Goal: Contribute content: Add original content to the website for others to see

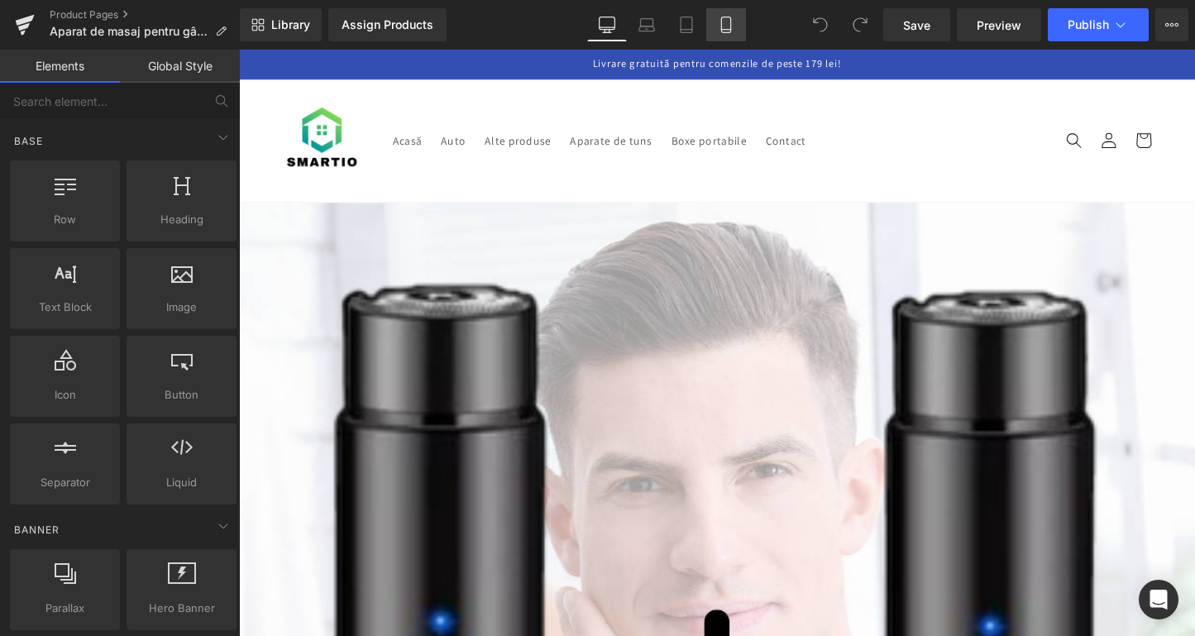
click at [729, 35] on link "Mobile" at bounding box center [726, 24] width 40 height 33
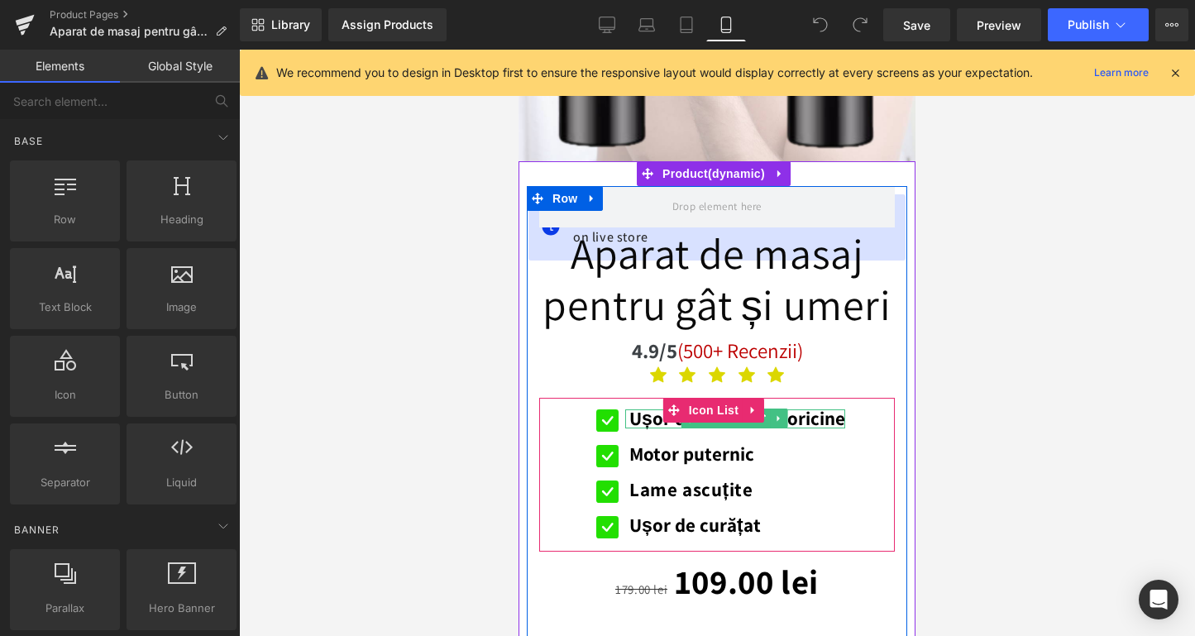
scroll to position [73, 0]
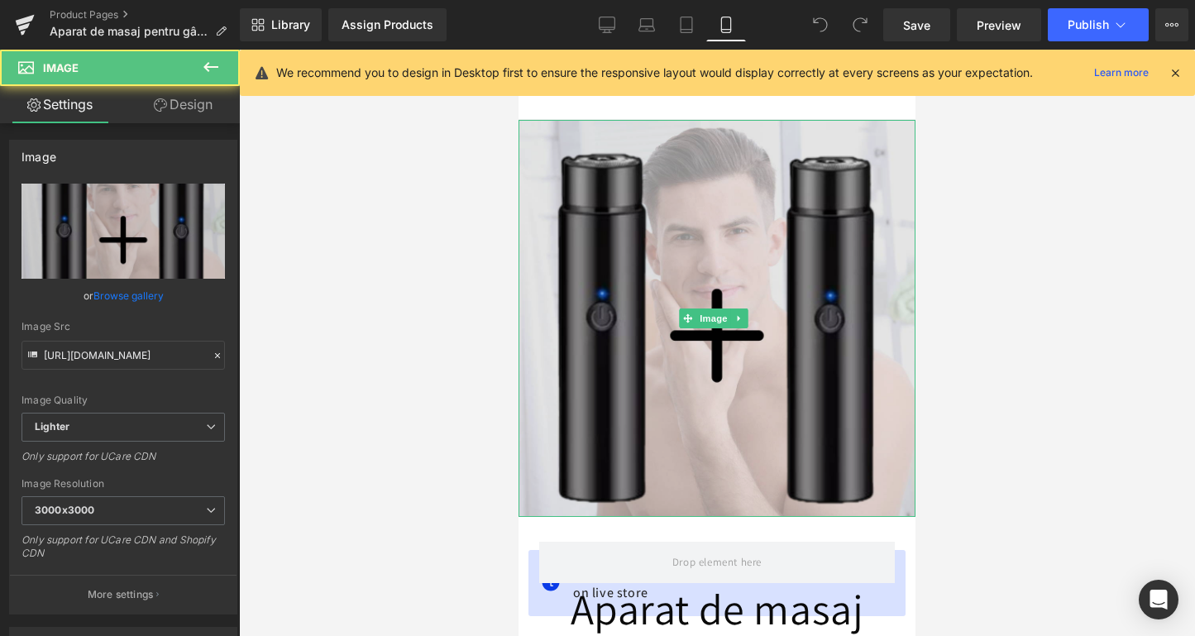
click at [672, 351] on img at bounding box center [717, 318] width 397 height 397
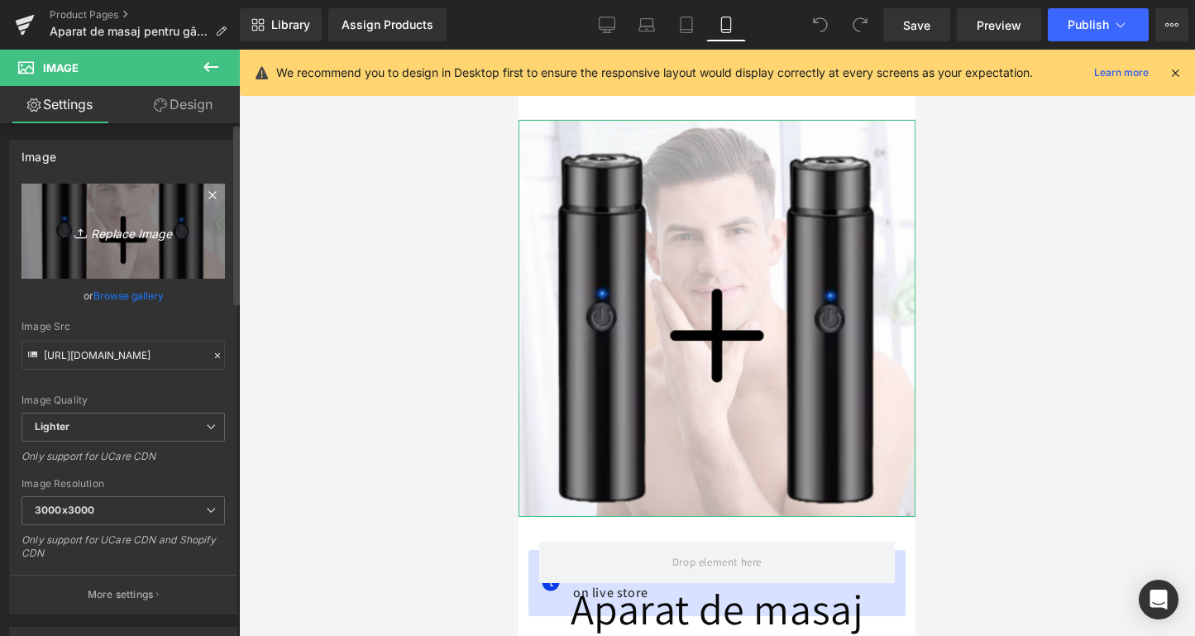
click at [64, 208] on link "Replace Image" at bounding box center [123, 231] width 203 height 95
type input "C:\fakepath\d0b95a70-f2d0-4c84-ae1a-81ce29985113.png"
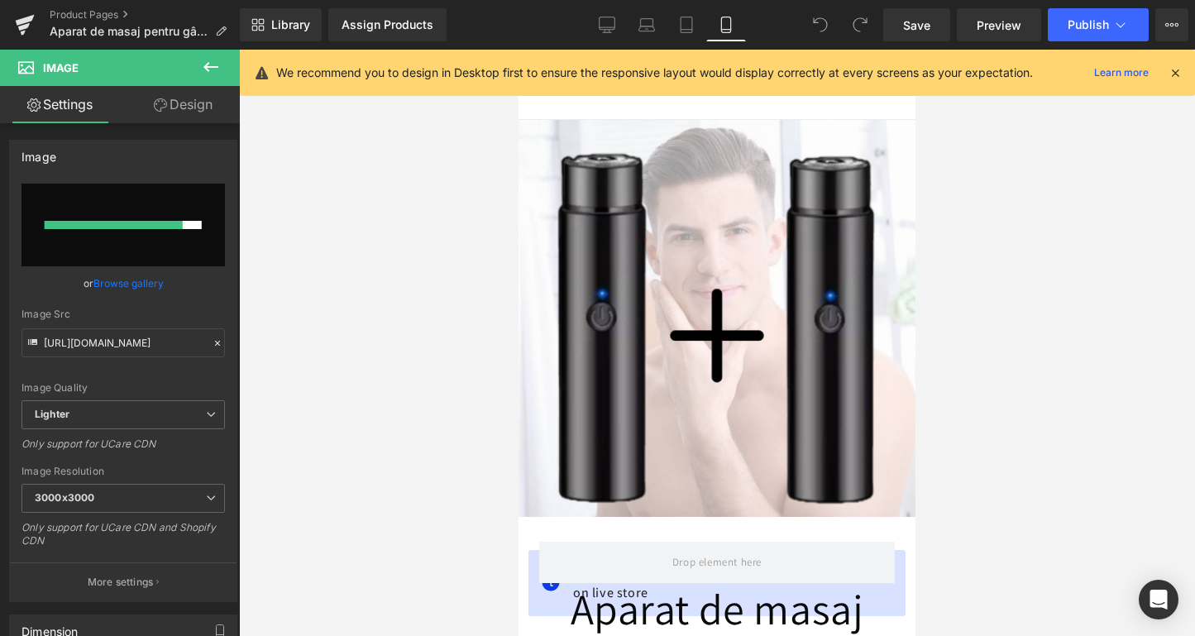
type input "[URL][DOMAIN_NAME]"
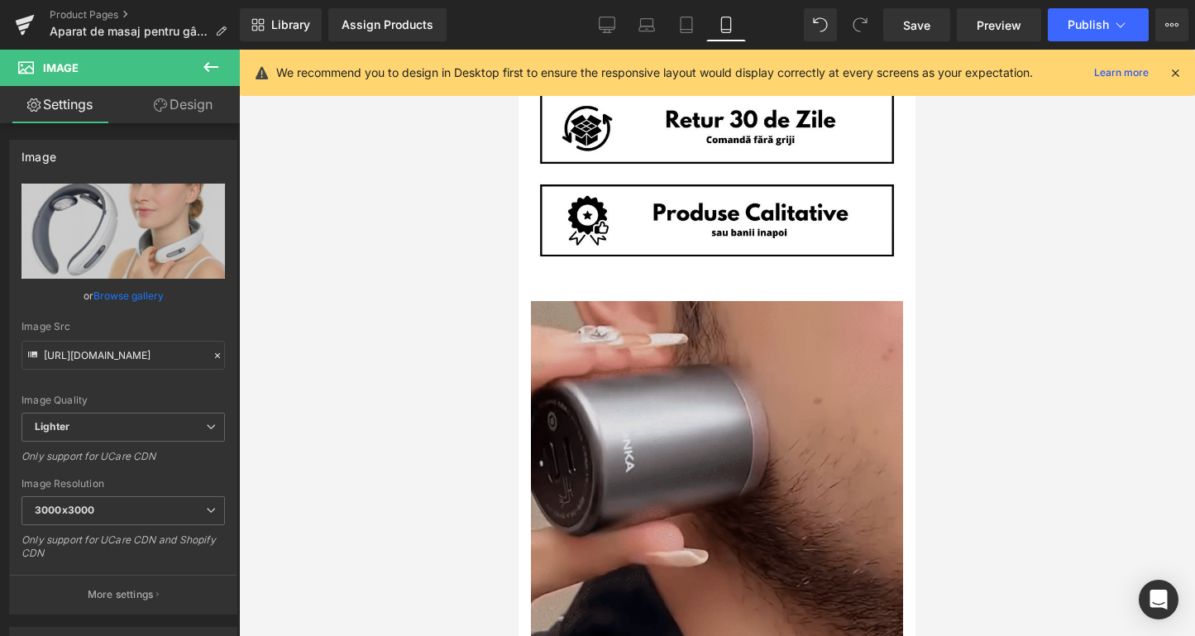
scroll to position [1448, 0]
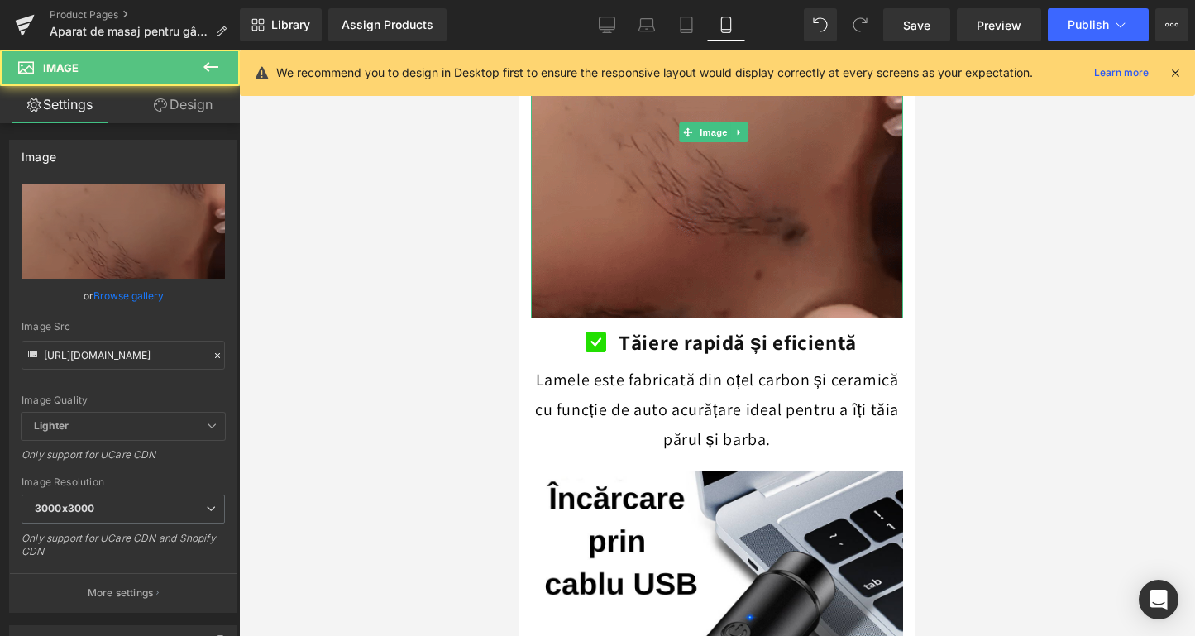
click at [726, 233] on img at bounding box center [717, 132] width 372 height 372
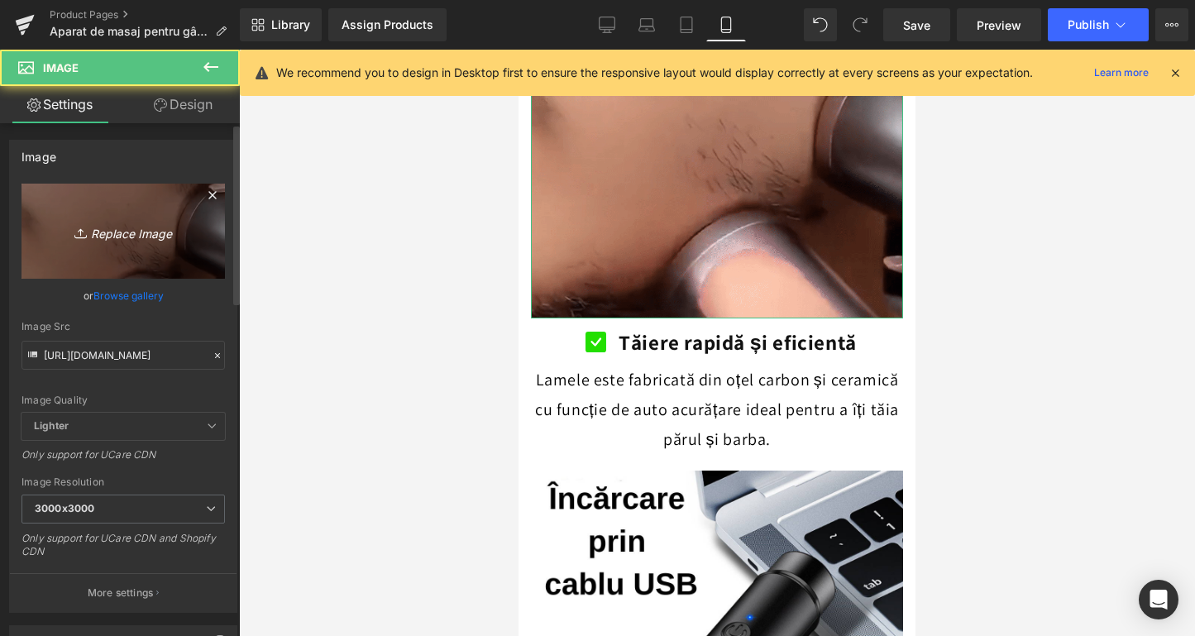
click at [127, 230] on icon "Replace Image" at bounding box center [123, 231] width 132 height 21
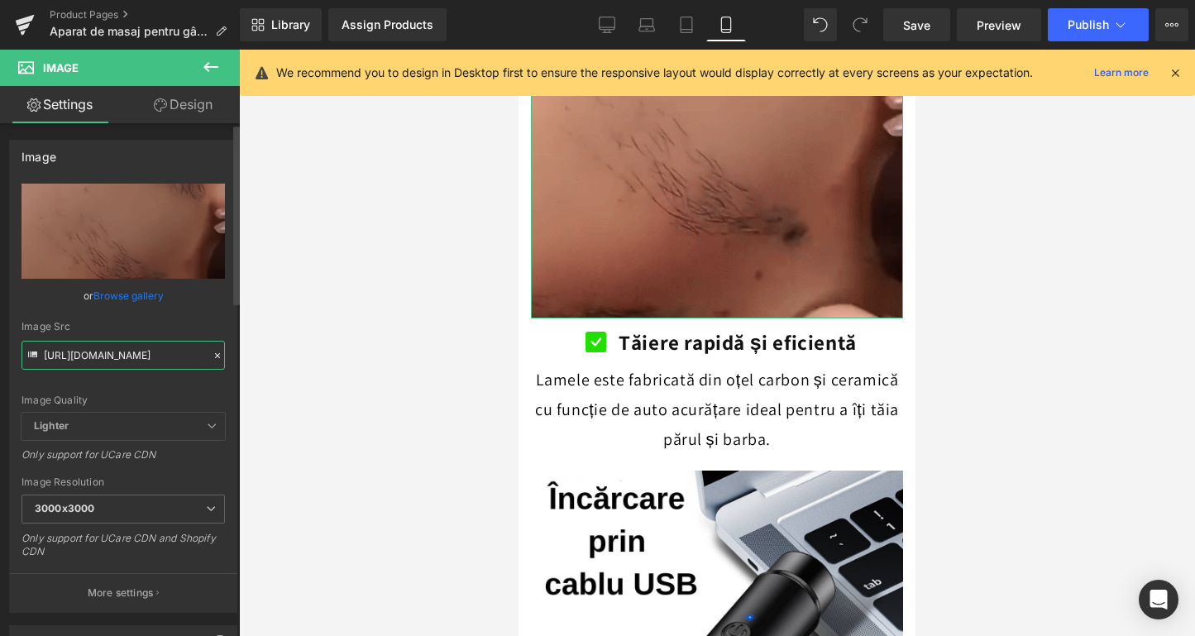
click at [117, 364] on input "[URL][DOMAIN_NAME]" at bounding box center [123, 355] width 203 height 29
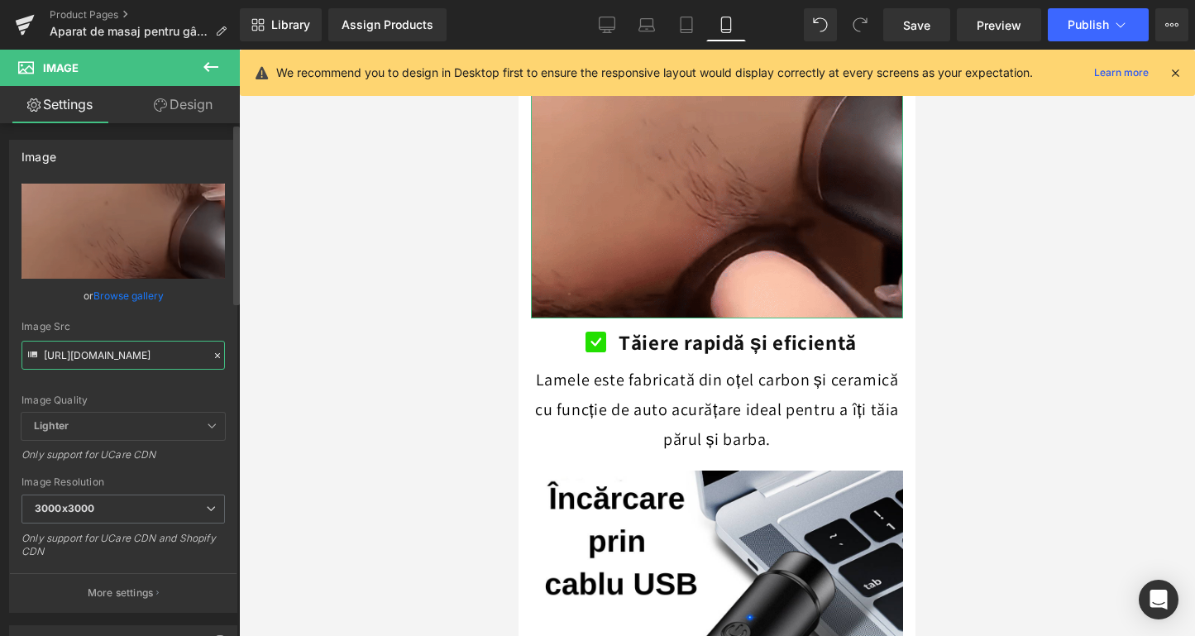
click at [117, 364] on input "[URL][DOMAIN_NAME]" at bounding box center [123, 355] width 203 height 29
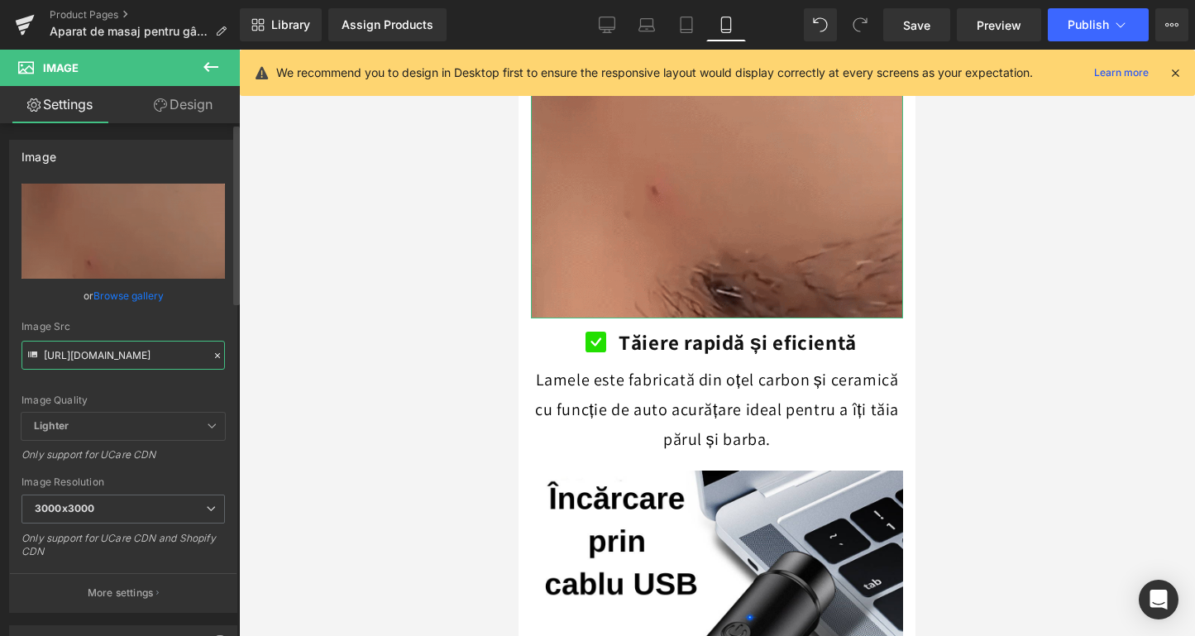
click at [117, 364] on input "[URL][DOMAIN_NAME]" at bounding box center [123, 355] width 203 height 29
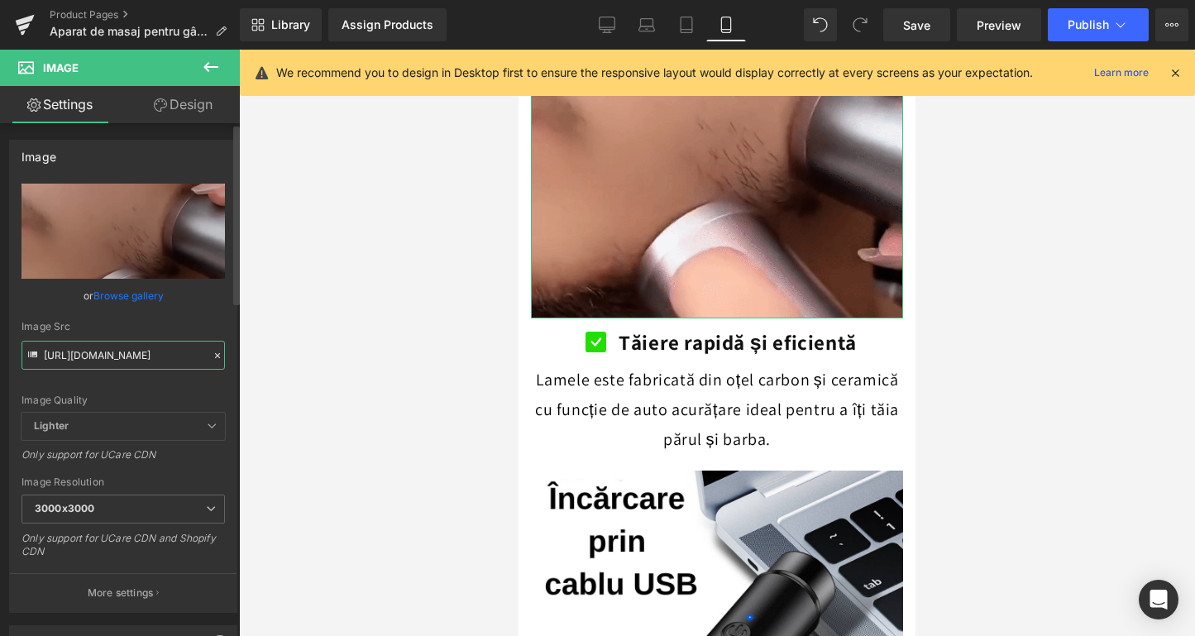
paste input "Designfaratitlu-185.png?v=1754911366"
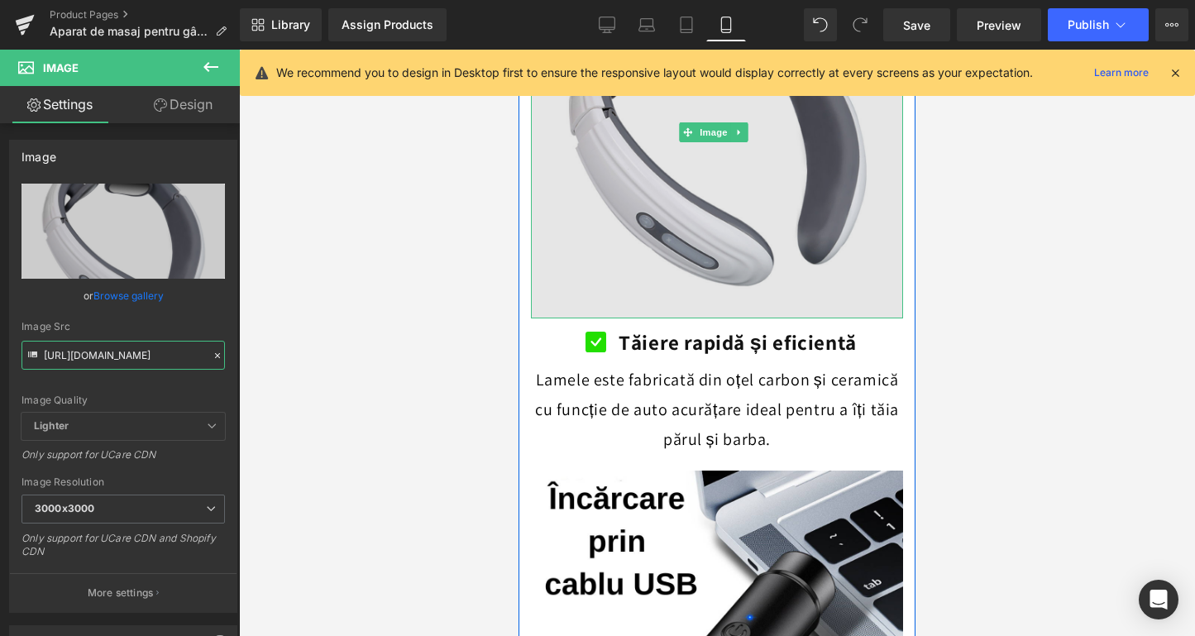
scroll to position [1337, 0]
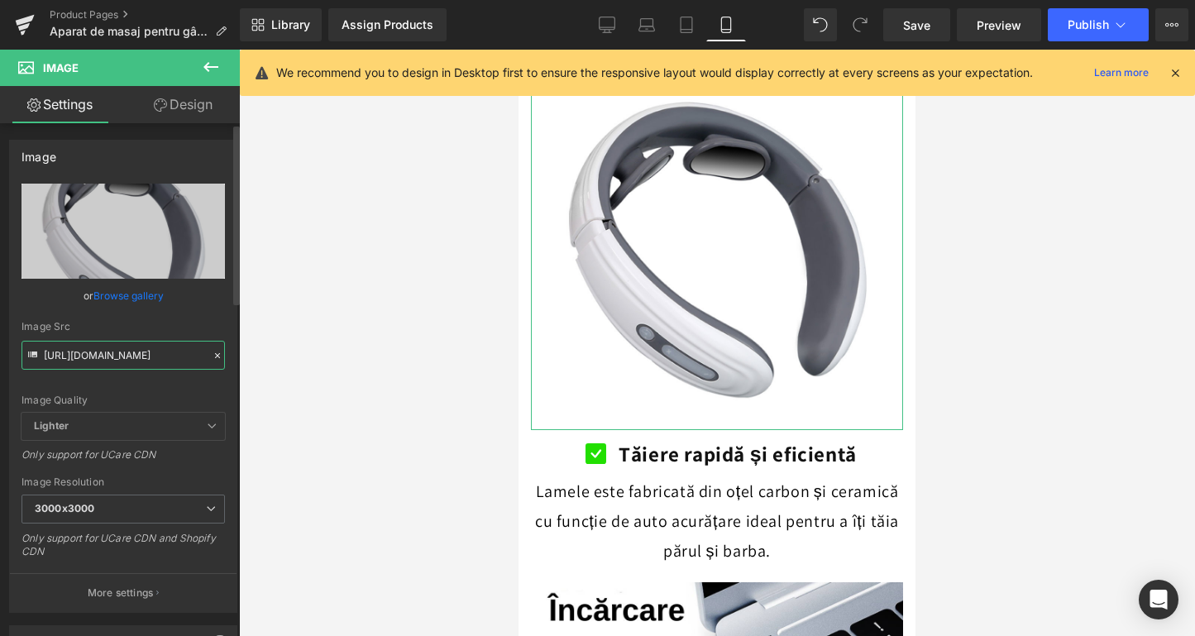
click at [116, 342] on input "[URL][DOMAIN_NAME]" at bounding box center [123, 355] width 203 height 29
click at [116, 356] on input "[URL][DOMAIN_NAME]" at bounding box center [123, 355] width 203 height 29
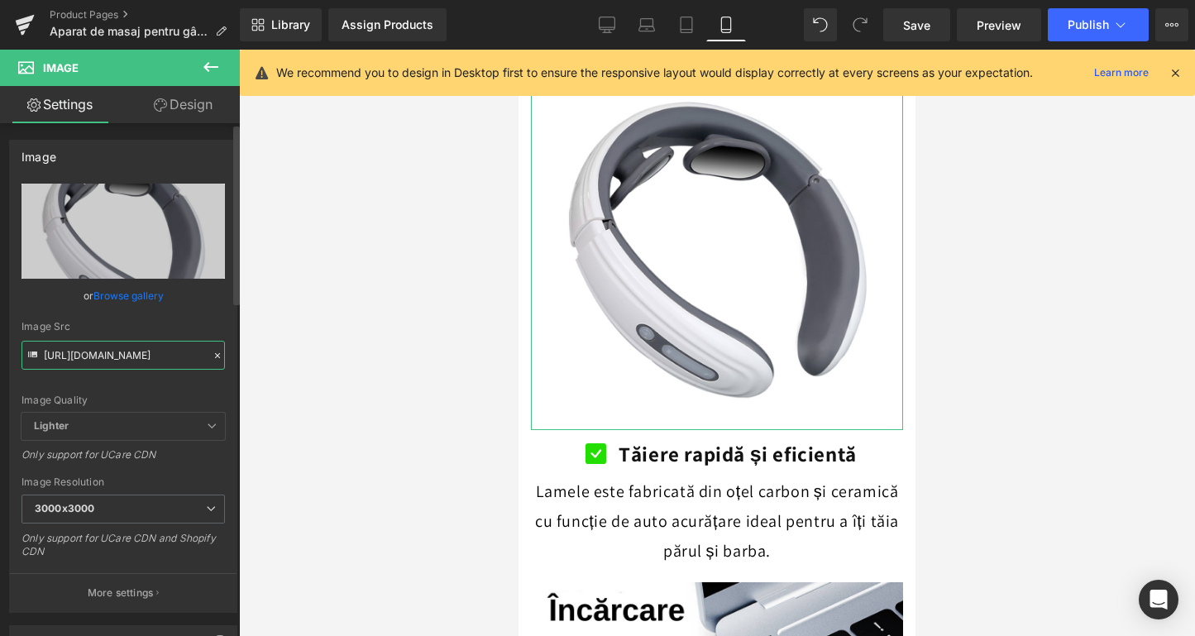
click at [116, 356] on input "[URL][DOMAIN_NAME]" at bounding box center [123, 355] width 203 height 29
paste input "rtitlu-61-ezgif.com-video-to-gif-converter.gif?v=1754911811"
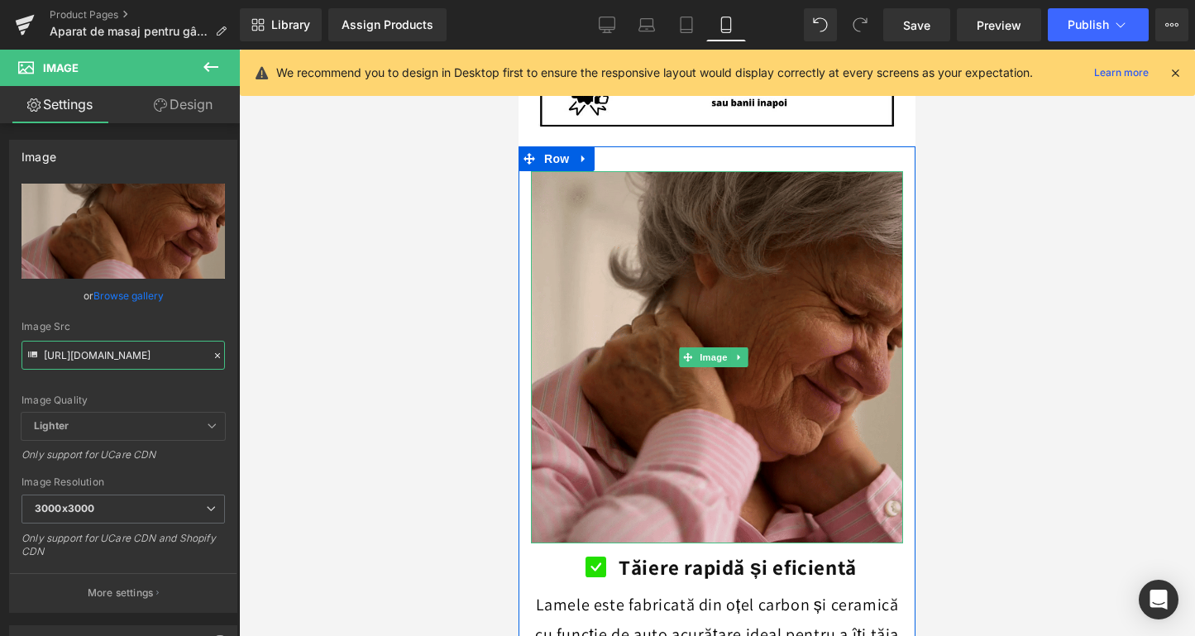
type input "[URL][DOMAIN_NAME]"
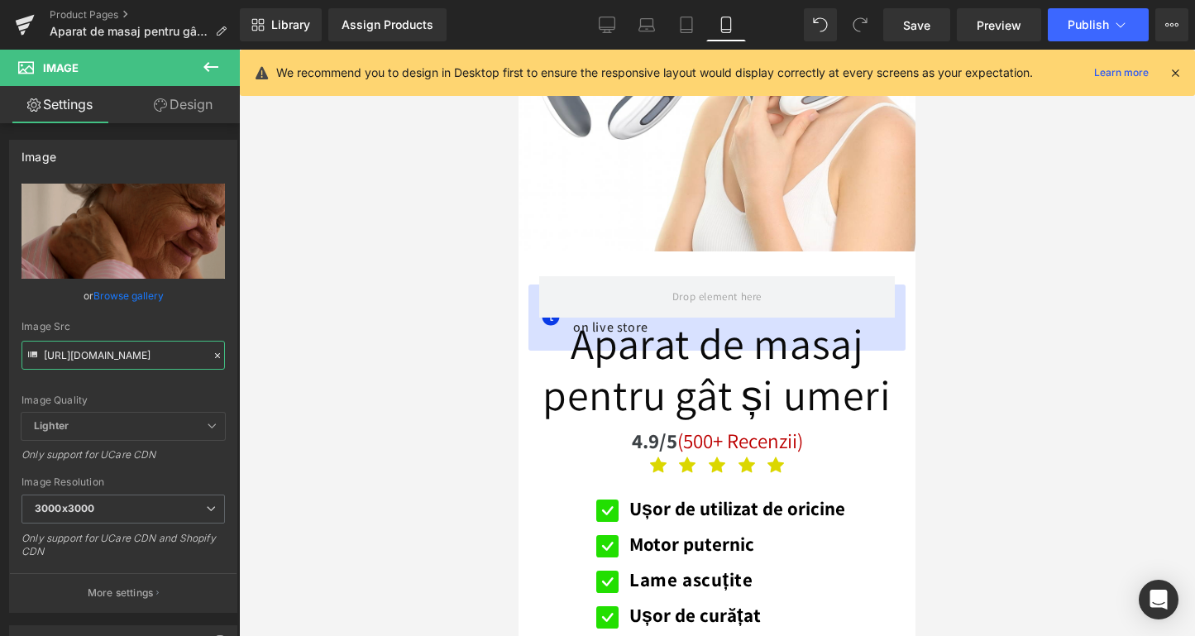
scroll to position [480, 0]
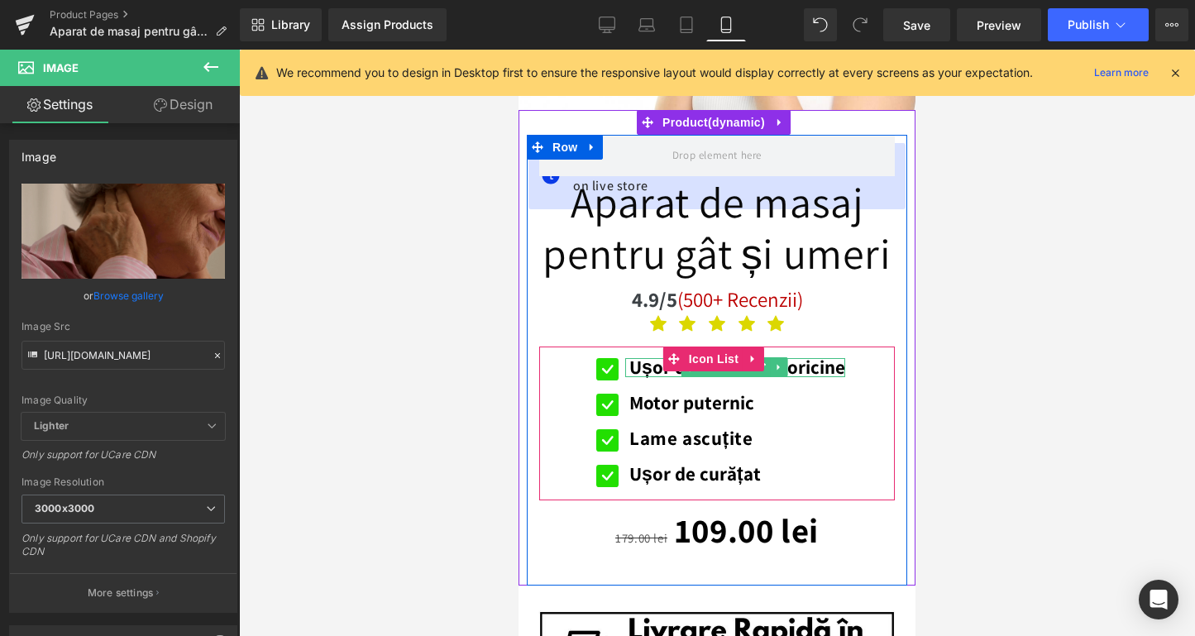
click at [640, 355] on b "Ușor de utilizat de oricine" at bounding box center [737, 367] width 216 height 25
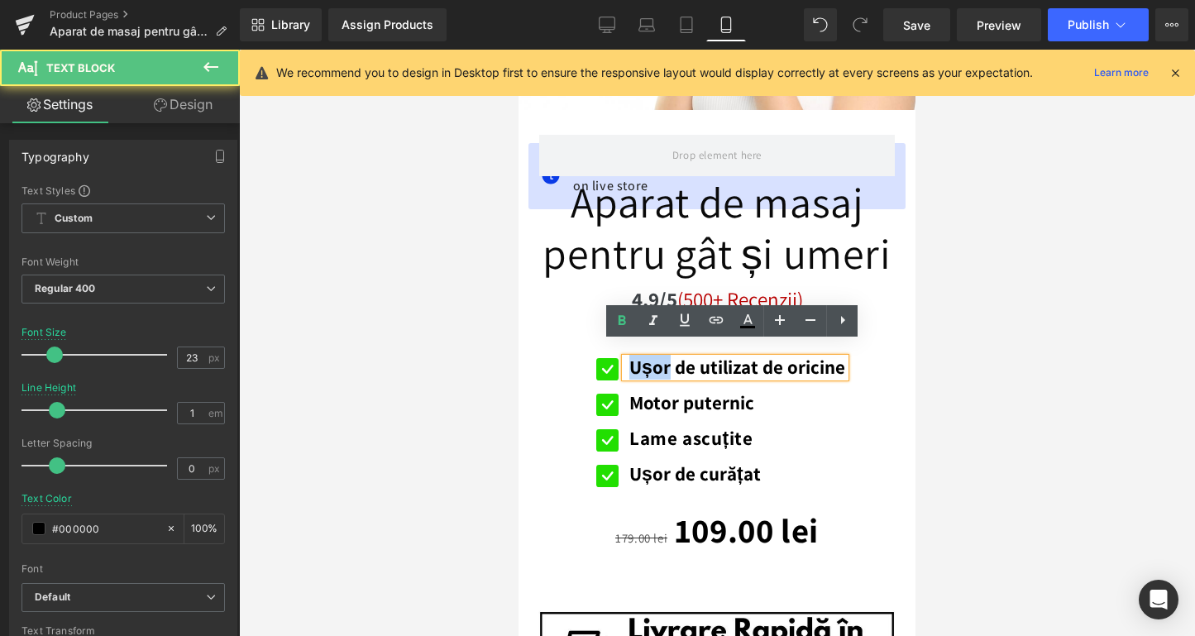
click at [640, 355] on b "Ușor de utilizat de oricine" at bounding box center [737, 367] width 216 height 25
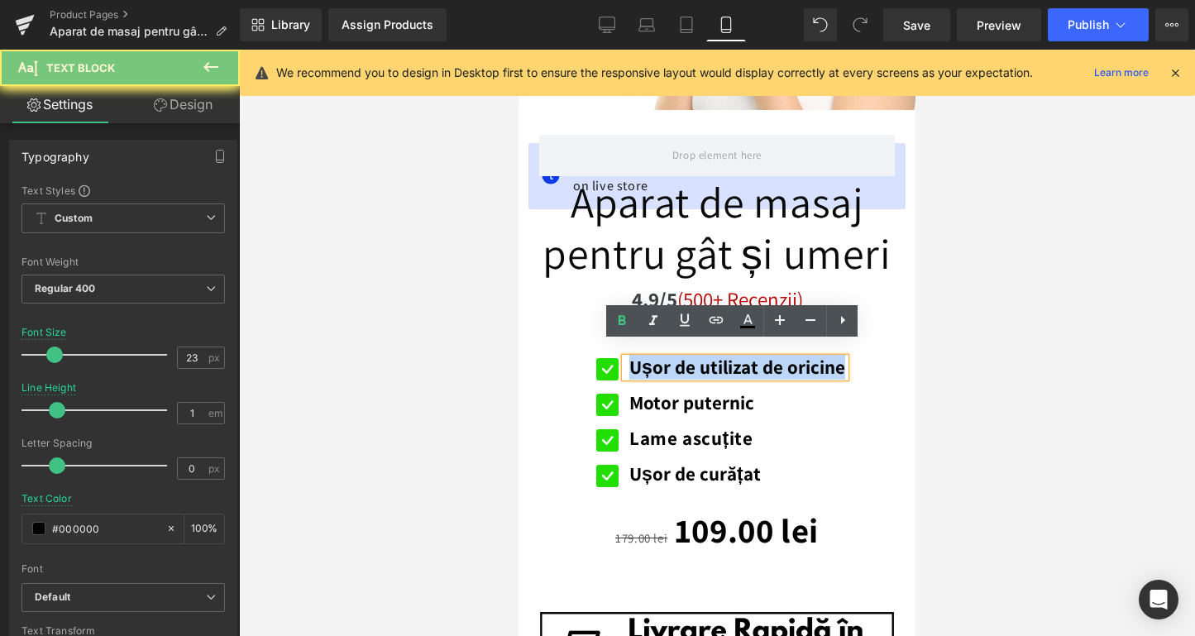
click at [640, 355] on b "Ușor de utilizat de oricine" at bounding box center [737, 367] width 216 height 25
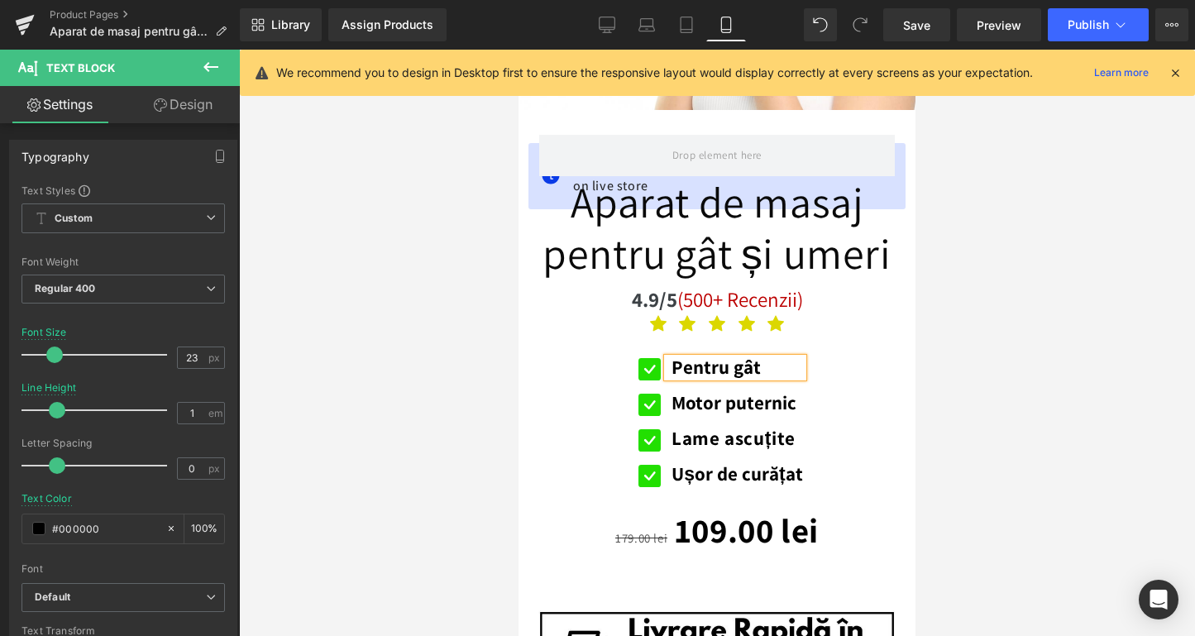
scroll to position [476, 0]
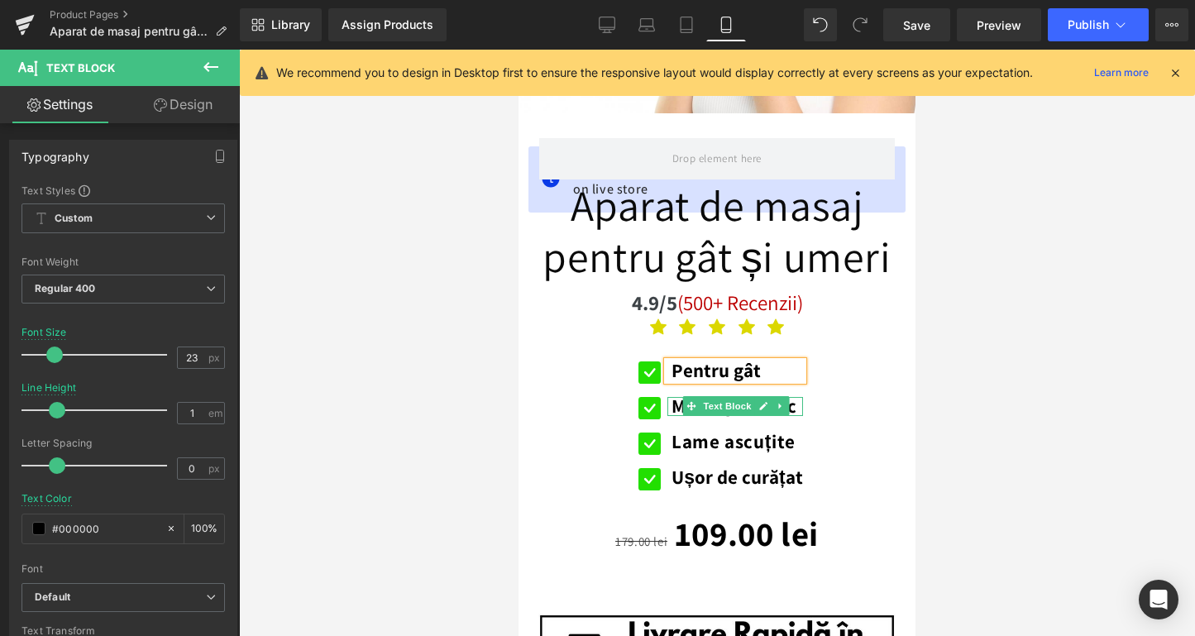
click at [713, 399] on span "Text Block" at bounding box center [728, 406] width 55 height 20
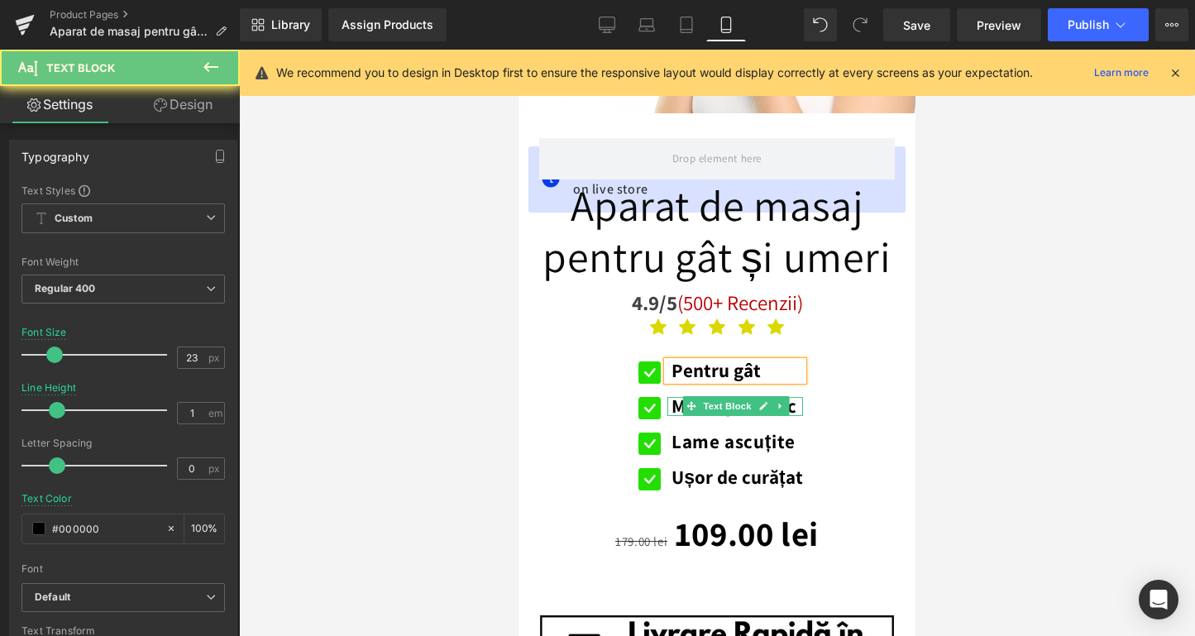
click at [672, 394] on b "Motor puternic" at bounding box center [734, 406] width 125 height 25
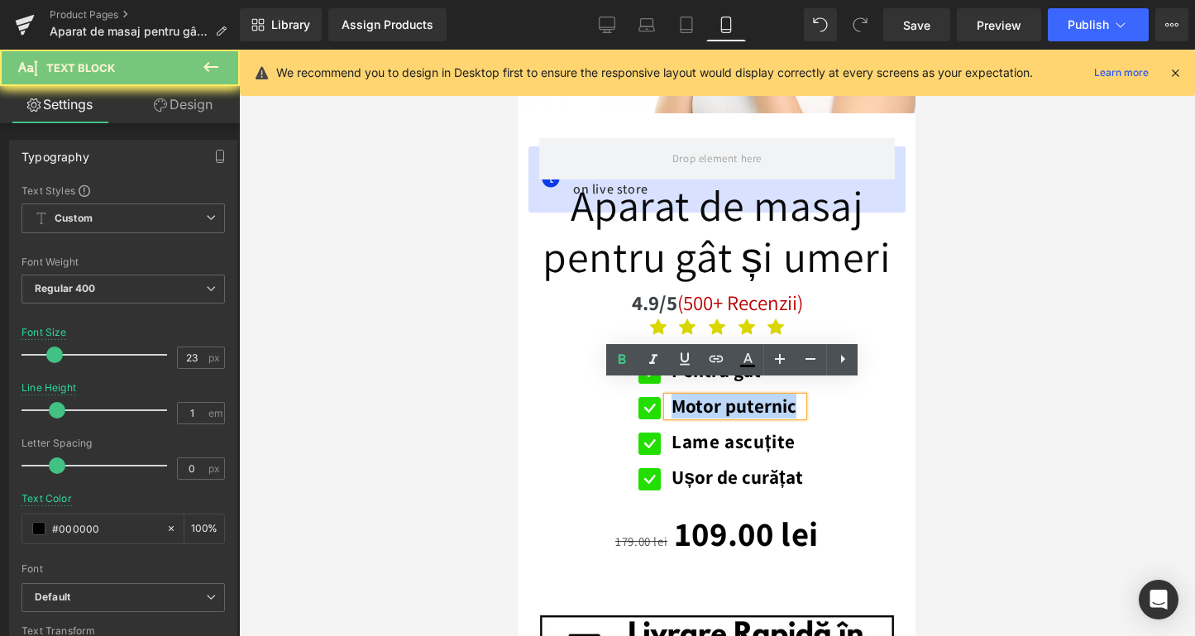
click at [672, 394] on b "Motor puternic" at bounding box center [734, 406] width 125 height 25
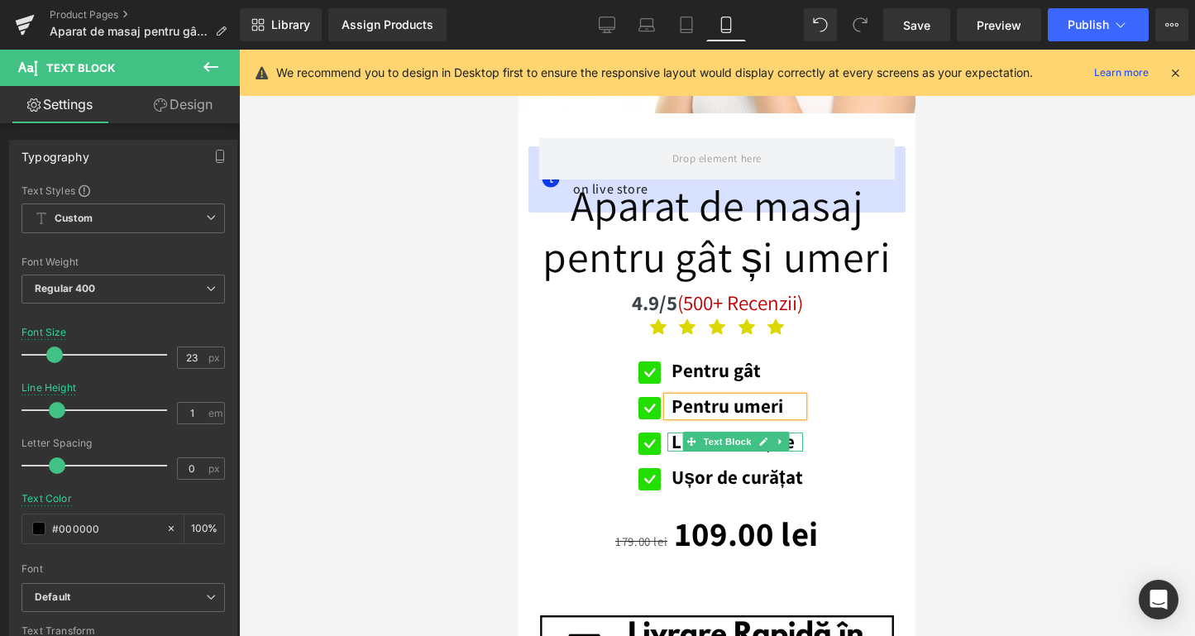
click at [675, 429] on b "Lame ascuțite" at bounding box center [733, 441] width 123 height 25
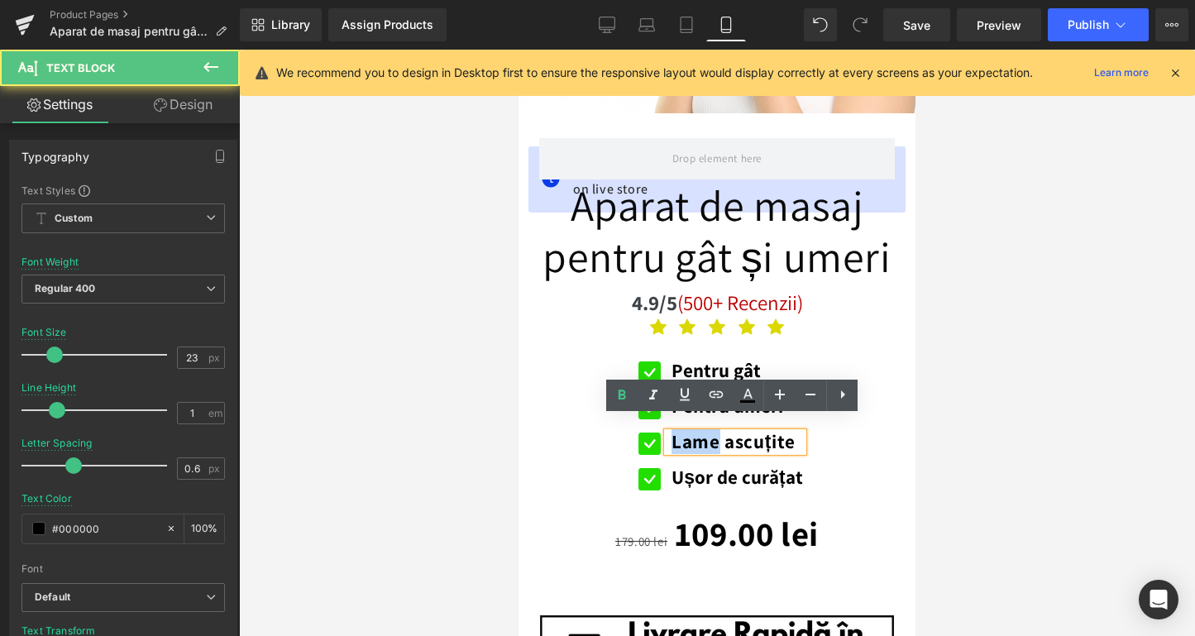
click at [675, 429] on b "Lame ascuțite" at bounding box center [733, 441] width 123 height 25
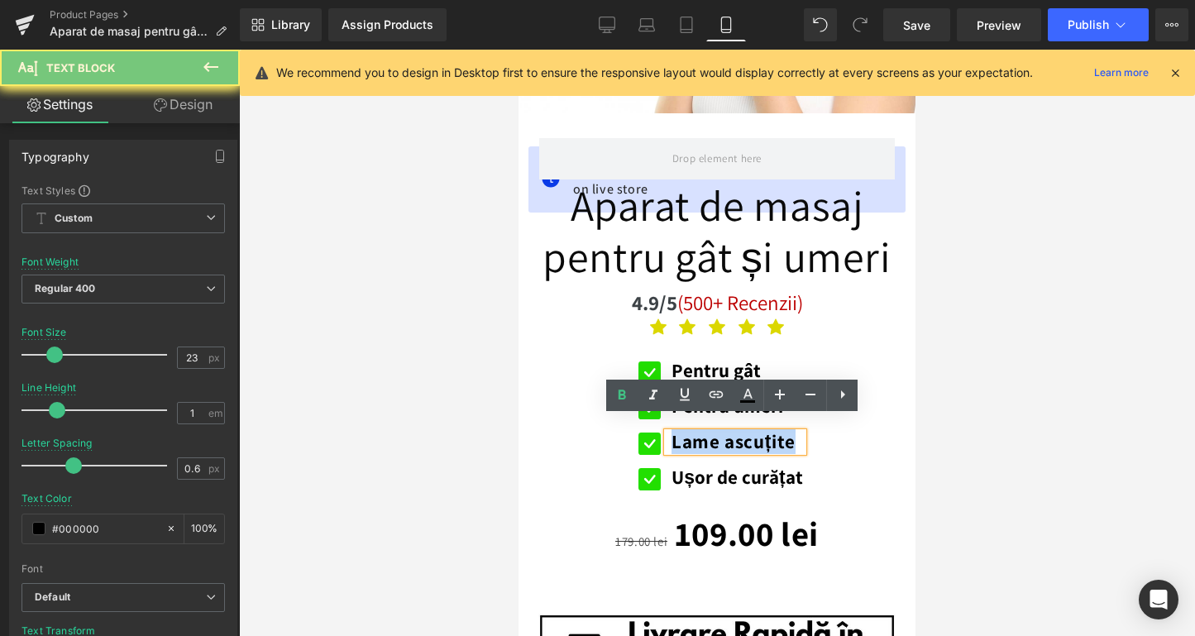
click at [675, 429] on b "Lame ascuțite" at bounding box center [733, 441] width 123 height 25
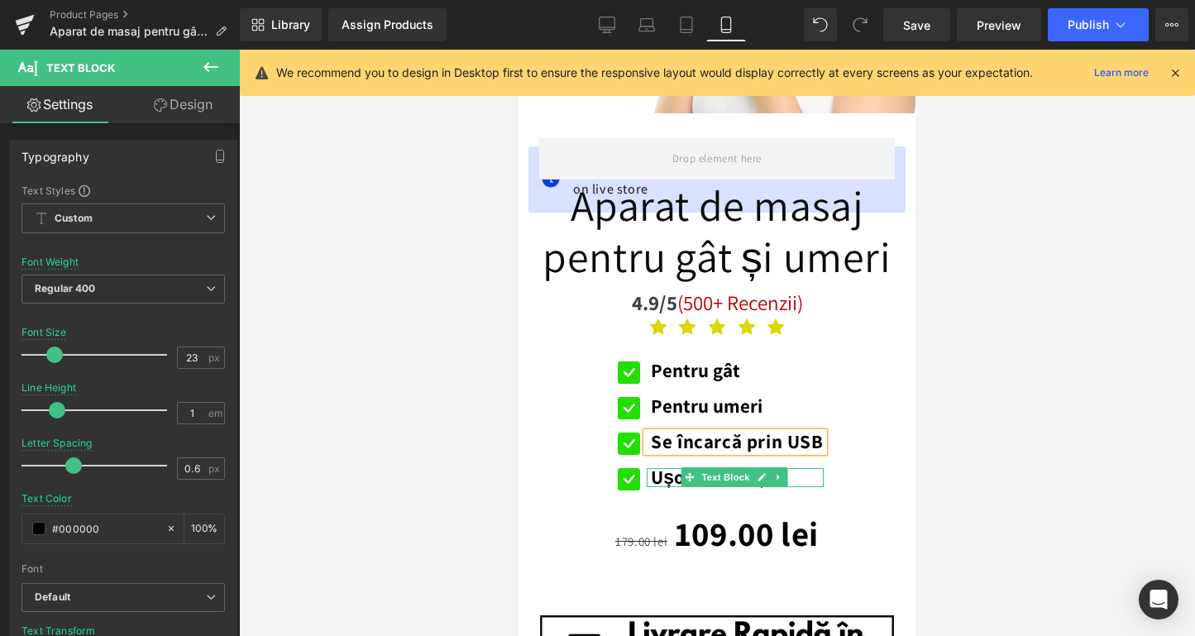
click at [672, 466] on b "Ușor de curățat" at bounding box center [716, 477] width 131 height 25
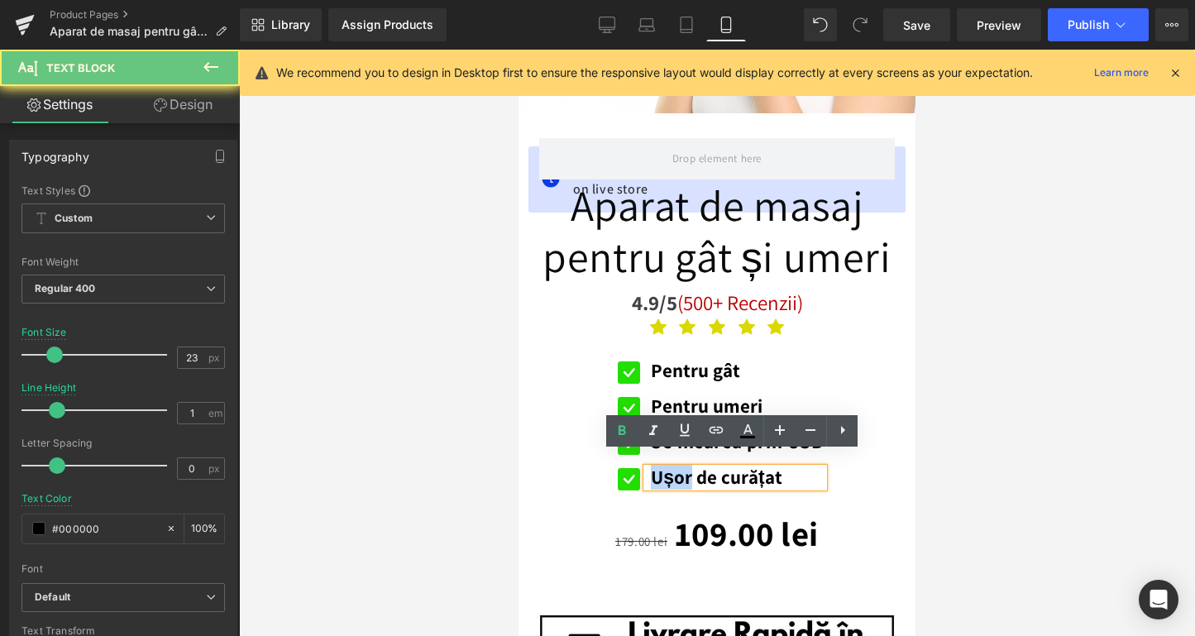
click at [672, 466] on b "Ușor de curățat" at bounding box center [716, 477] width 131 height 25
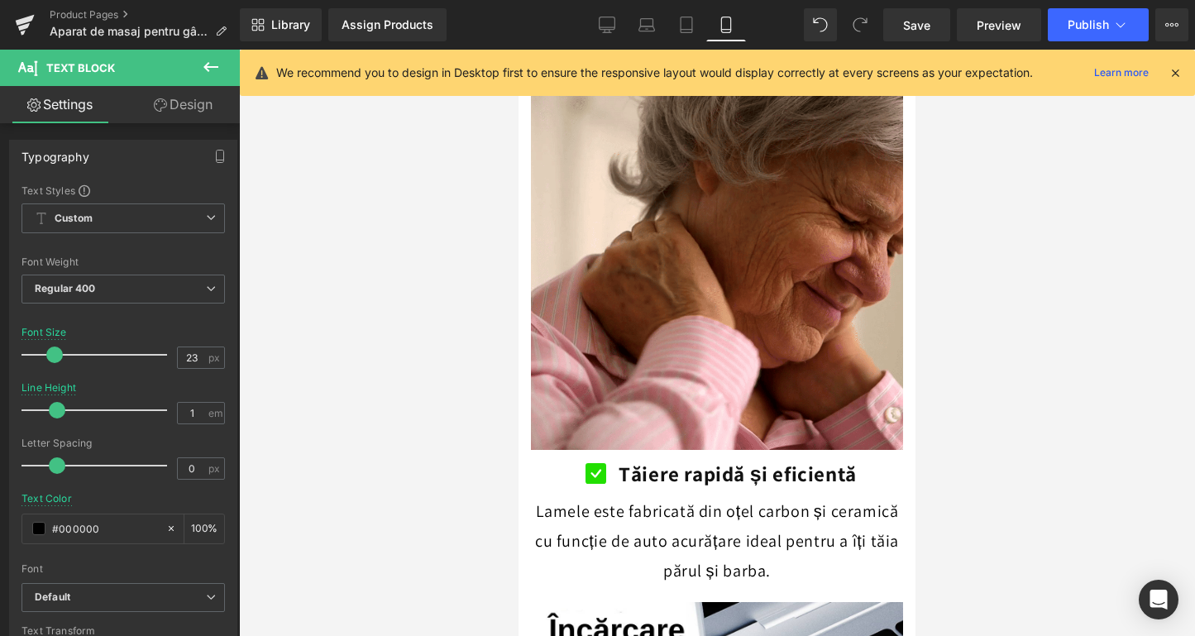
scroll to position [1347, 0]
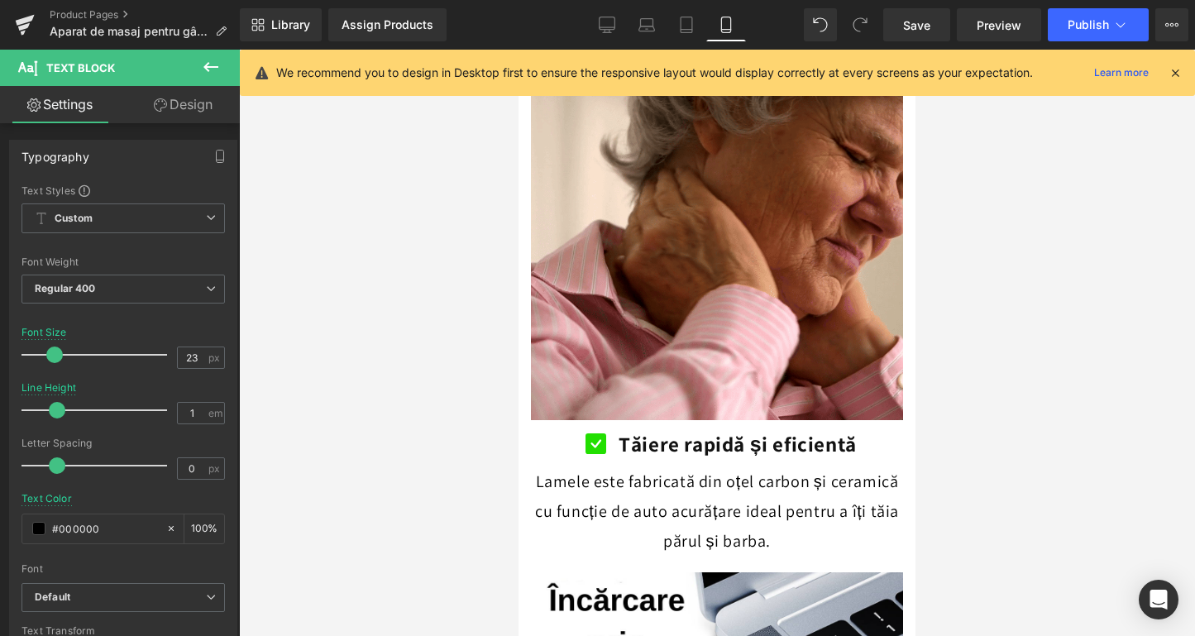
click at [208, 69] on icon at bounding box center [211, 67] width 20 height 20
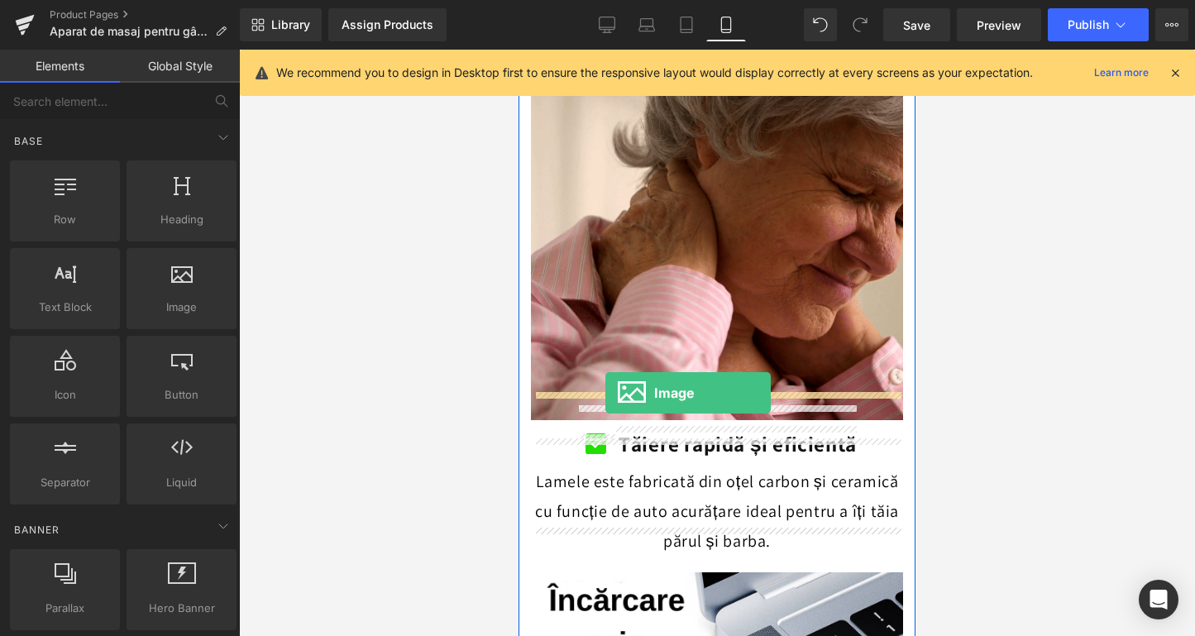
drag, startPoint x: 677, startPoint y: 333, endPoint x: 605, endPoint y: 393, distance: 93.4
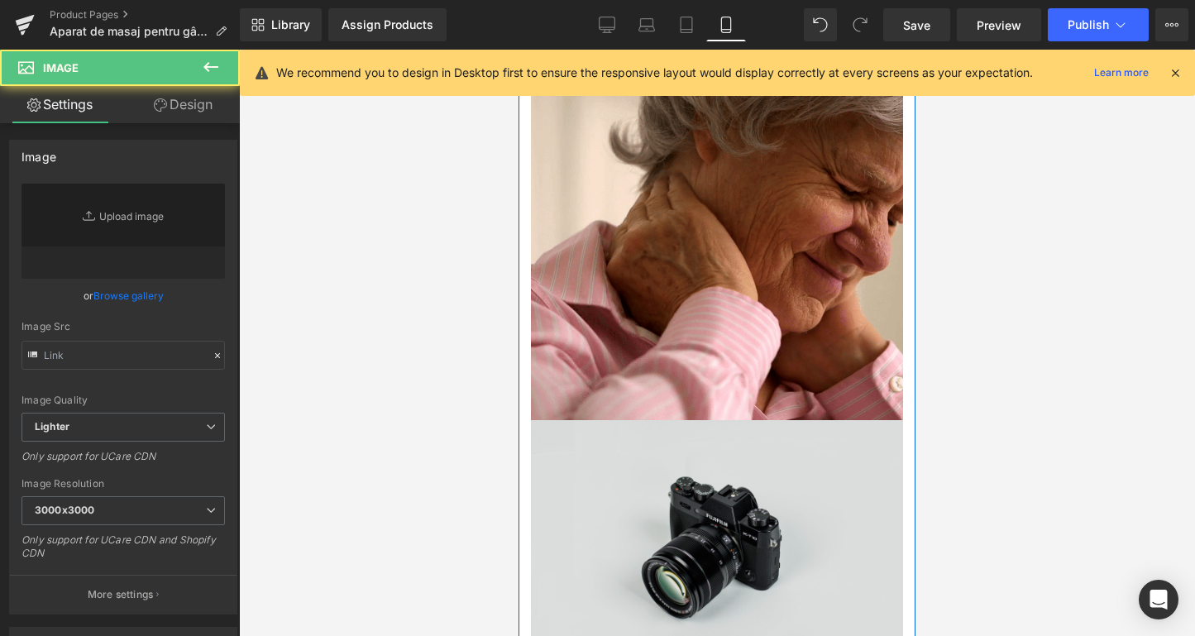
type input "//[DOMAIN_NAME][URL]"
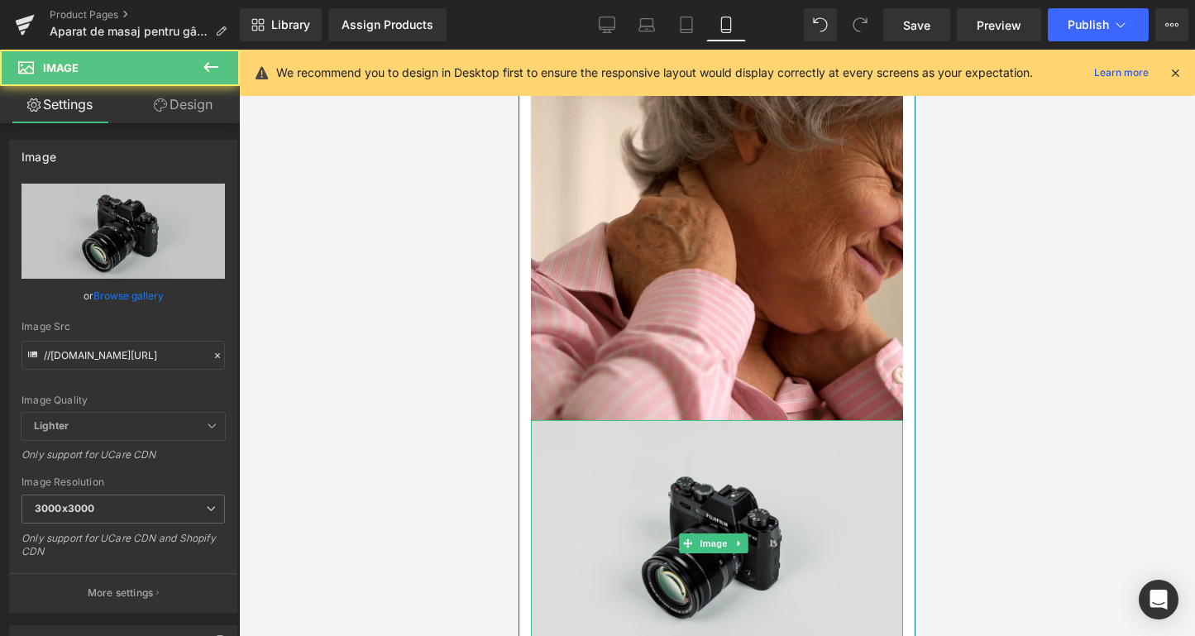
scroll to position [1451, 0]
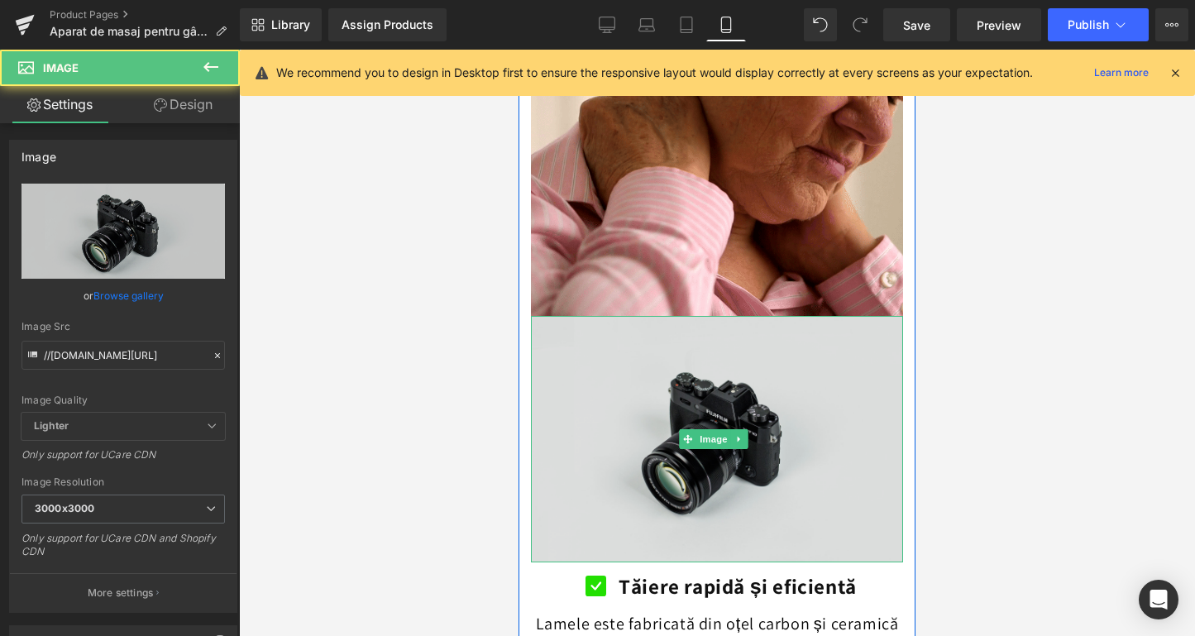
click at [622, 432] on img at bounding box center [717, 439] width 372 height 246
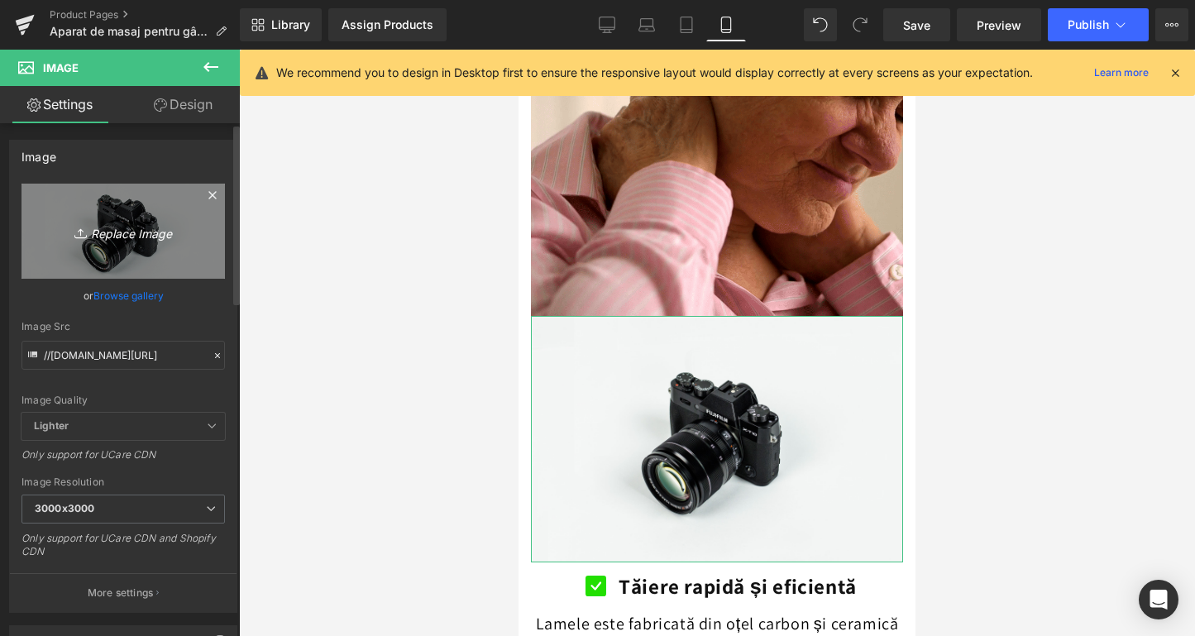
click at [90, 208] on link "Replace Image" at bounding box center [123, 231] width 203 height 95
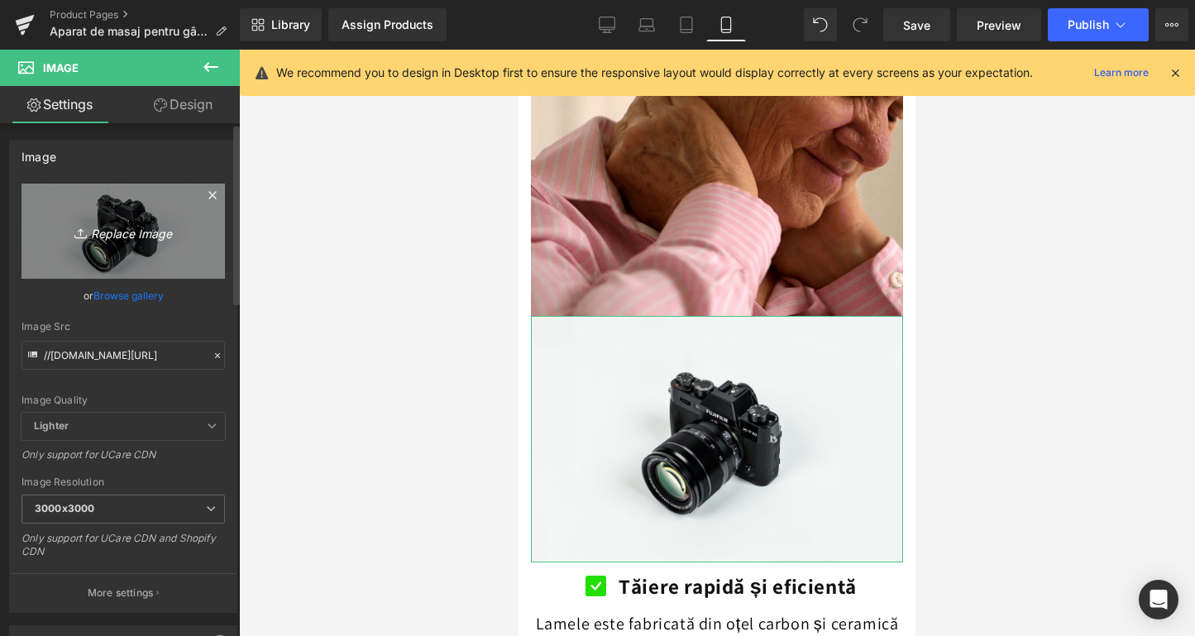
type input "C:\fakepath\Design fără titlu-186.png"
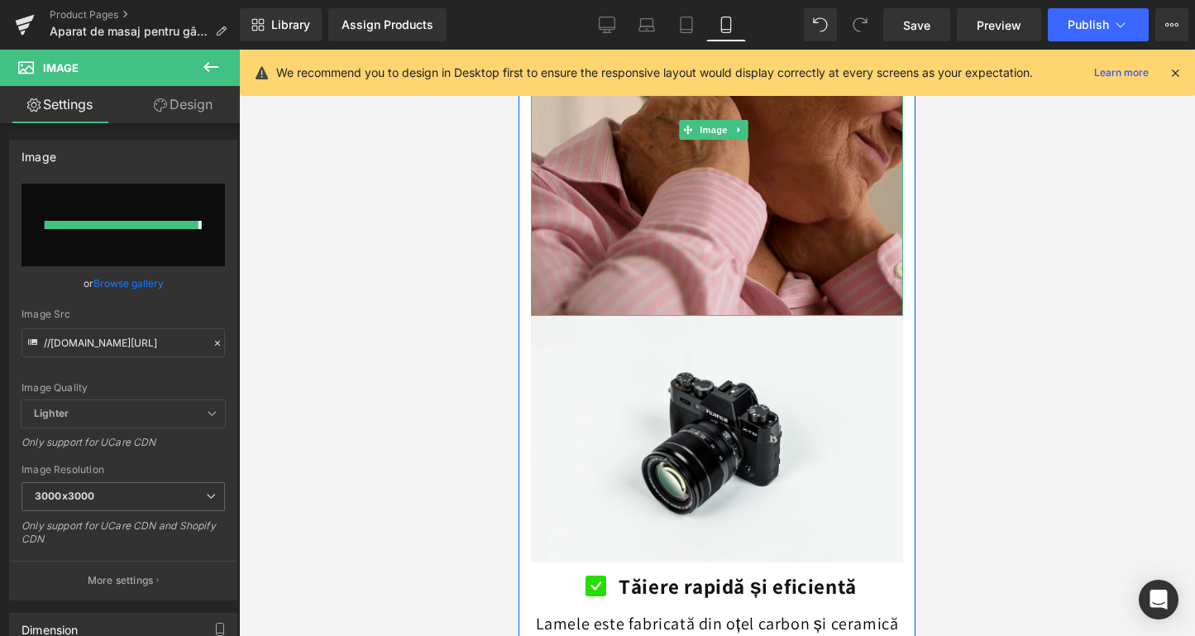
type input "[URL][DOMAIN_NAME]"
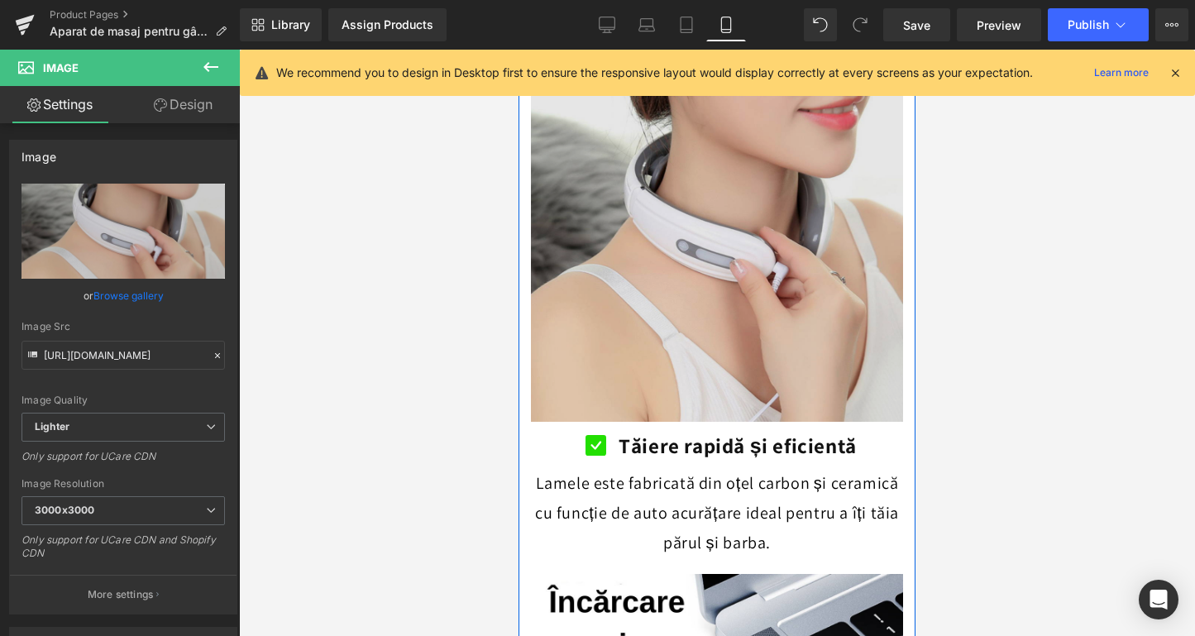
scroll to position [1720, 0]
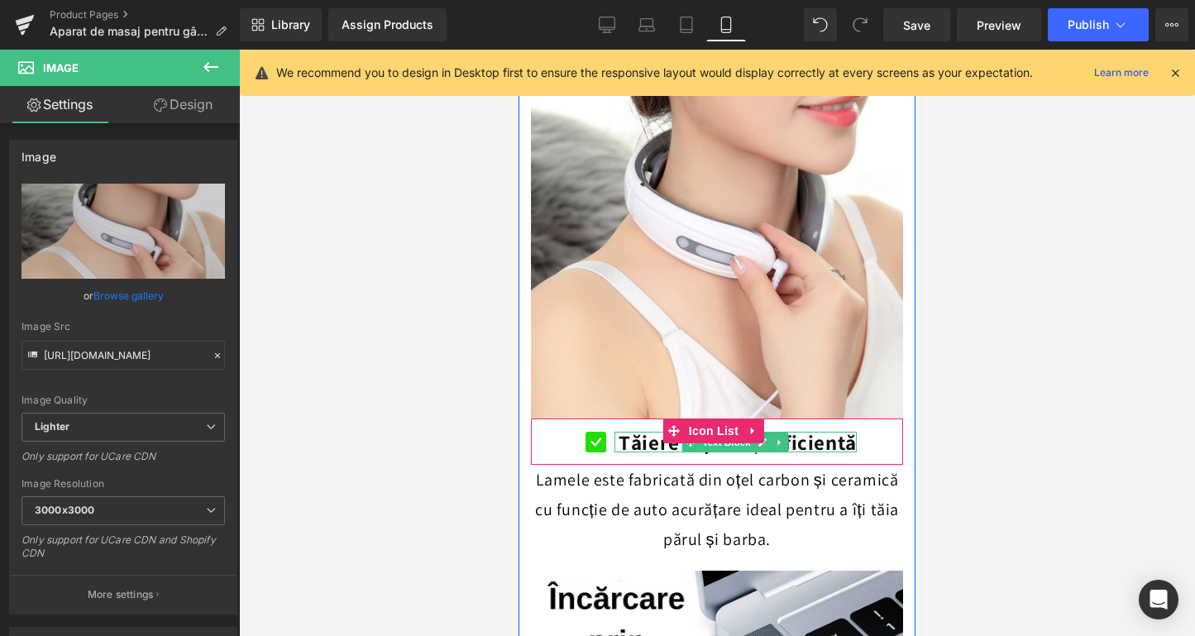
click at [648, 428] on strong "Tăiere rapidă și eficientă" at bounding box center [738, 441] width 238 height 27
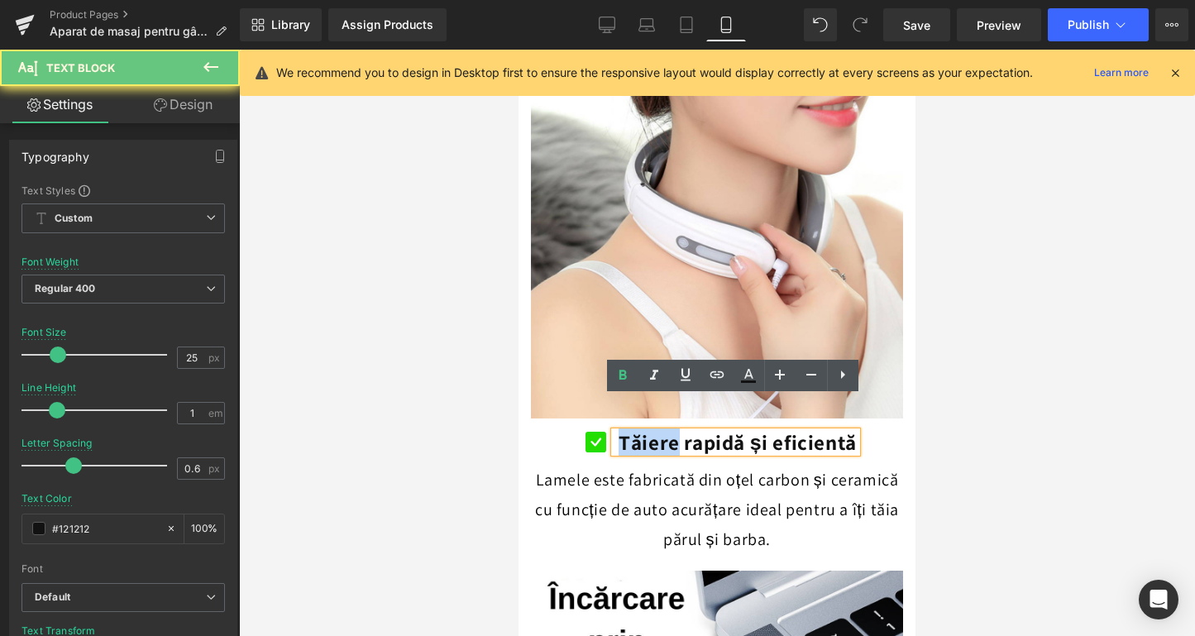
click at [648, 428] on strong "Tăiere rapidă și eficientă" at bounding box center [738, 441] width 238 height 27
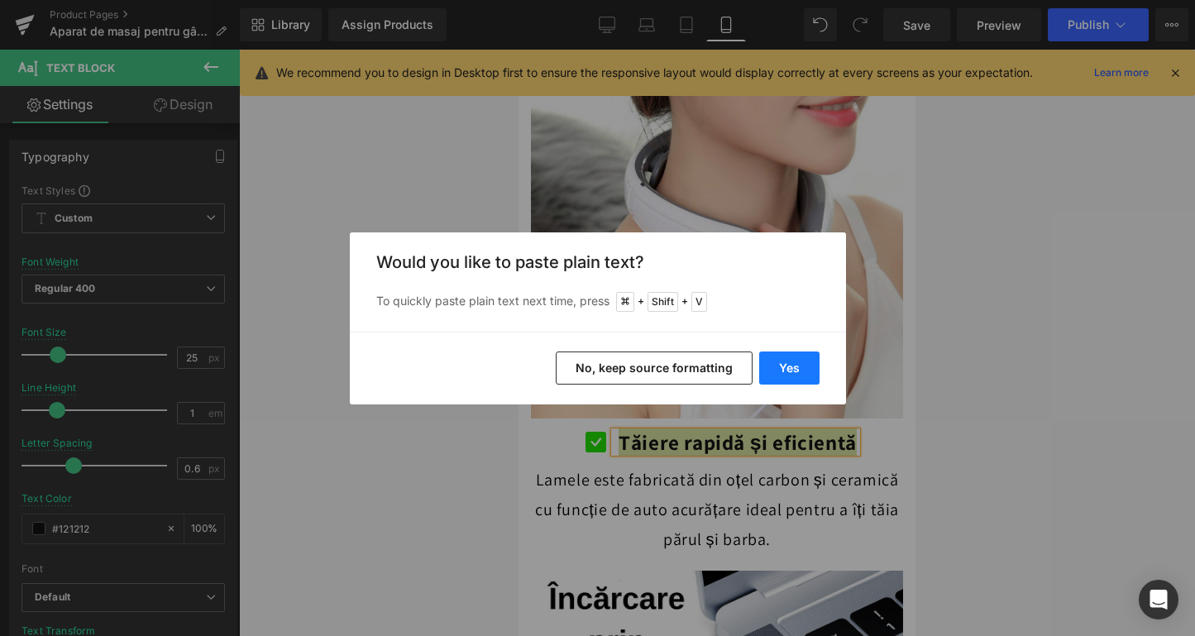
click at [810, 359] on button "Yes" at bounding box center [789, 368] width 60 height 33
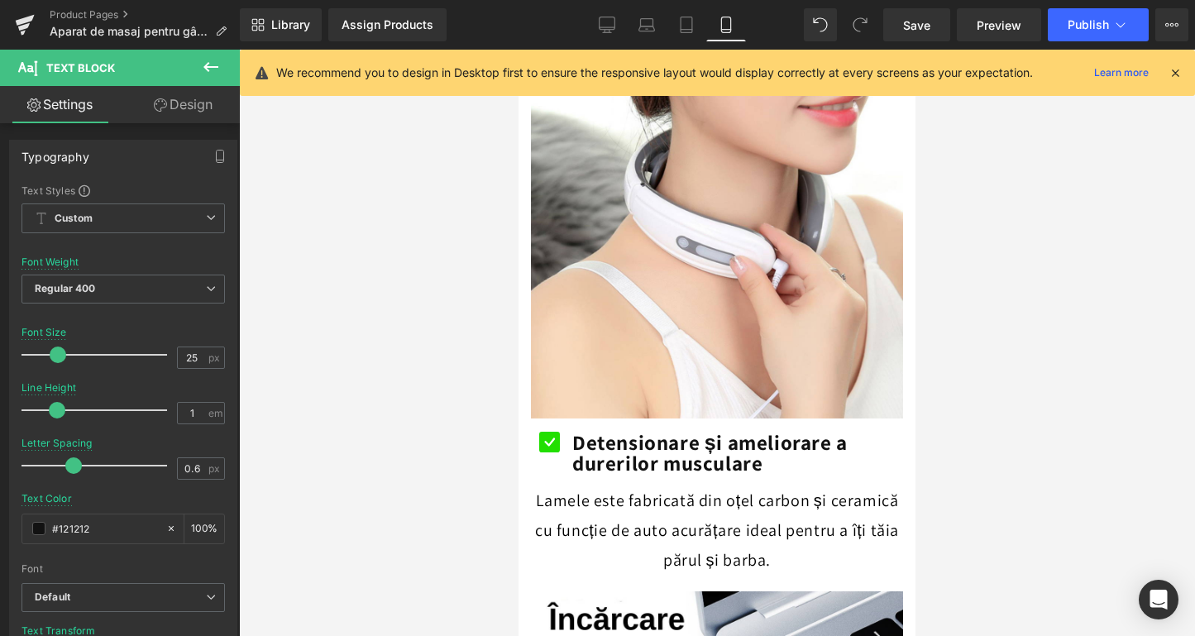
click at [427, 413] on div at bounding box center [717, 343] width 956 height 586
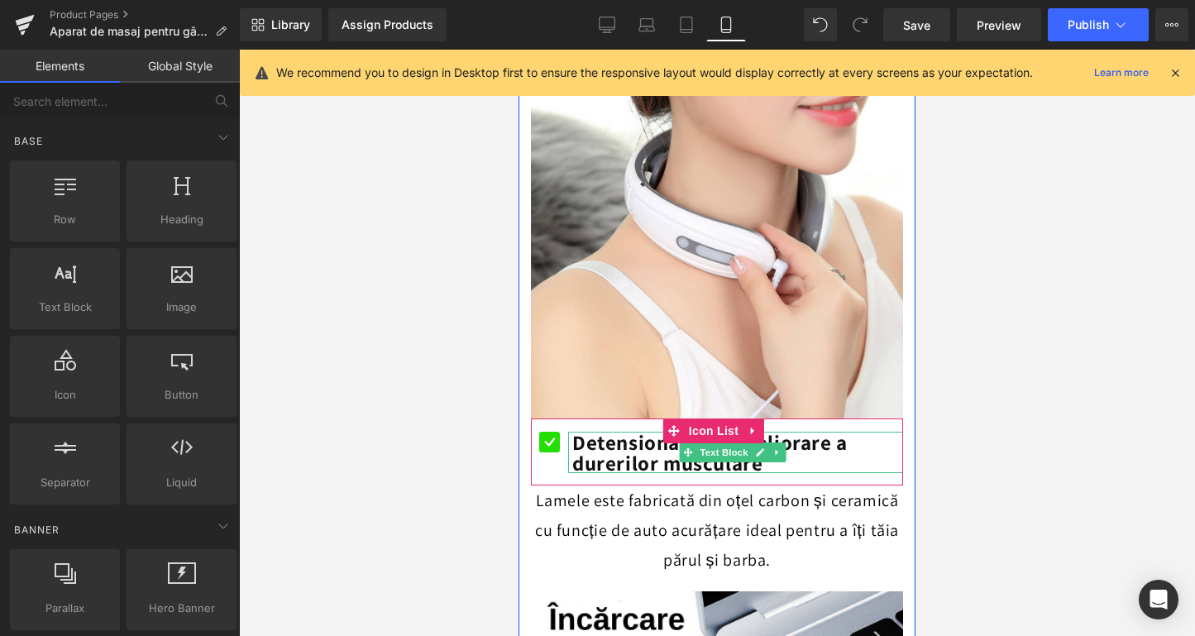
click at [628, 428] on b "Detensionare și ameliorare a durerilor musculare" at bounding box center [709, 452] width 275 height 48
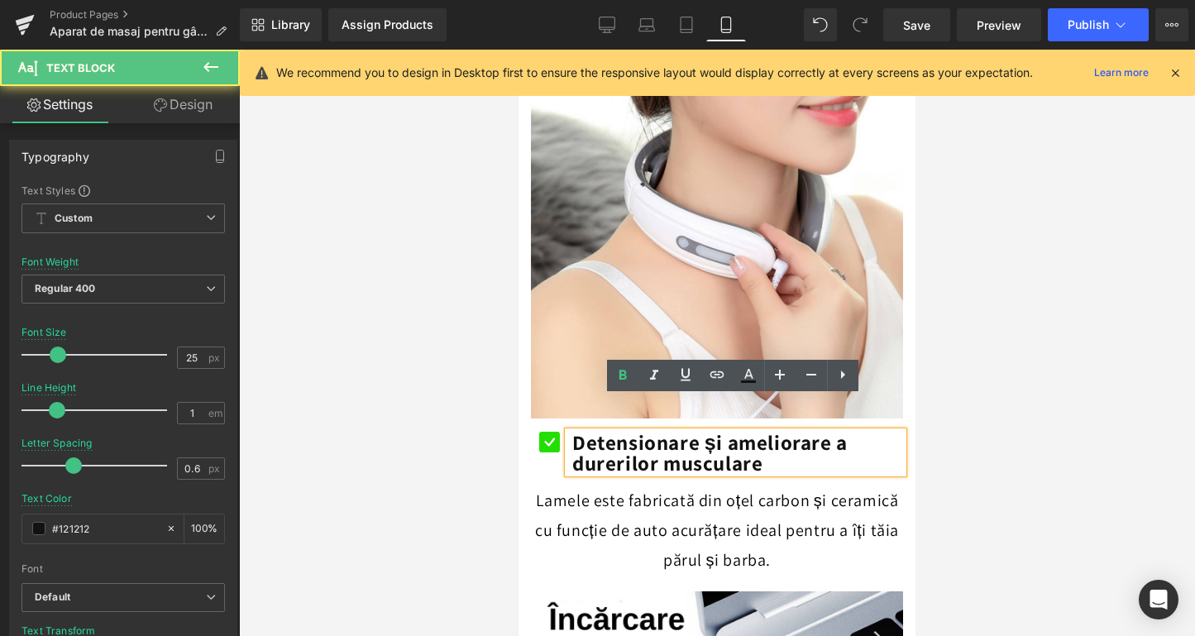
click at [449, 404] on div at bounding box center [717, 343] width 956 height 586
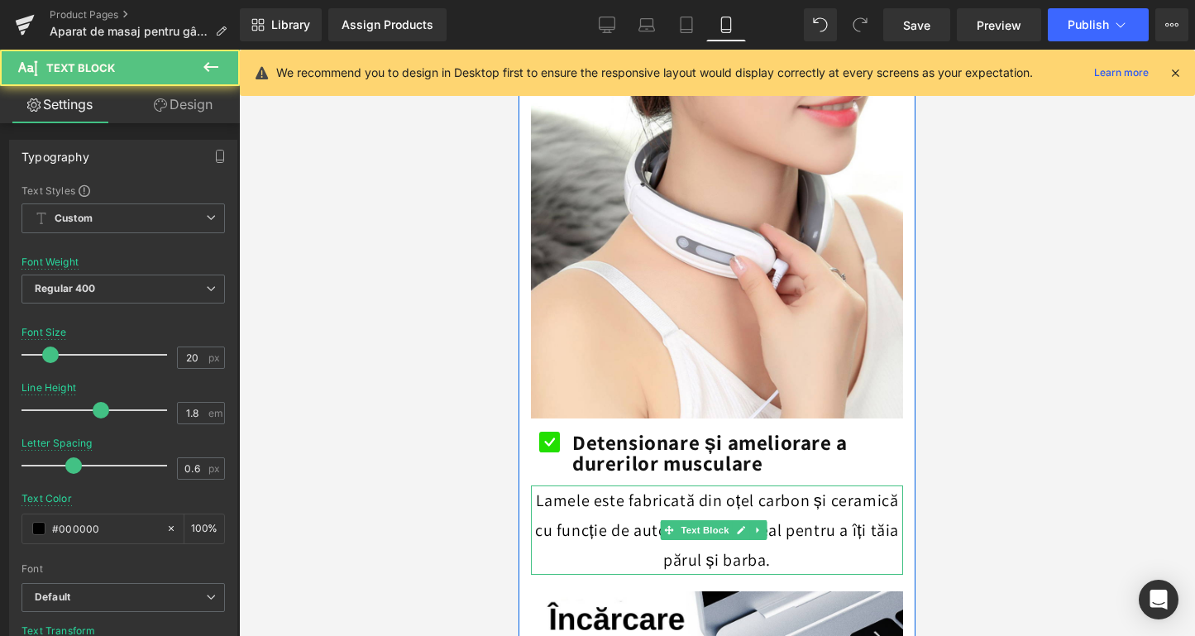
click at [609, 486] on p "Lamele este fabricată din oțel carbon și ceramică cu funcție de auto acurățare …" at bounding box center [717, 530] width 372 height 89
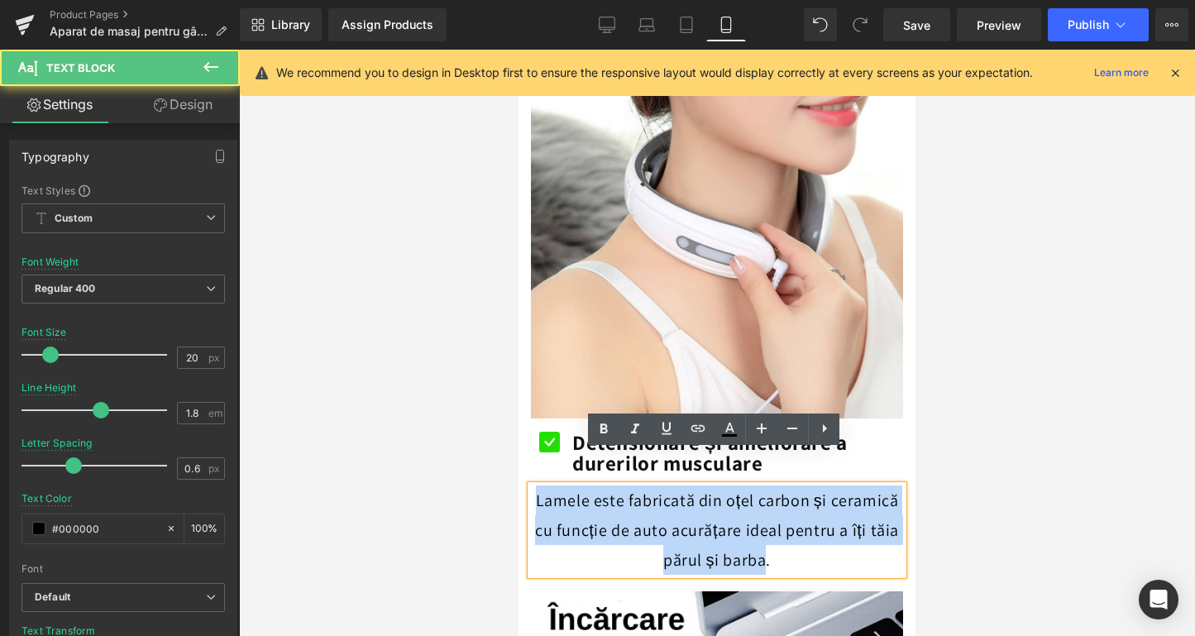
drag, startPoint x: 762, startPoint y: 530, endPoint x: 1032, endPoint y: 491, distance: 273.2
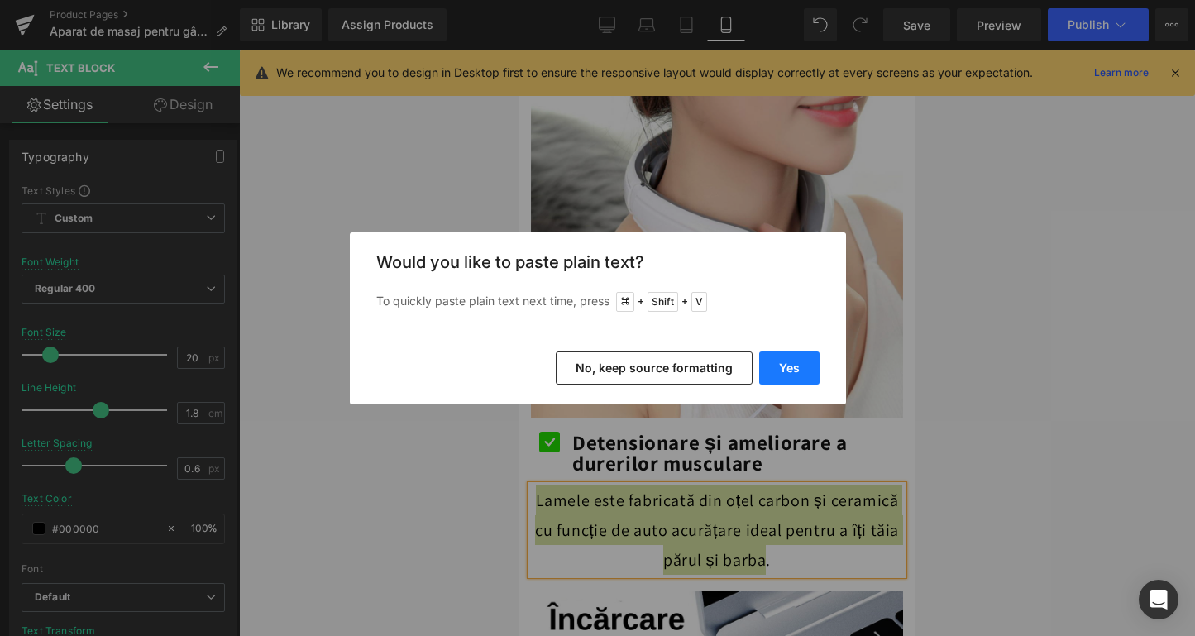
click at [772, 362] on button "Yes" at bounding box center [789, 368] width 60 height 33
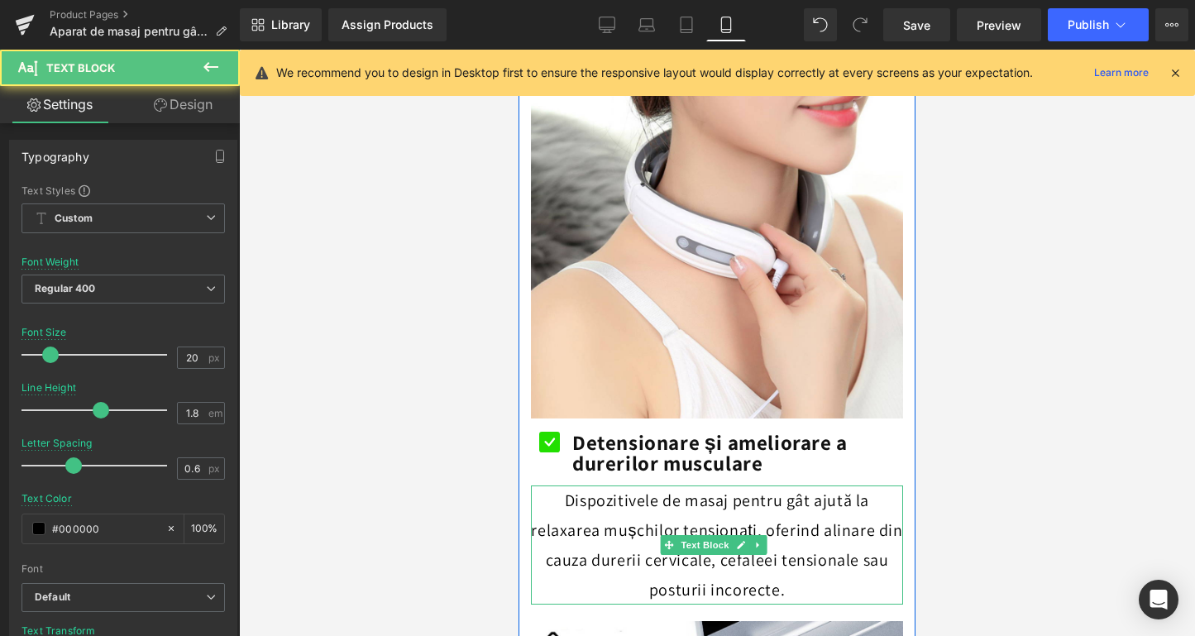
click at [644, 495] on p "Dispozitivele de masaj pentru gât ajută la relaxarea mușchilor tensionați, ofer…" at bounding box center [717, 545] width 372 height 119
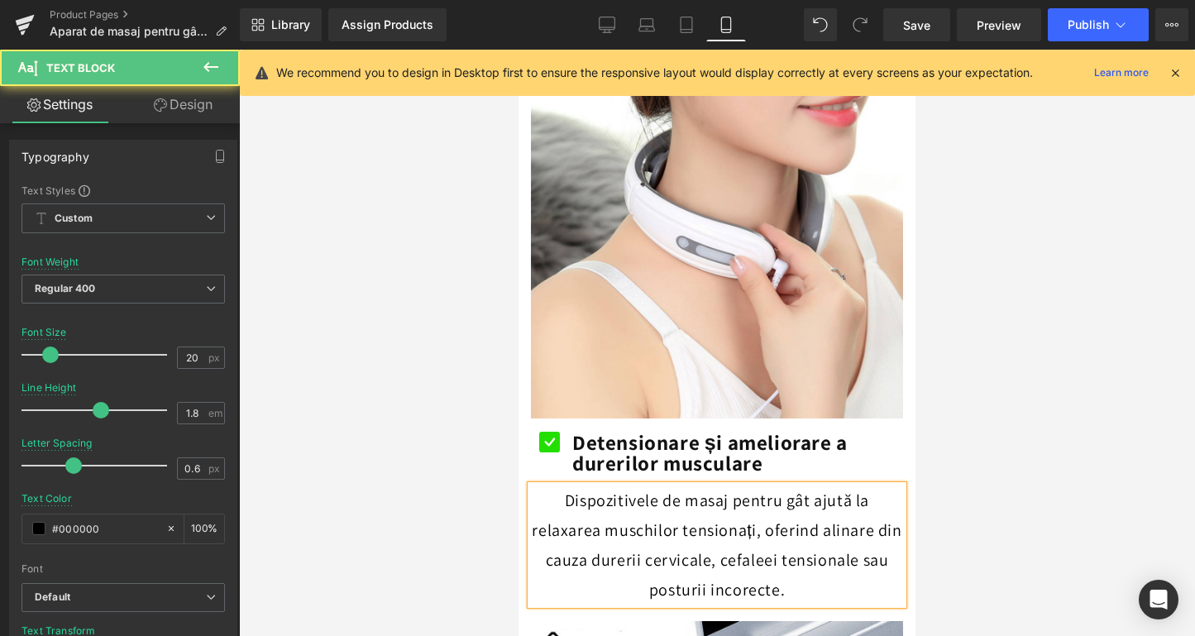
click at [746, 500] on p "Dispozitivele de masaj pentru gât ajută la relaxarea muschilor tensionați, ofer…" at bounding box center [717, 545] width 372 height 119
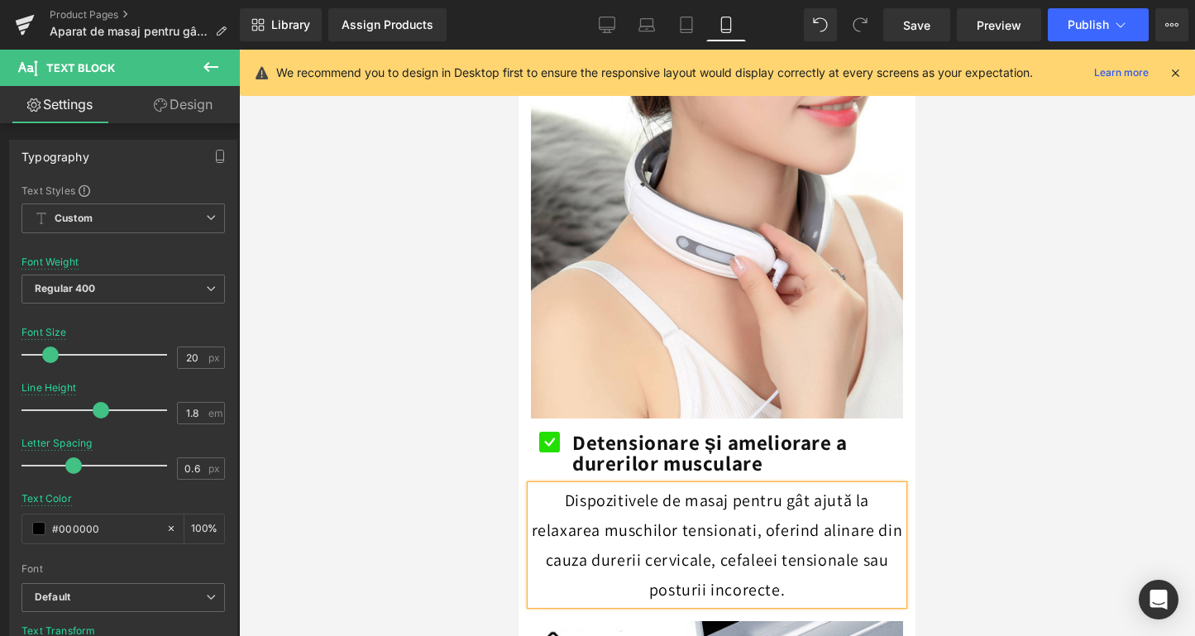
click at [434, 529] on div at bounding box center [717, 343] width 956 height 586
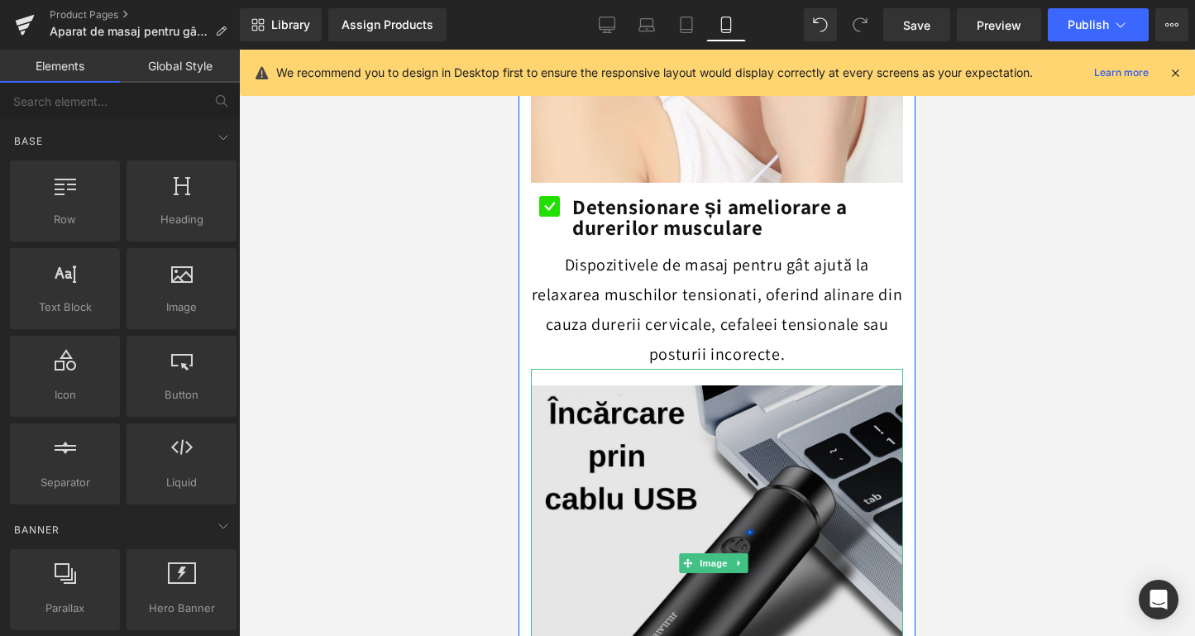
scroll to position [1959, 0]
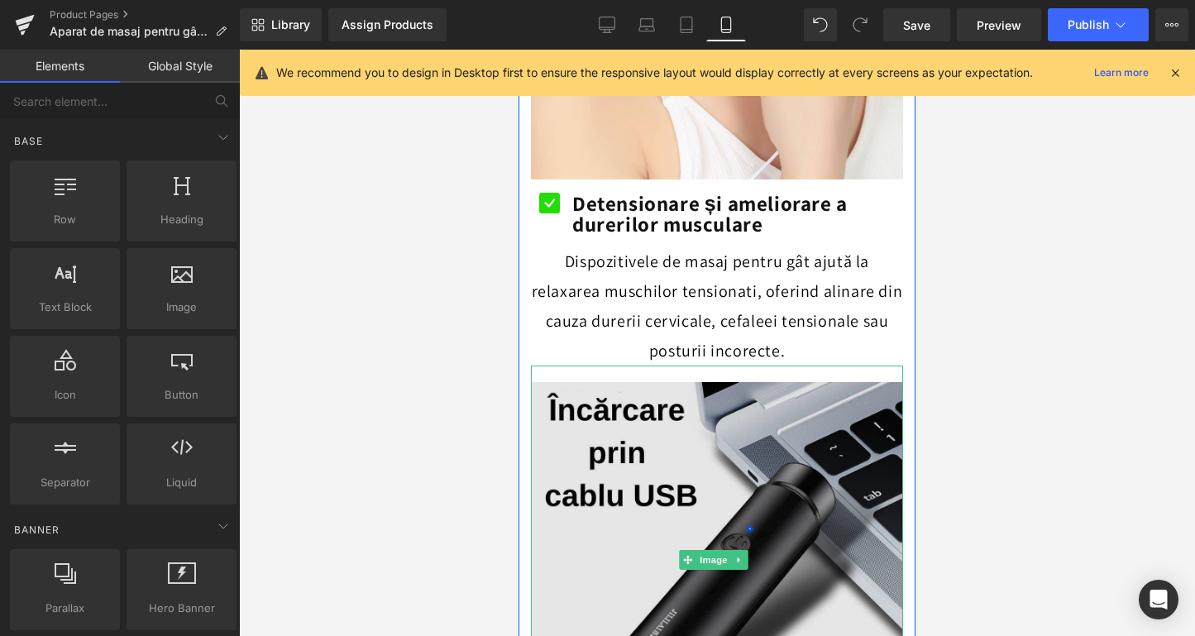
click at [676, 449] on img at bounding box center [717, 560] width 372 height 389
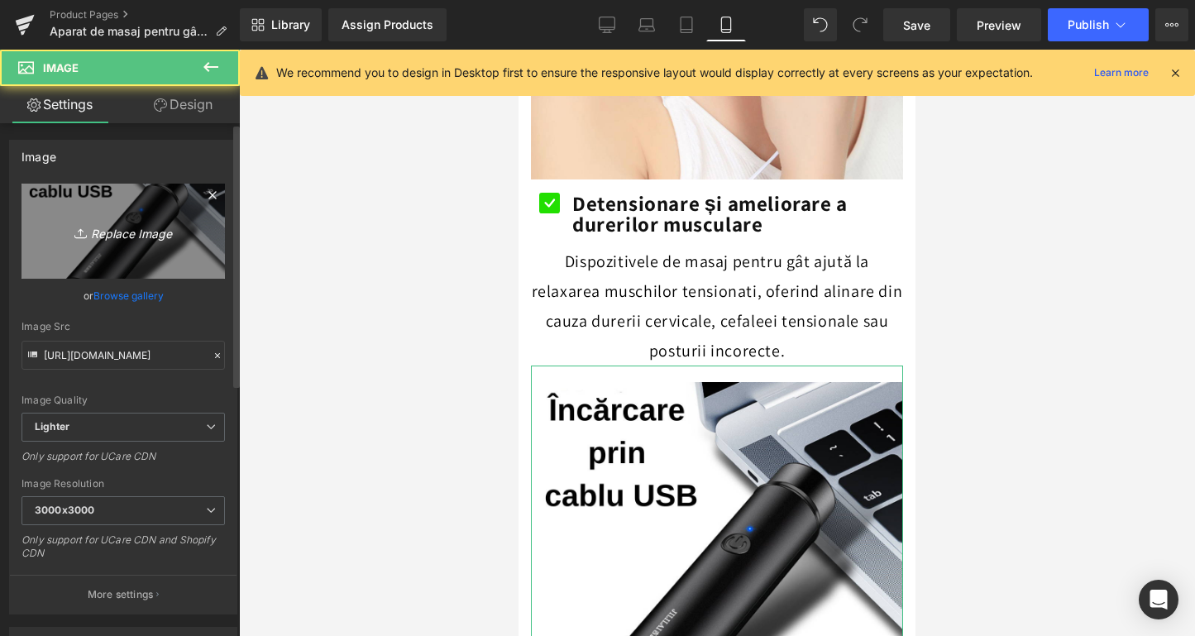
click at [189, 260] on link "Replace Image" at bounding box center [123, 231] width 203 height 95
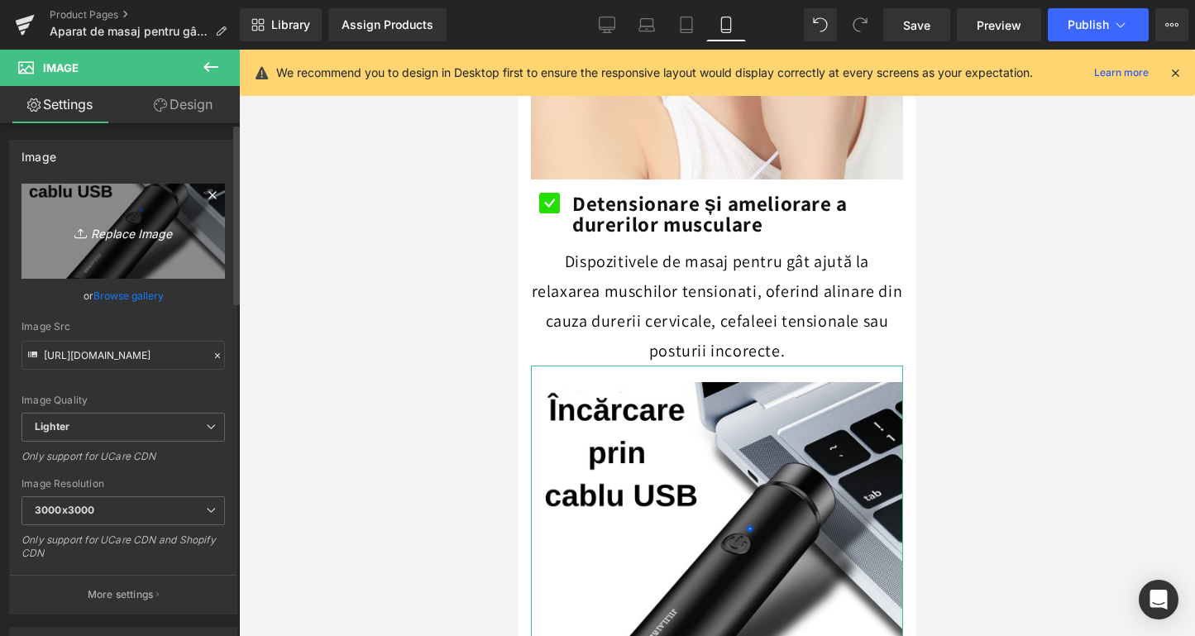
type input "C:\fakepath\Gat.png"
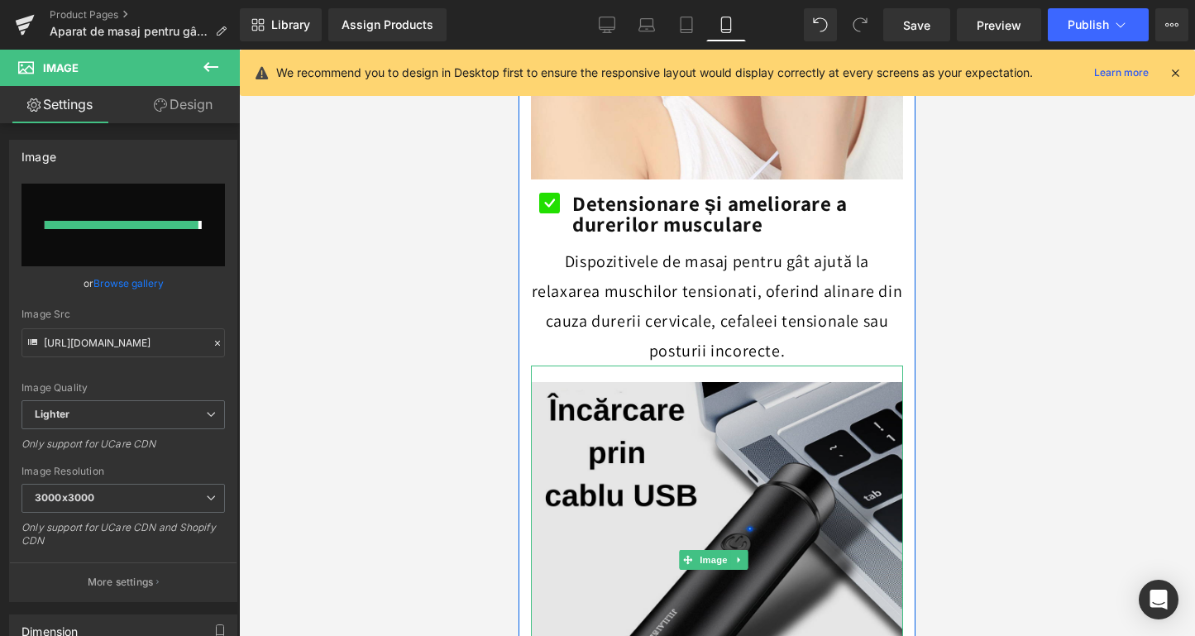
type input "[URL][DOMAIN_NAME]"
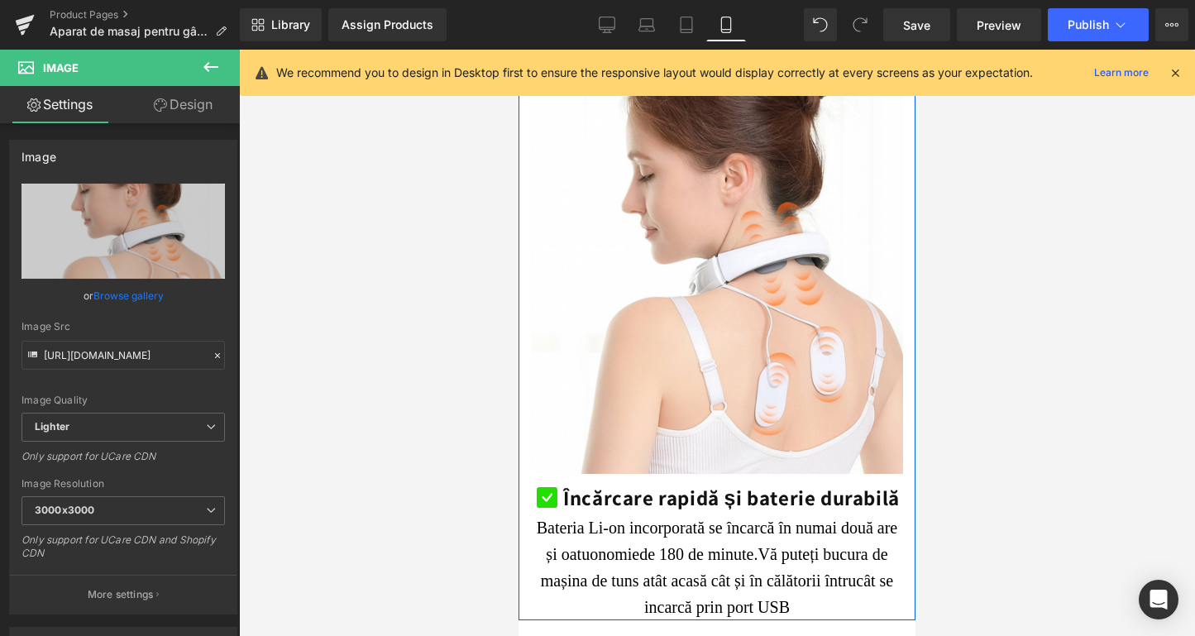
scroll to position [2318, 0]
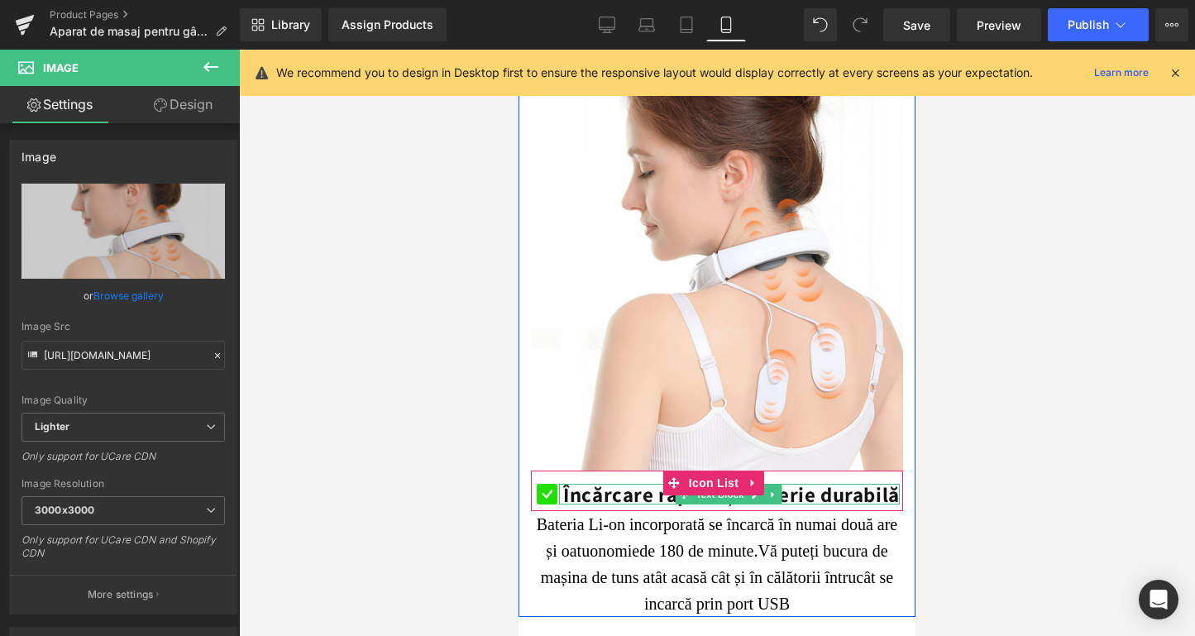
click at [653, 481] on b "Încărcare rapidă și baterie durabilă" at bounding box center [731, 494] width 337 height 27
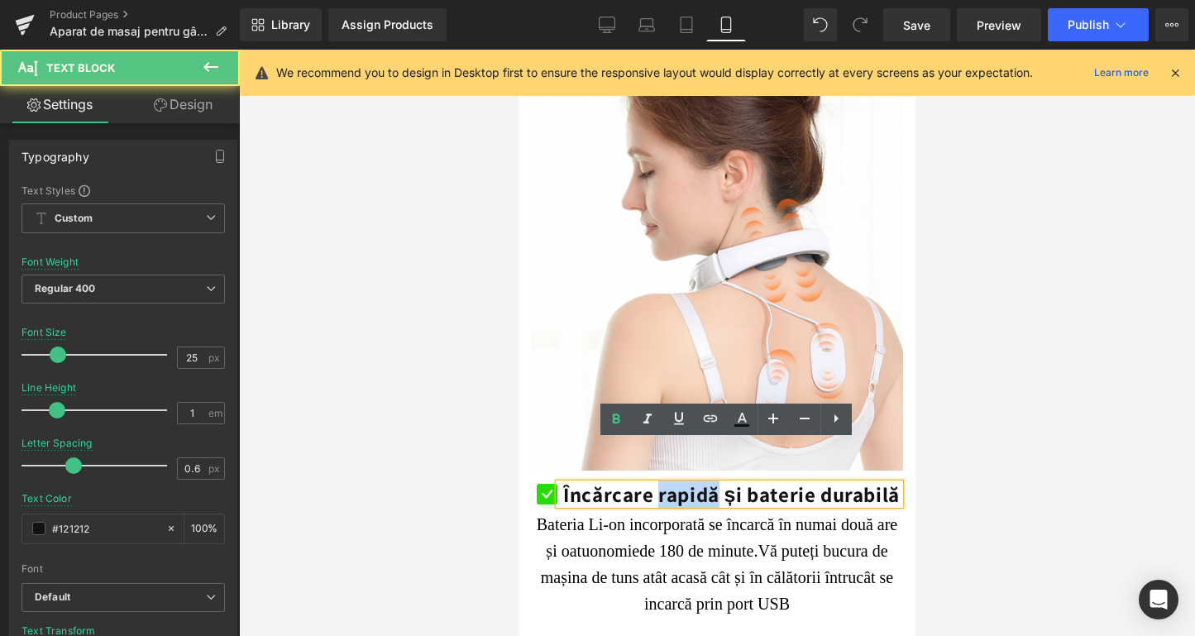
click at [653, 481] on b "Încărcare rapidă și baterie durabilă" at bounding box center [731, 494] width 337 height 27
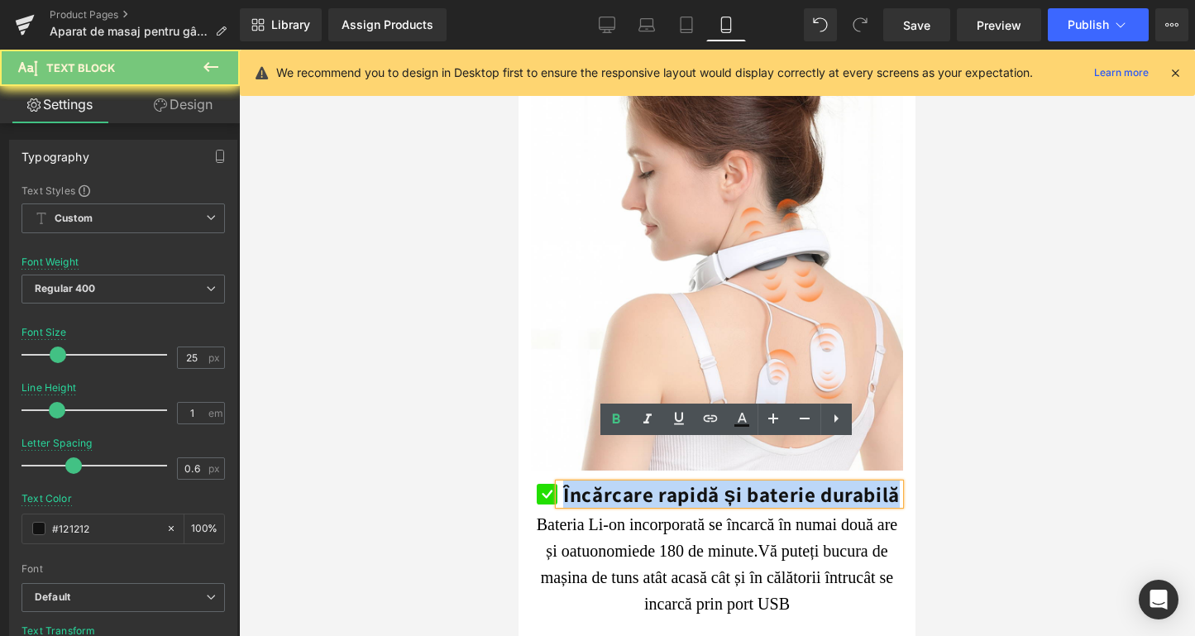
click at [653, 481] on b "Încărcare rapidă și baterie durabilă" at bounding box center [731, 494] width 337 height 27
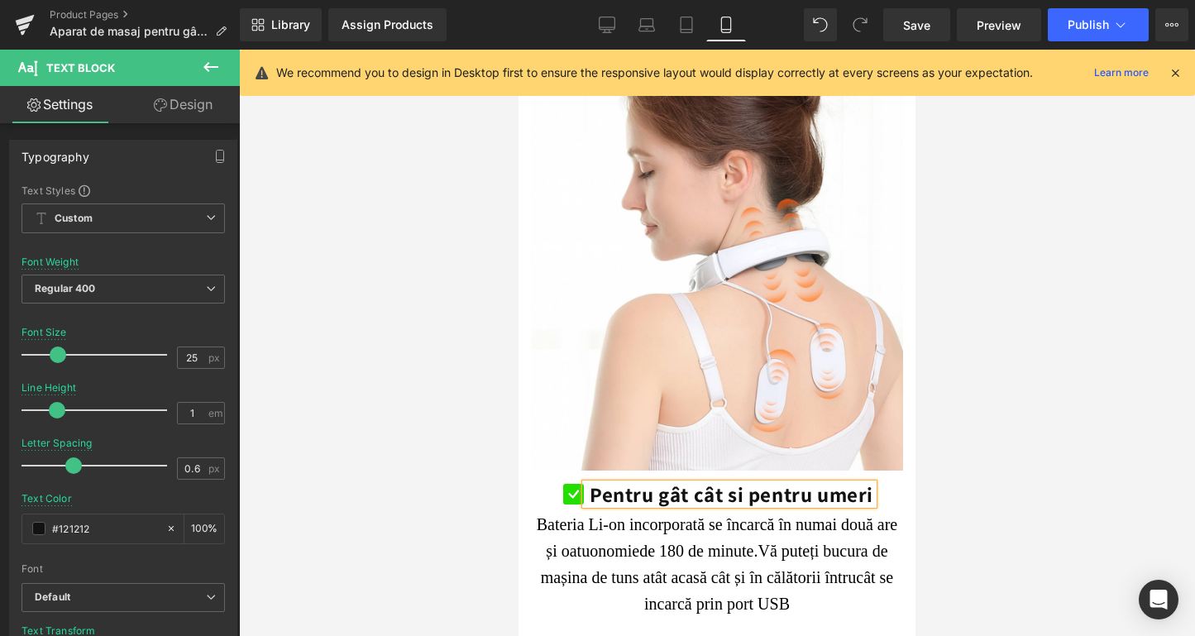
click at [639, 542] on span "de 180 de minute." at bounding box center [698, 551] width 118 height 18
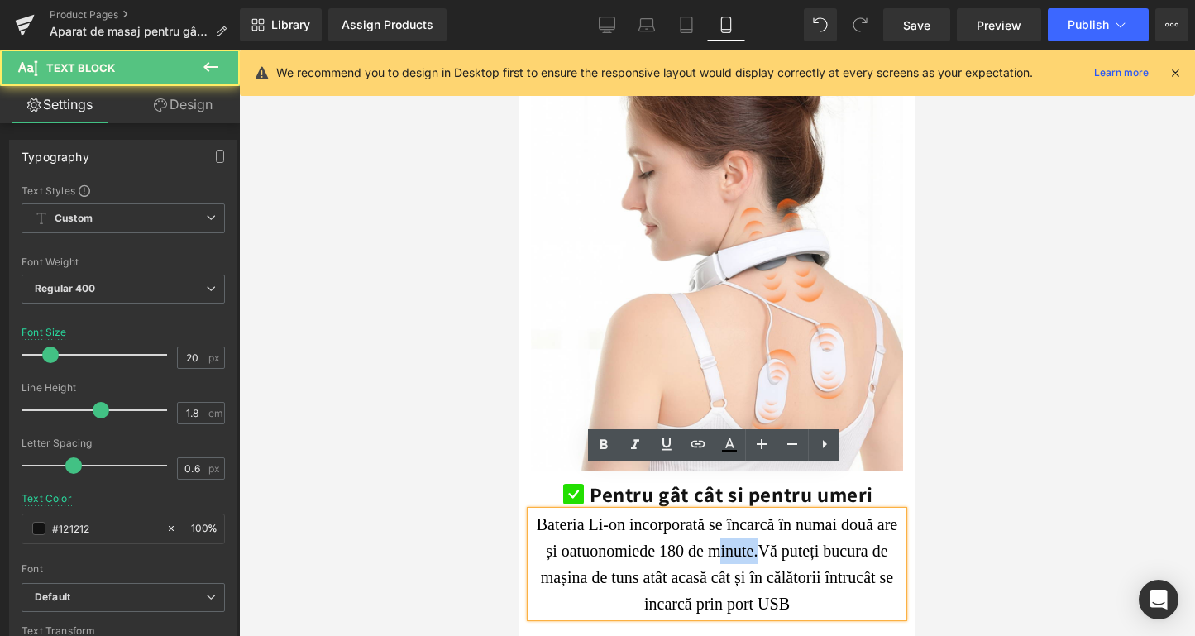
click at [639, 542] on span "de 180 de minute." at bounding box center [698, 551] width 118 height 18
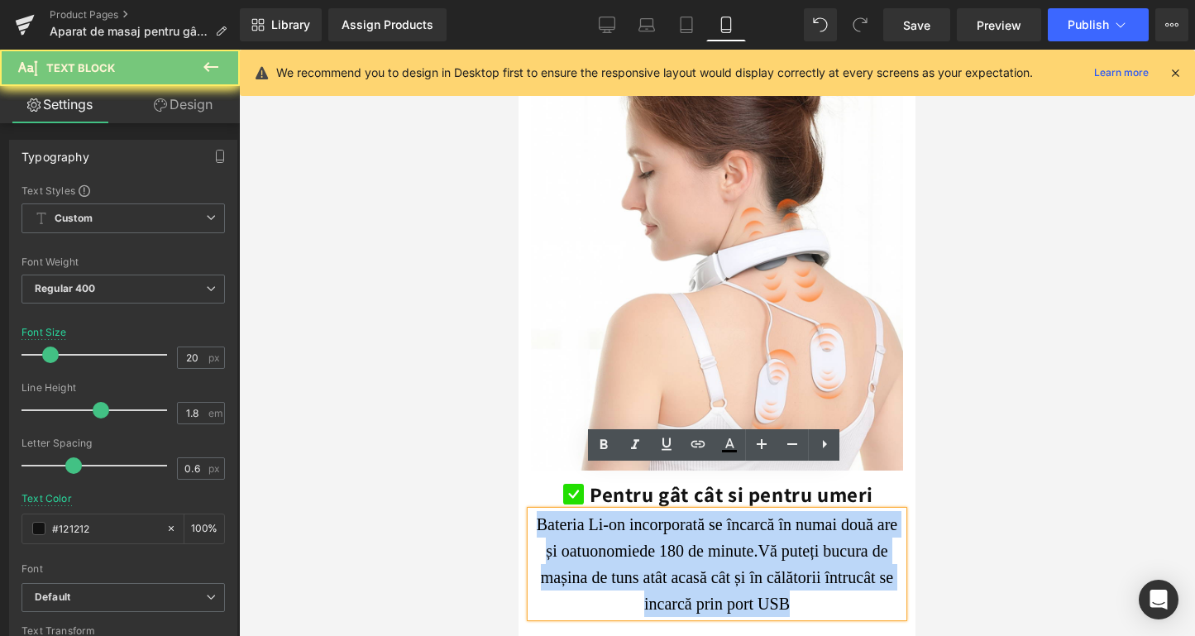
click at [639, 542] on span "de 180 de minute." at bounding box center [698, 551] width 118 height 18
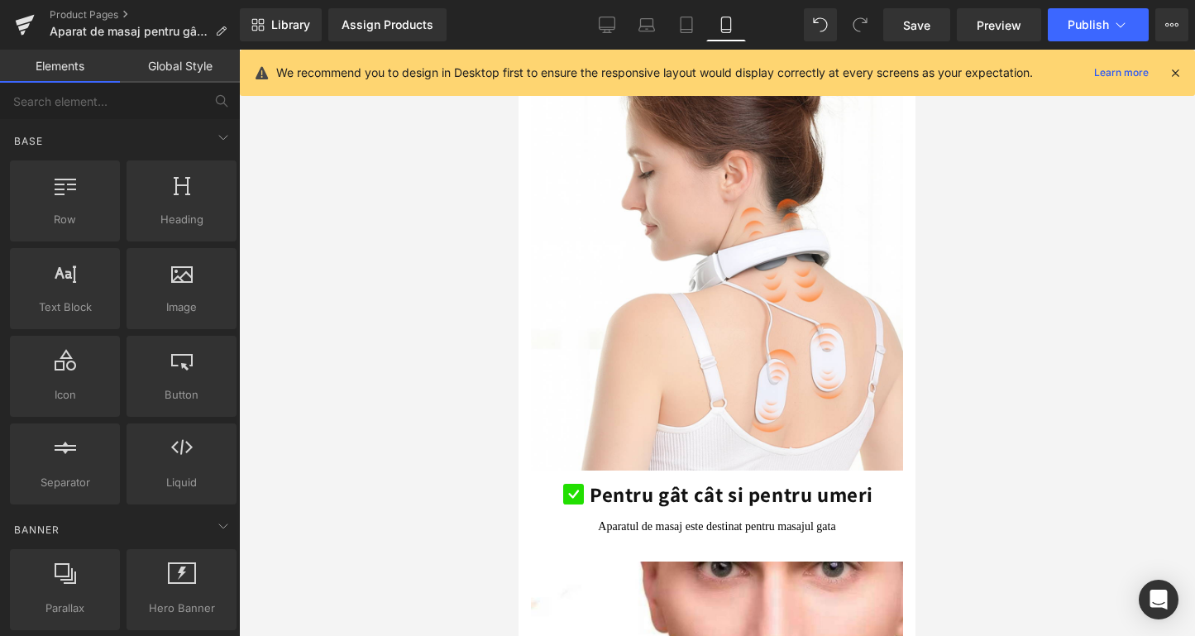
click at [412, 438] on div at bounding box center [717, 343] width 956 height 586
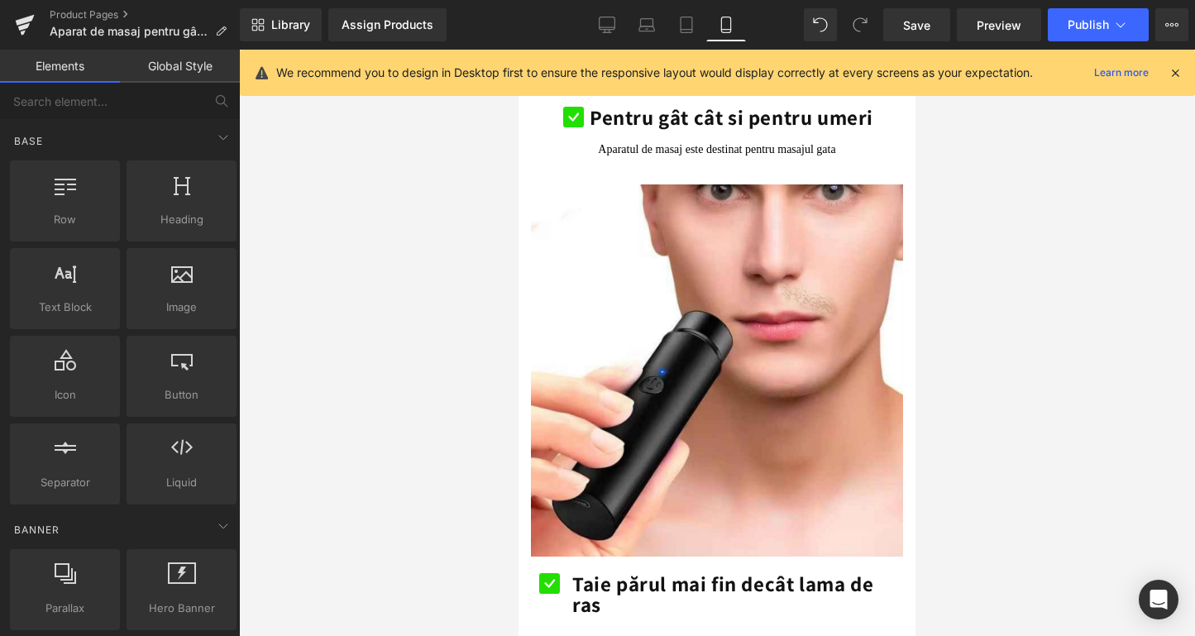
scroll to position [2342, 0]
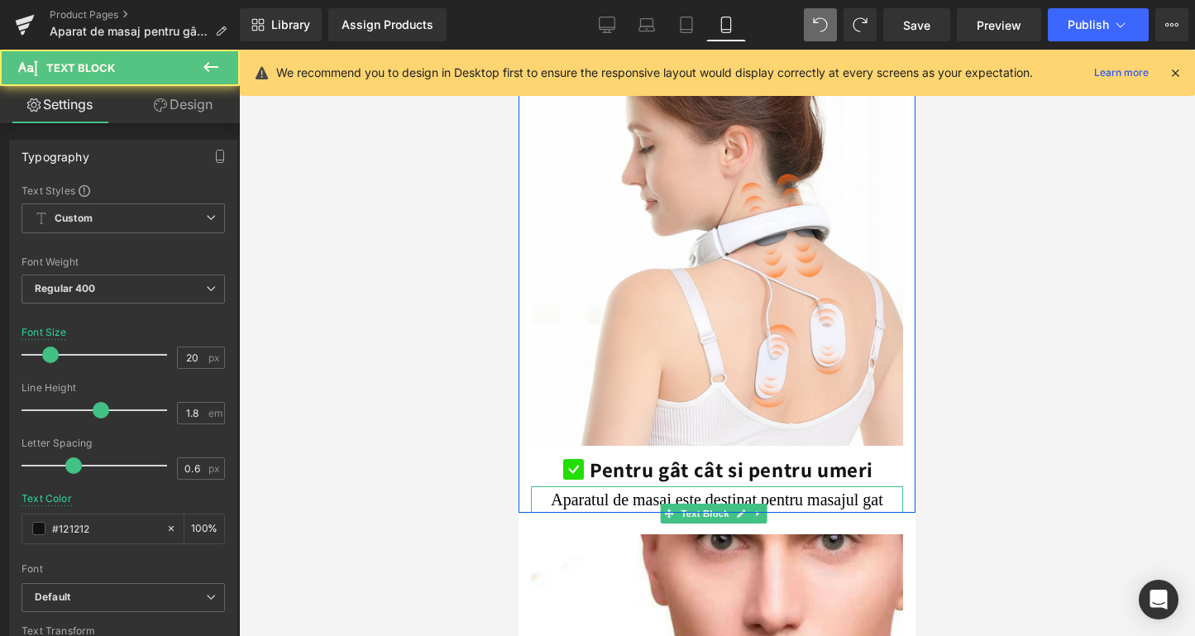
click at [776, 486] on p "Aparatul de masaj este destinat pentru masajul gat" at bounding box center [717, 499] width 372 height 26
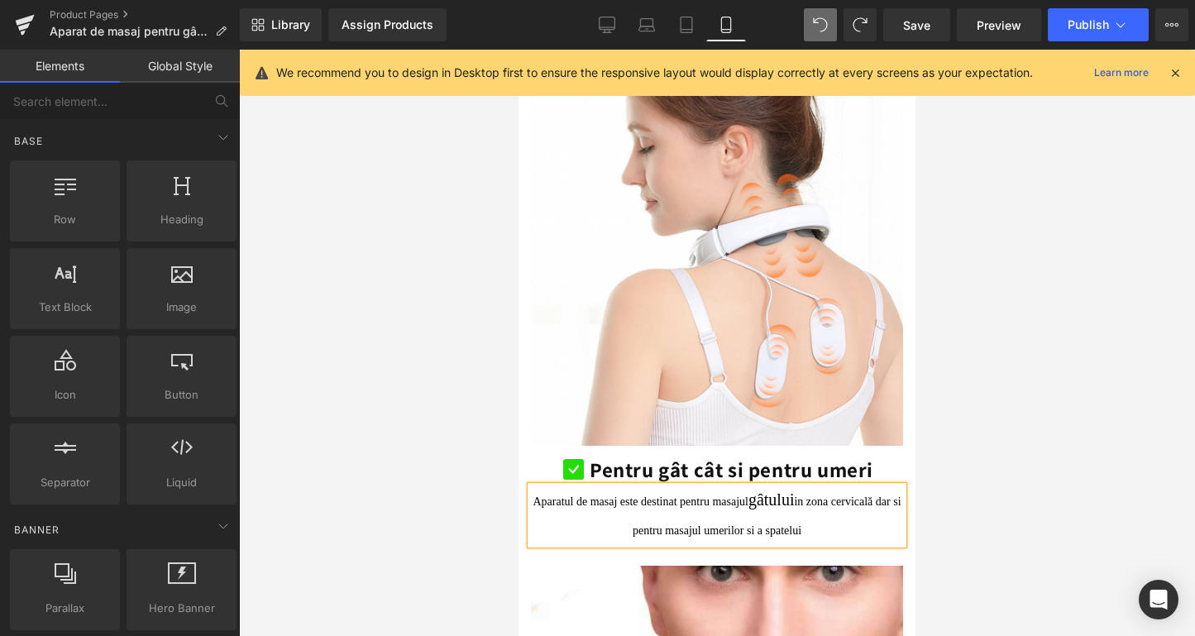
click at [444, 513] on div at bounding box center [717, 343] width 956 height 586
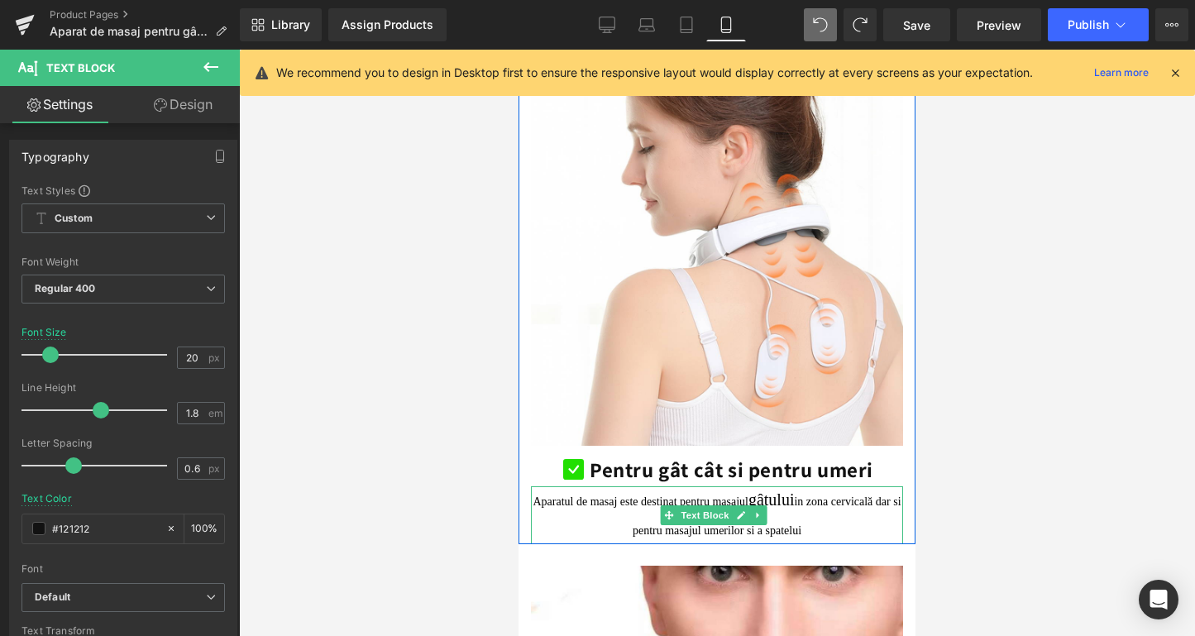
drag, startPoint x: 536, startPoint y: 456, endPoint x: 888, endPoint y: 488, distance: 353.8
click at [888, 488] on p "Aparatul de masaj este destinat pentru masajul gâtului in zona cervicală dar si…" at bounding box center [717, 515] width 372 height 58
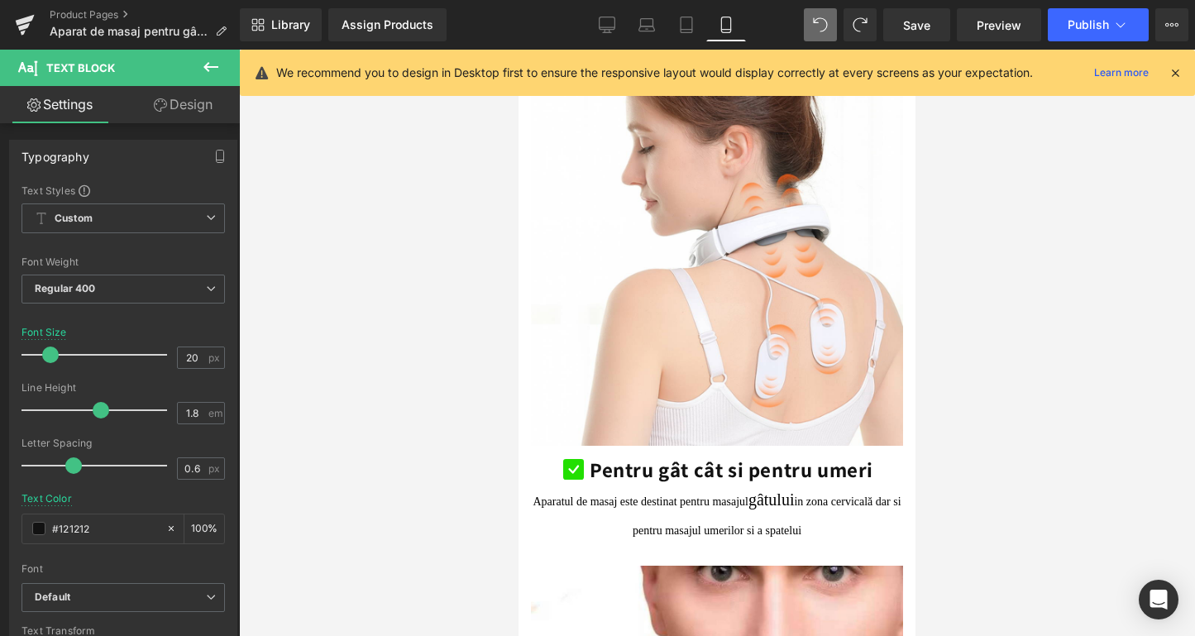
click at [201, 99] on link "Design" at bounding box center [183, 104] width 120 height 37
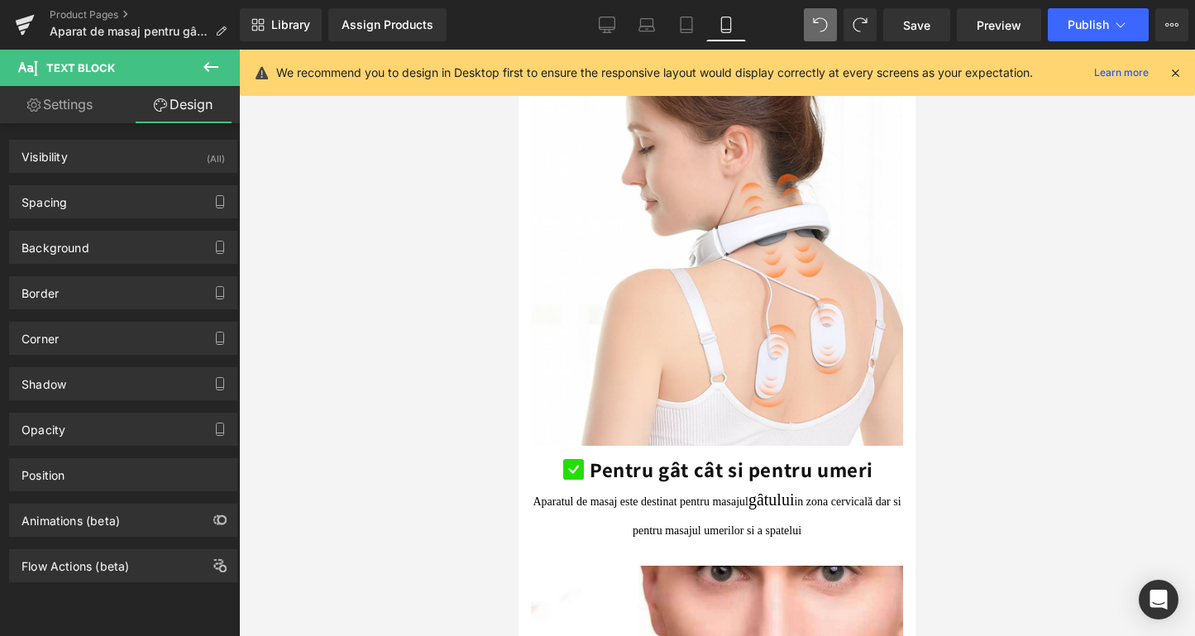
click at [94, 92] on link "Settings" at bounding box center [60, 104] width 120 height 37
type input "100"
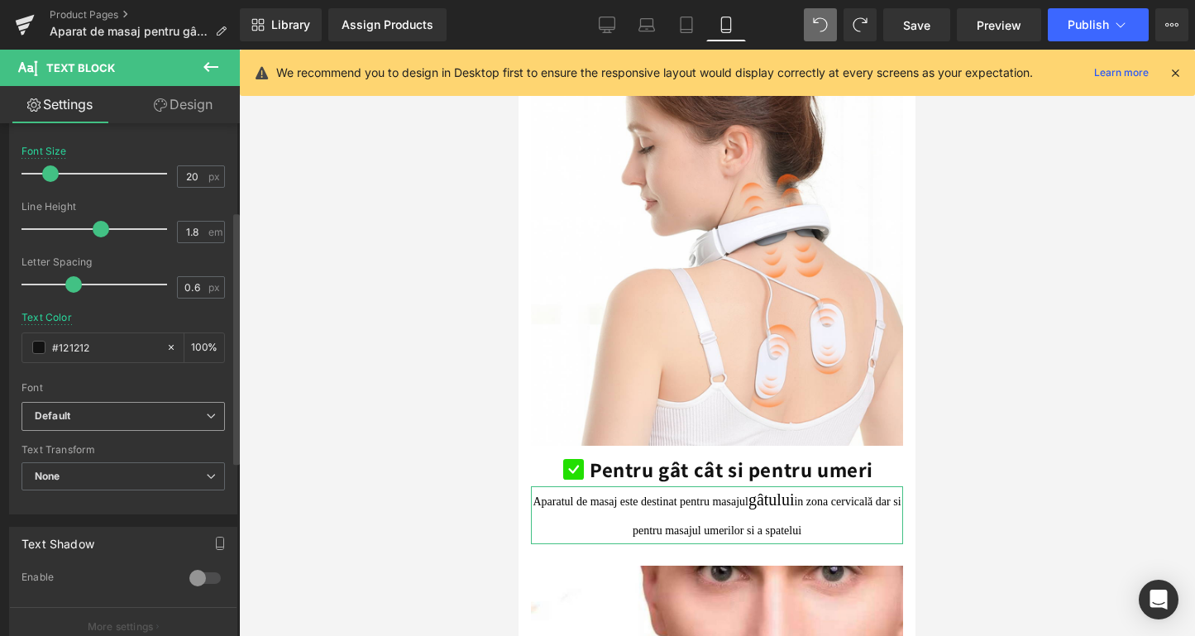
scroll to position [0, 0]
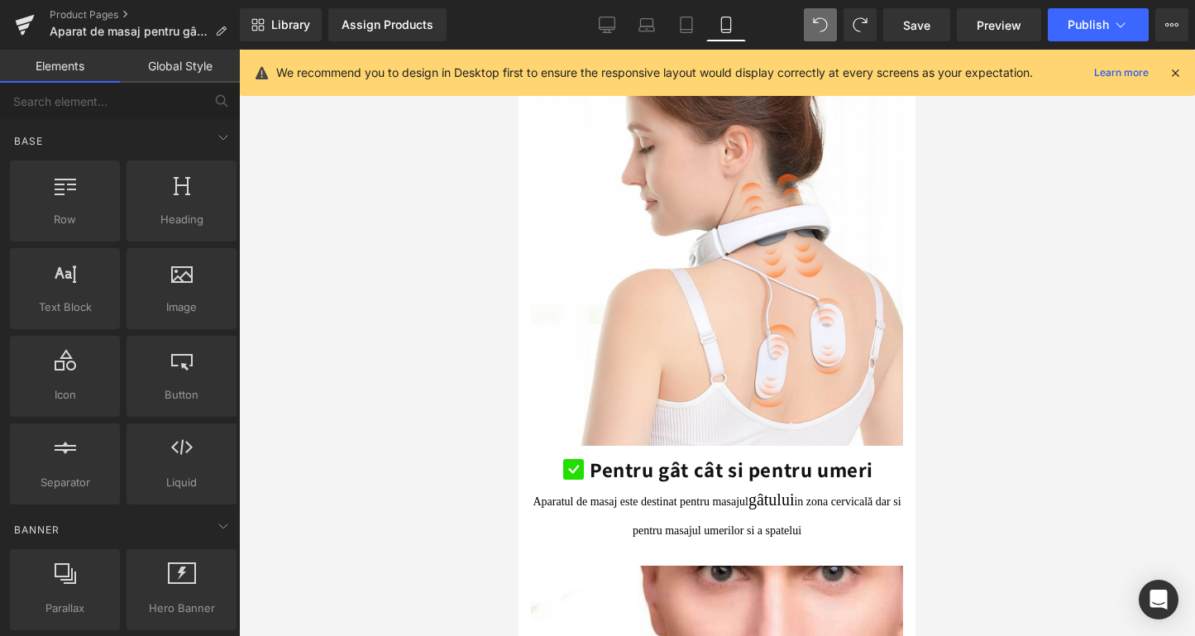
click at [298, 352] on div at bounding box center [717, 343] width 956 height 586
click at [374, 391] on div at bounding box center [717, 343] width 956 height 586
click at [468, 457] on div at bounding box center [717, 343] width 956 height 586
click at [958, 432] on div at bounding box center [717, 343] width 956 height 586
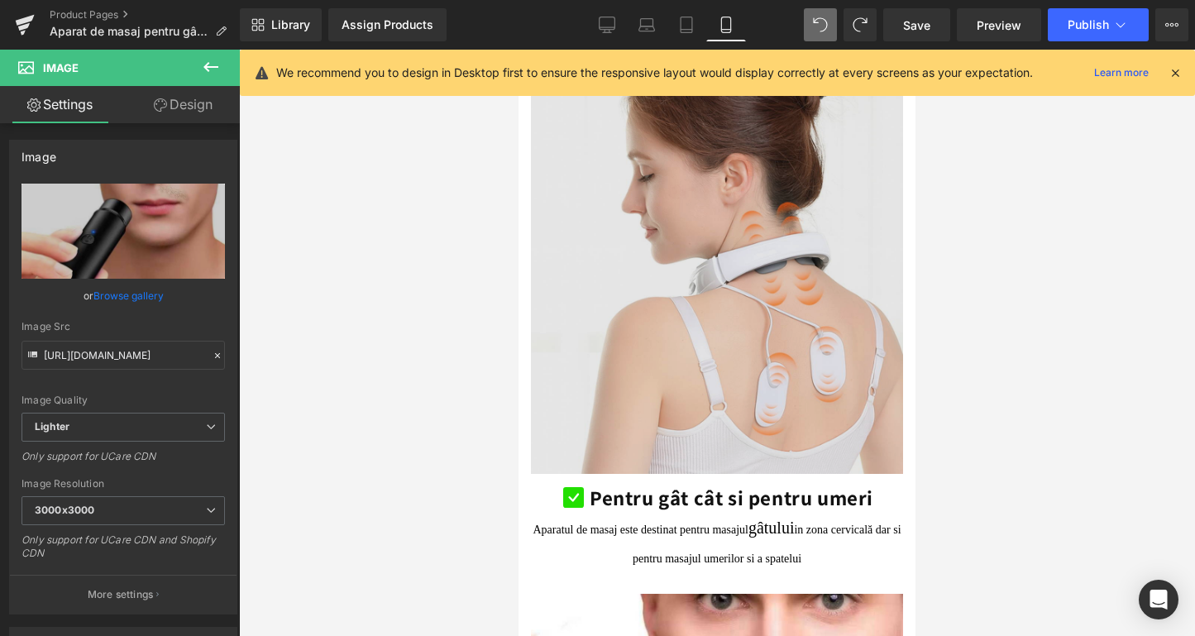
scroll to position [2663, 0]
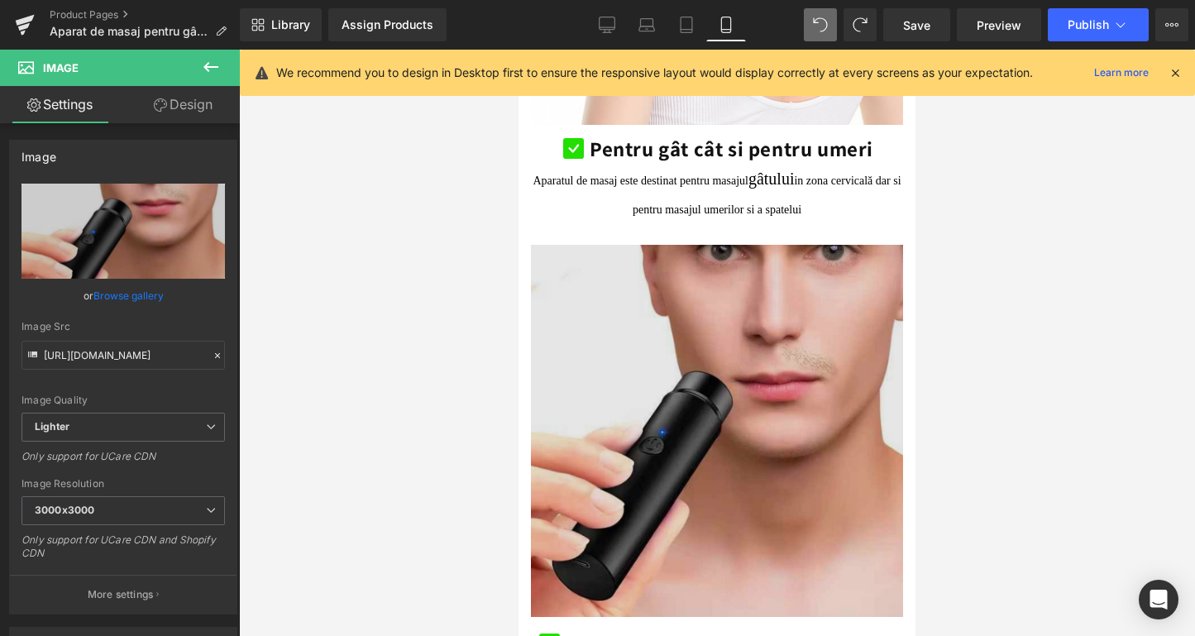
click at [647, 318] on img at bounding box center [717, 431] width 372 height 372
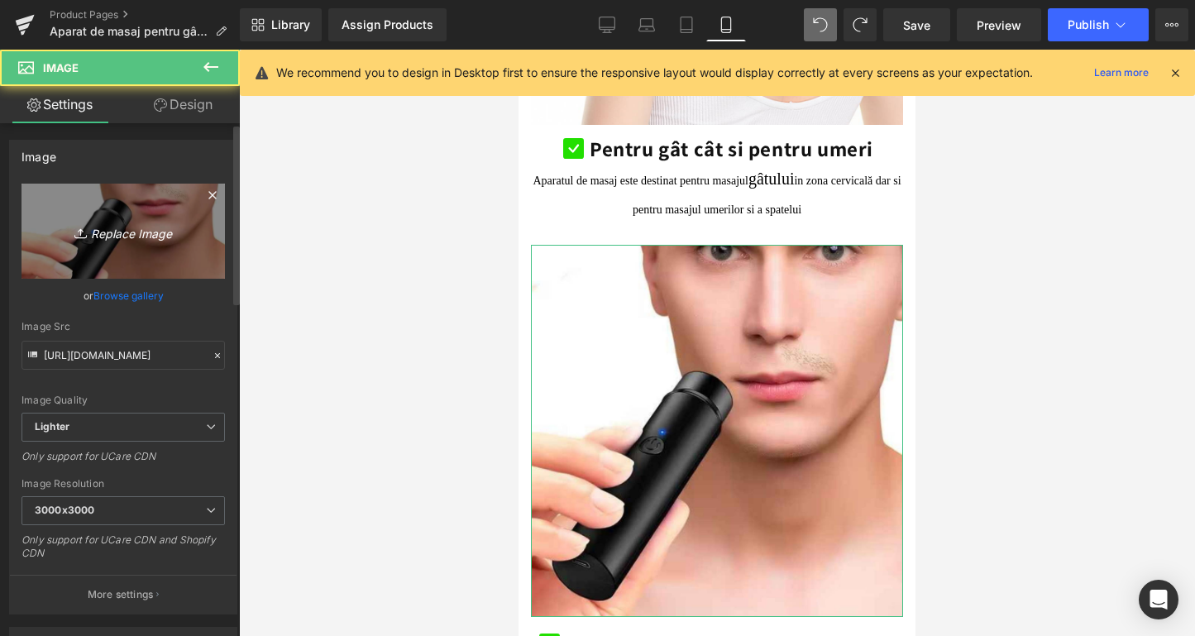
click at [188, 237] on link "Replace Image" at bounding box center [123, 231] width 203 height 95
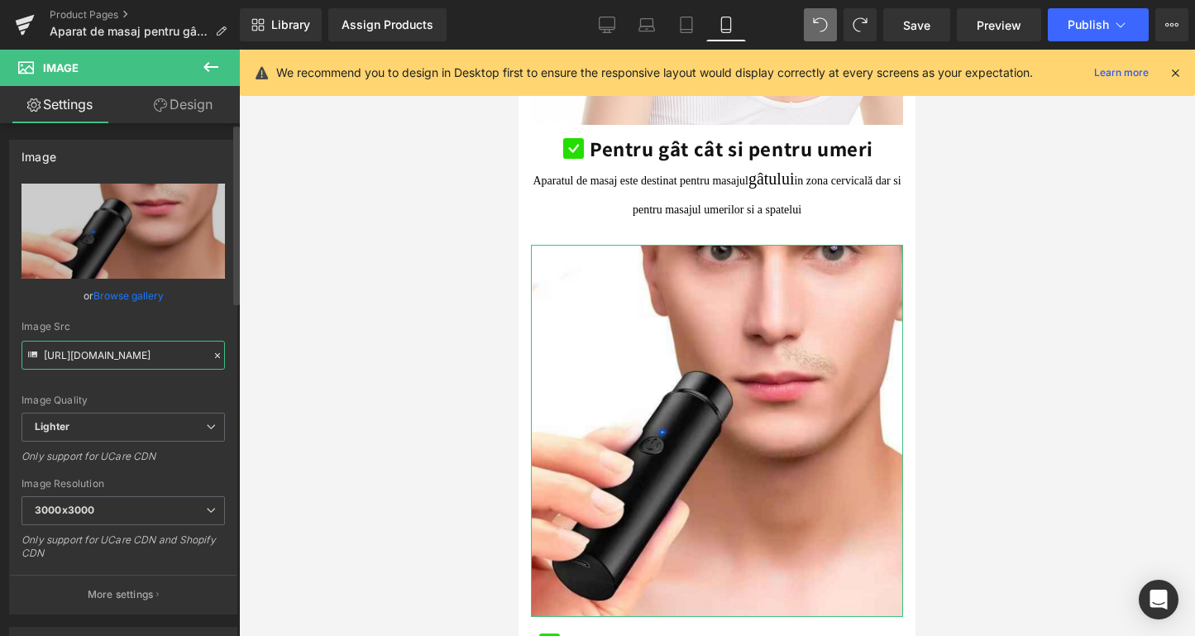
click at [145, 361] on input "[URL][DOMAIN_NAME]" at bounding box center [123, 355] width 203 height 29
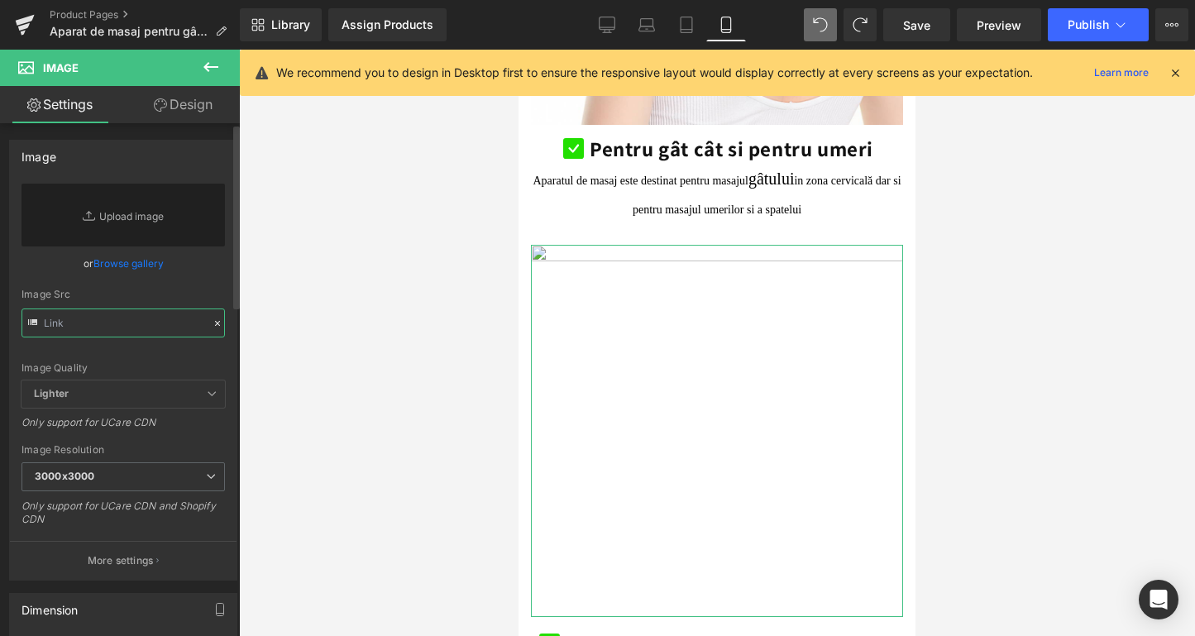
paste input "[URL][DOMAIN_NAME]"
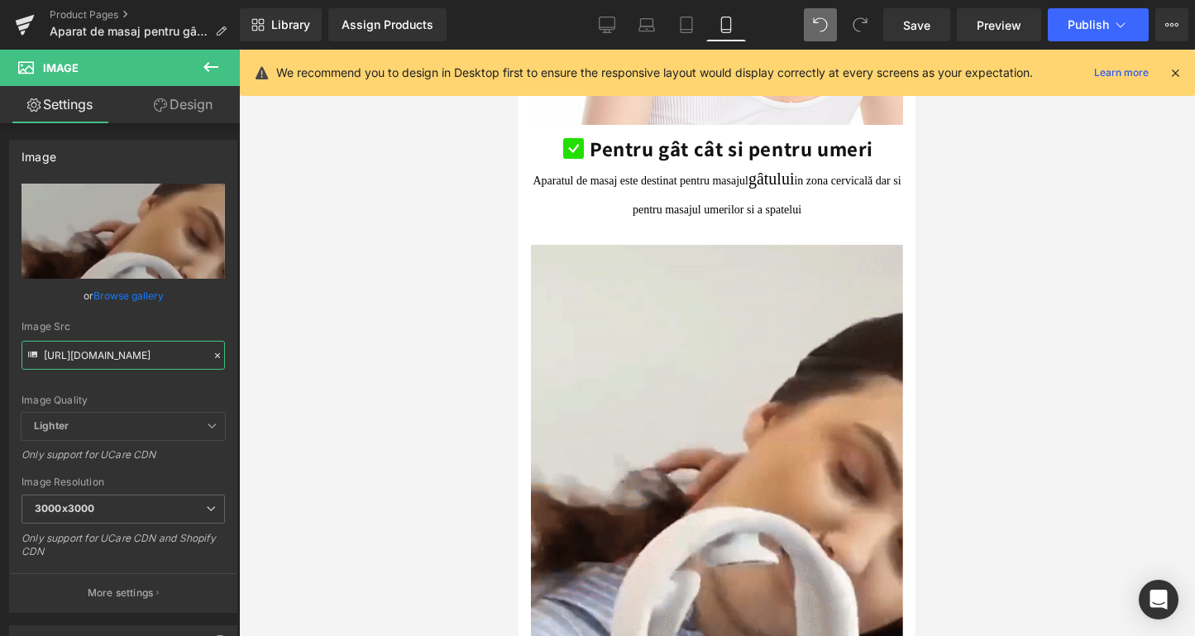
type input "[URL][DOMAIN_NAME]"
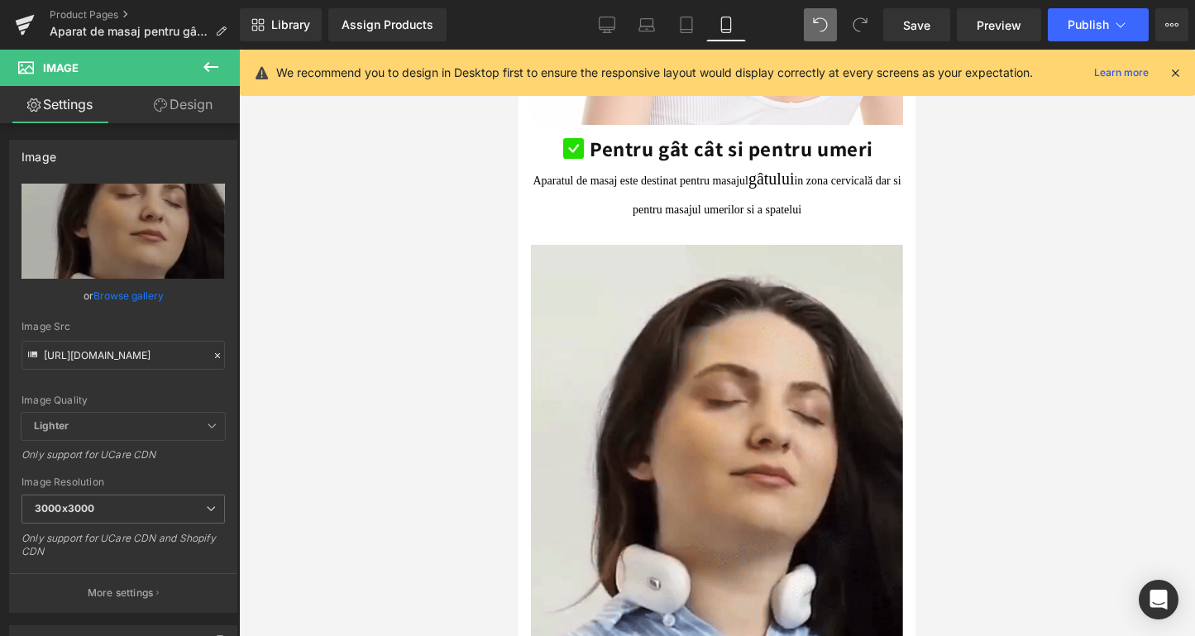
click at [427, 312] on div at bounding box center [717, 343] width 956 height 586
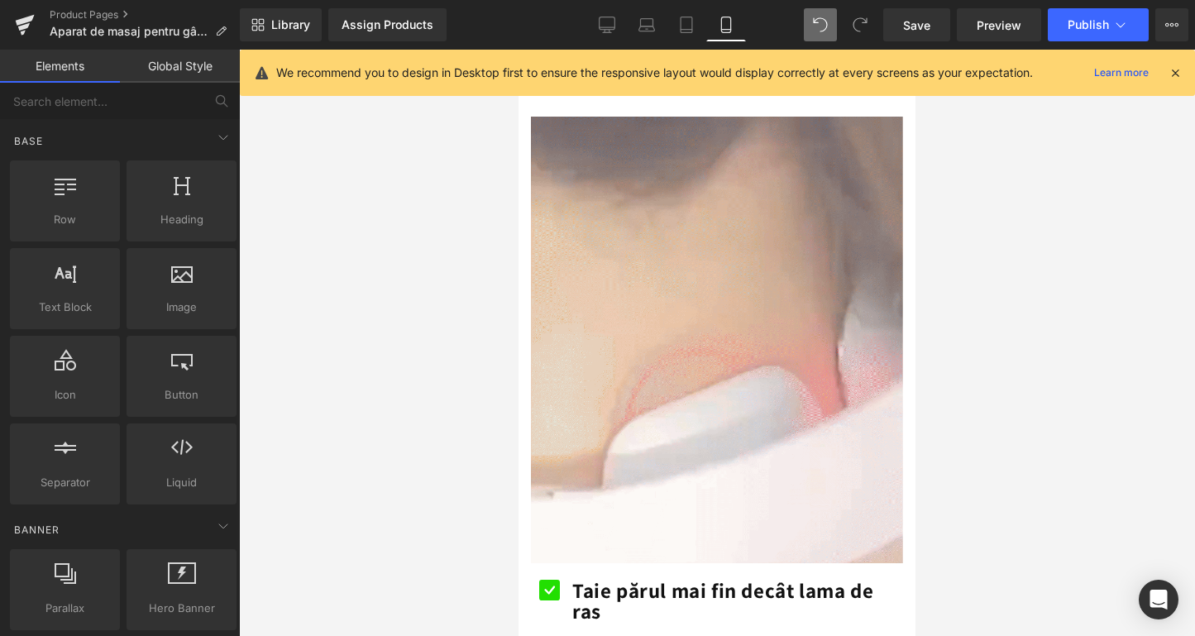
scroll to position [2534, 0]
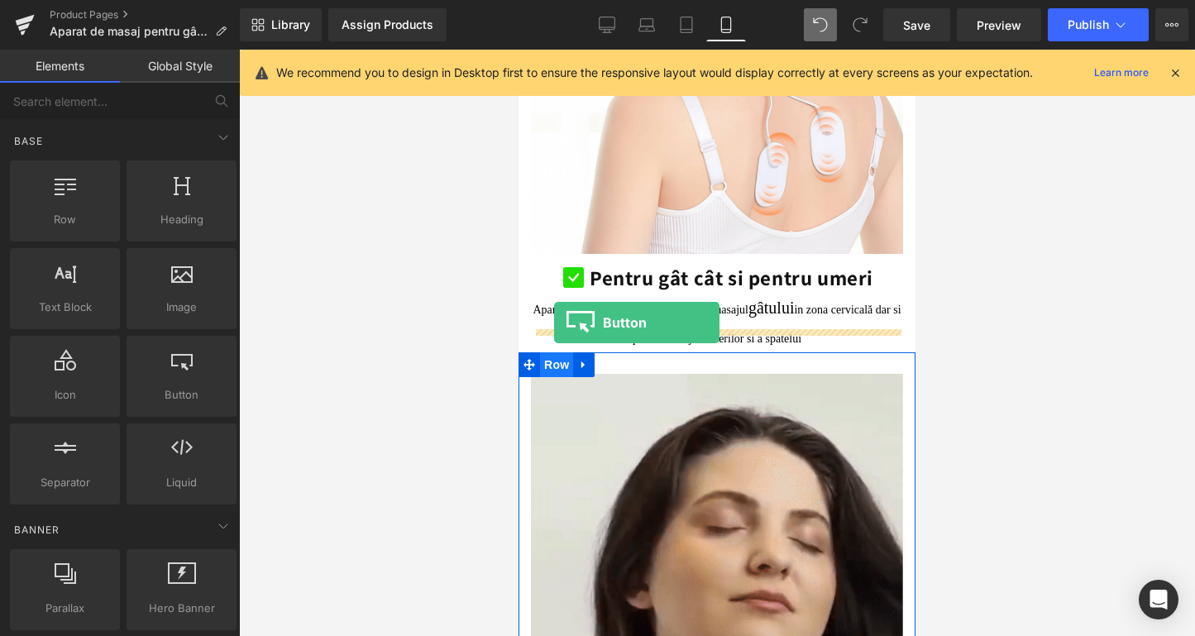
drag, startPoint x: 696, startPoint y: 406, endPoint x: 554, endPoint y: 323, distance: 165.0
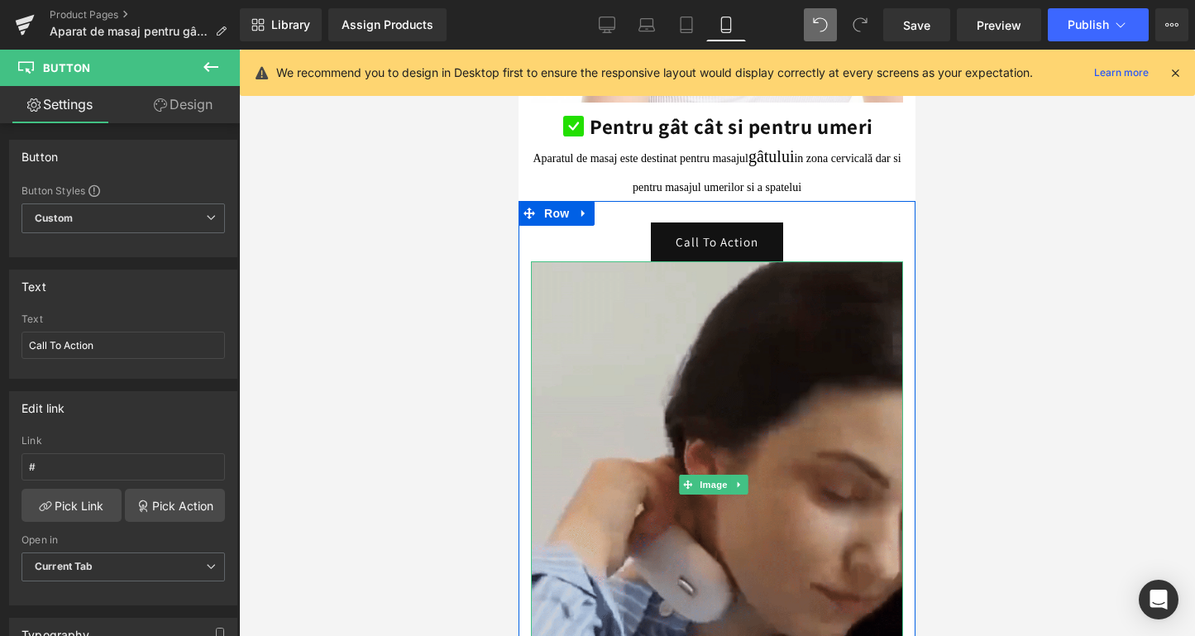
scroll to position [2542, 0]
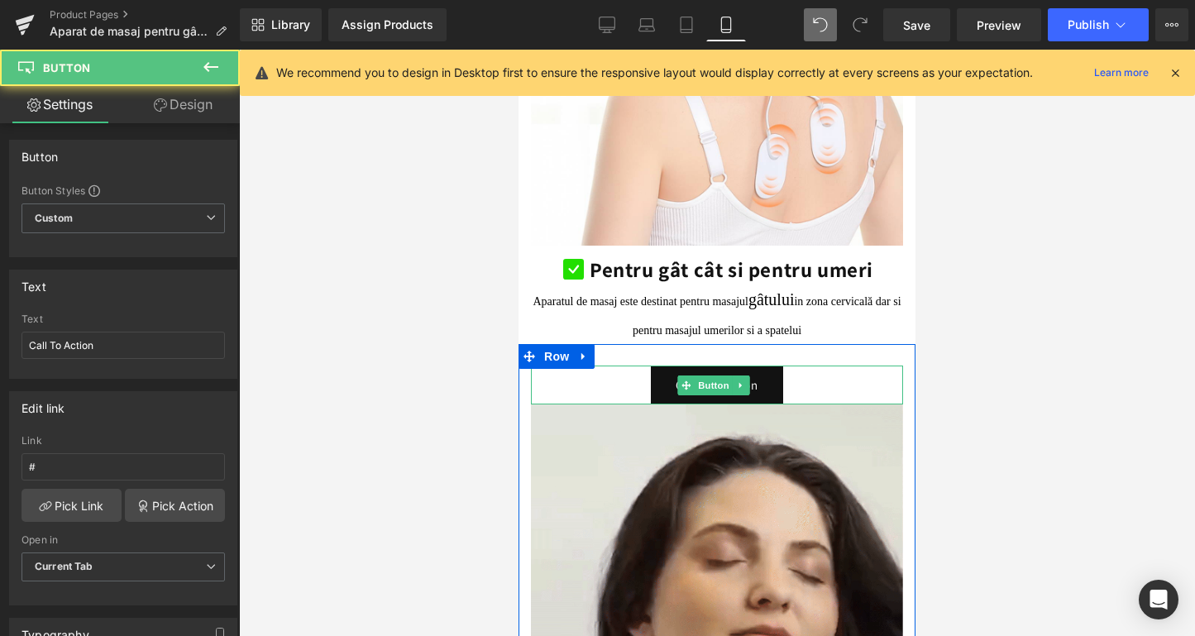
click at [599, 366] on div "Call To Action" at bounding box center [717, 385] width 372 height 39
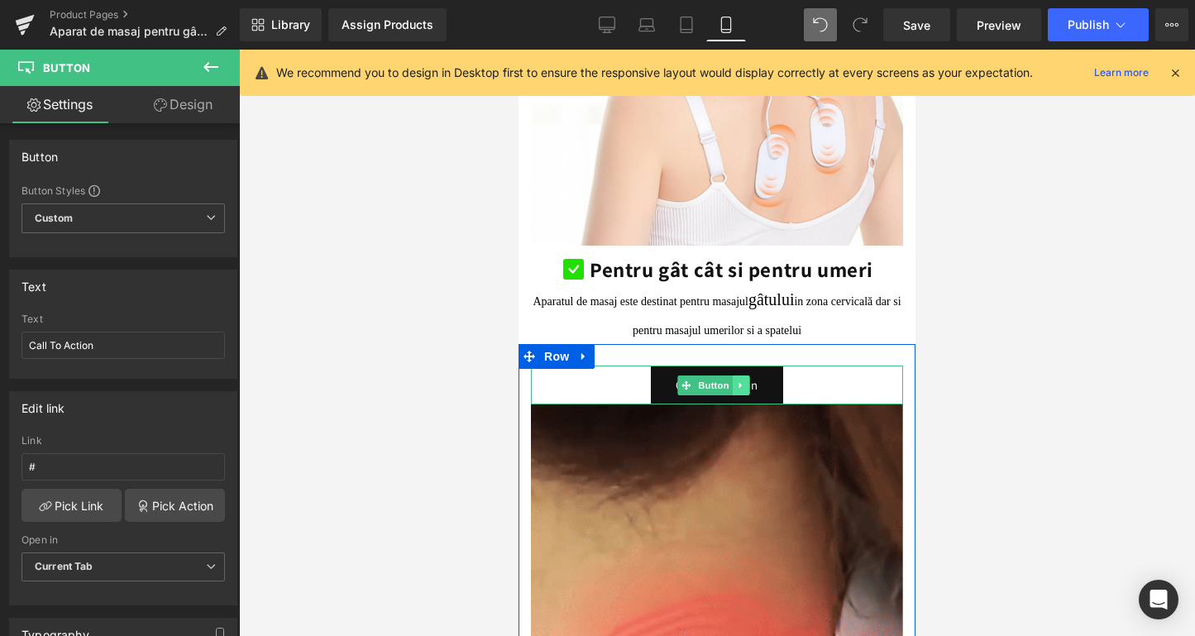
click at [740, 382] on icon at bounding box center [740, 385] width 2 height 6
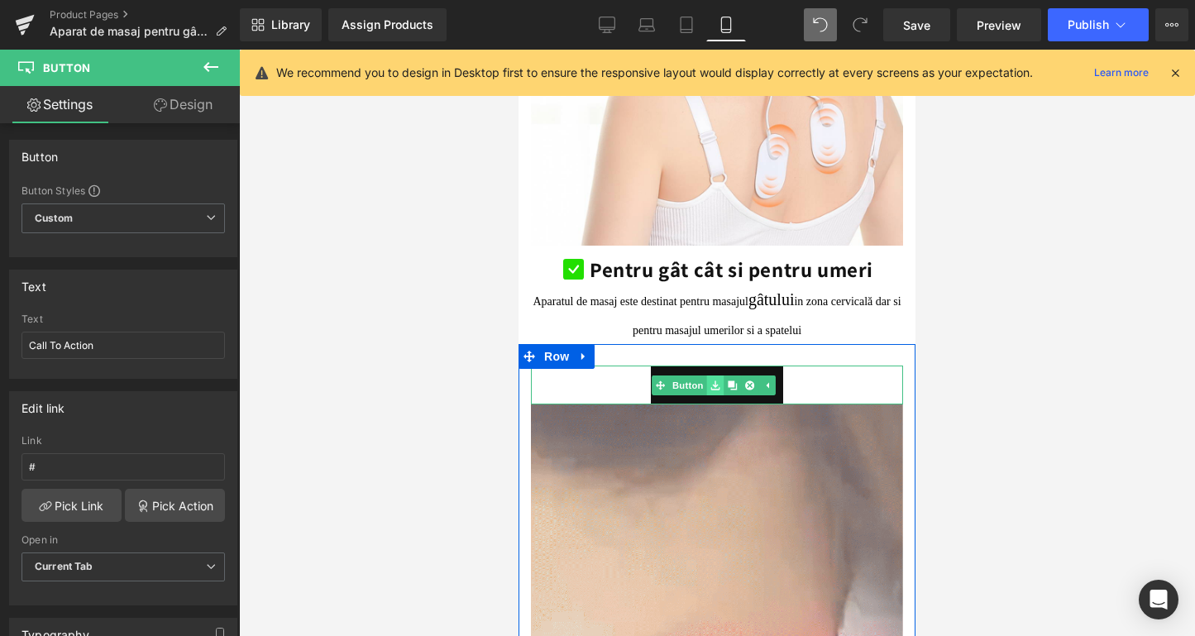
click at [746, 380] on icon at bounding box center [749, 384] width 9 height 9
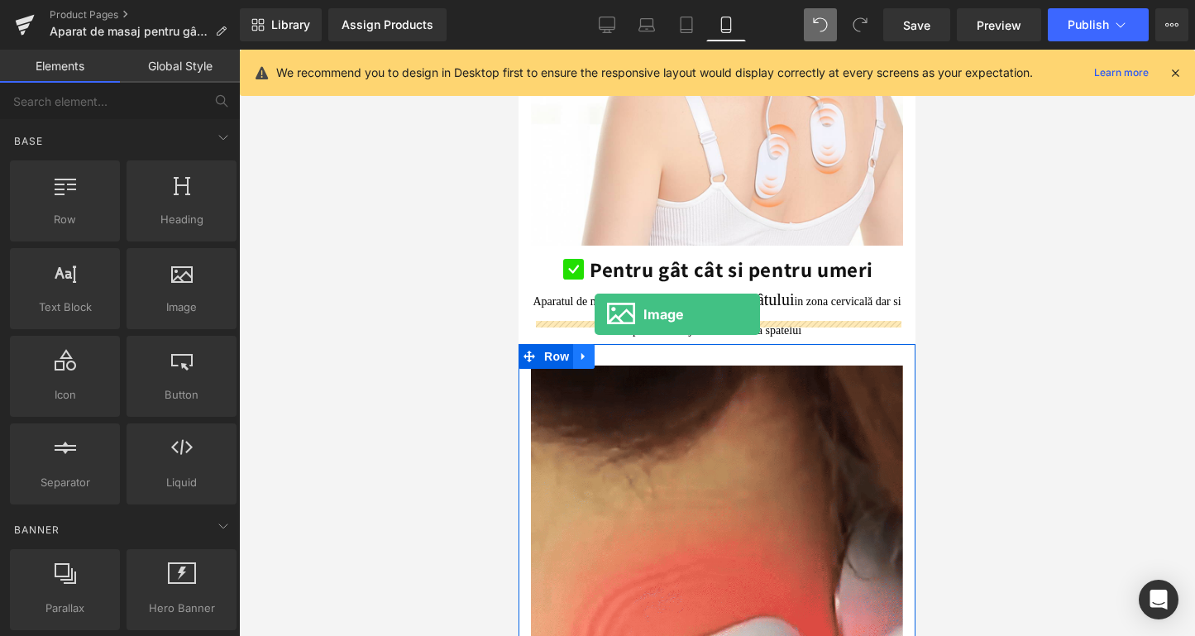
drag, startPoint x: 695, startPoint y: 331, endPoint x: 595, endPoint y: 314, distance: 101.4
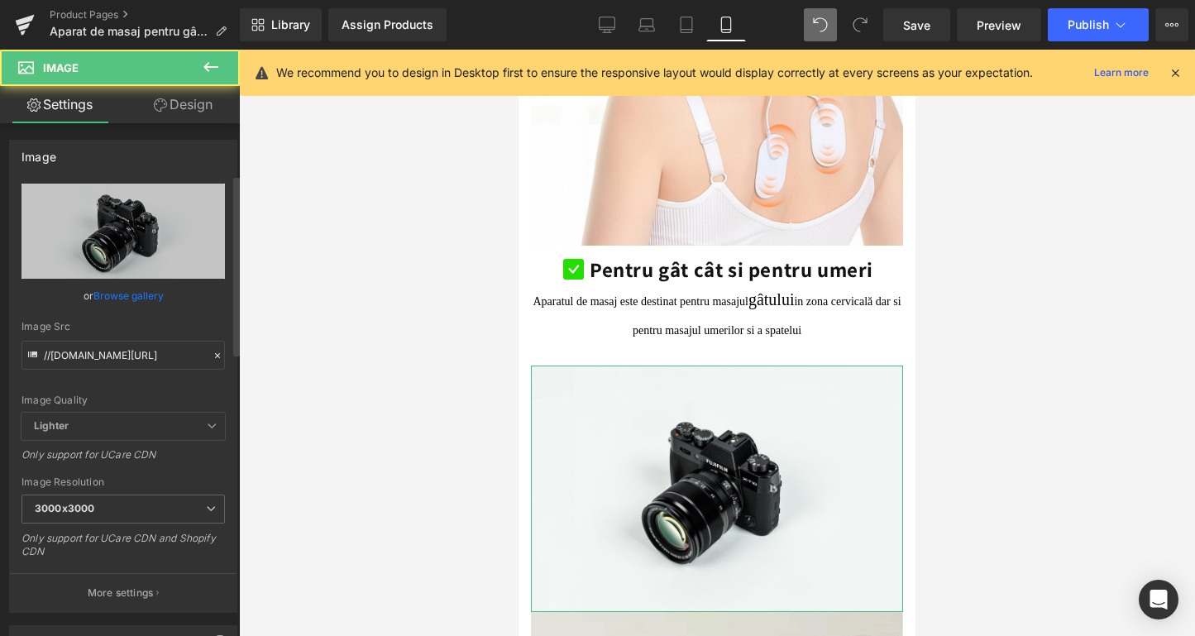
scroll to position [146, 0]
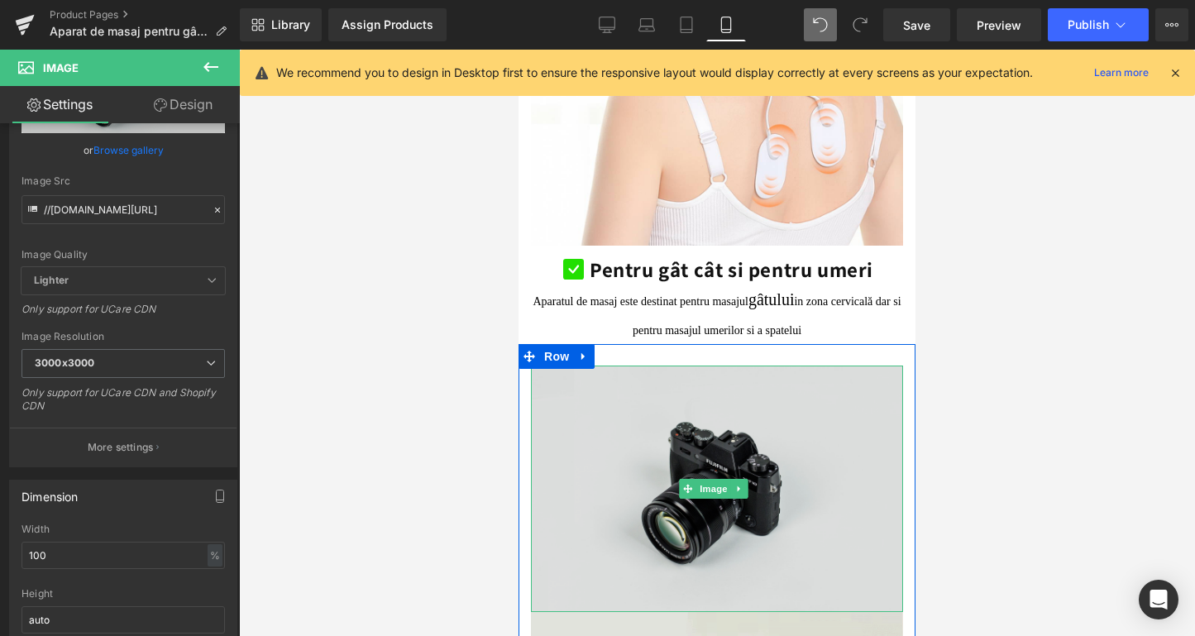
click at [657, 398] on img at bounding box center [717, 489] width 372 height 246
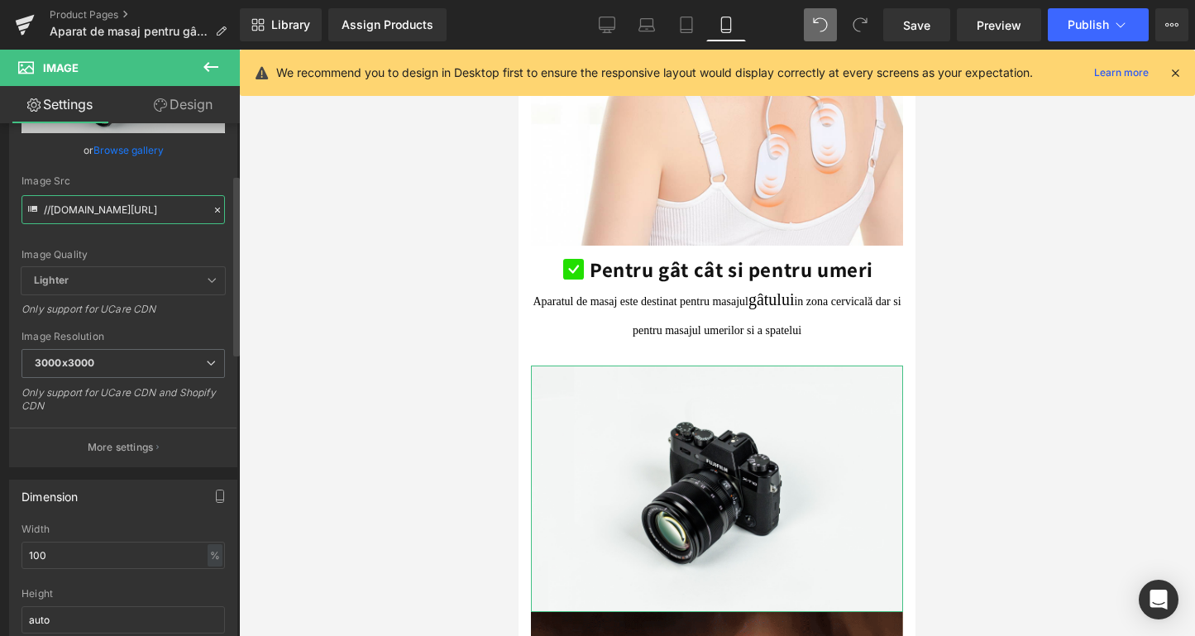
click at [138, 213] on input "//[DOMAIN_NAME][URL]" at bounding box center [123, 209] width 203 height 29
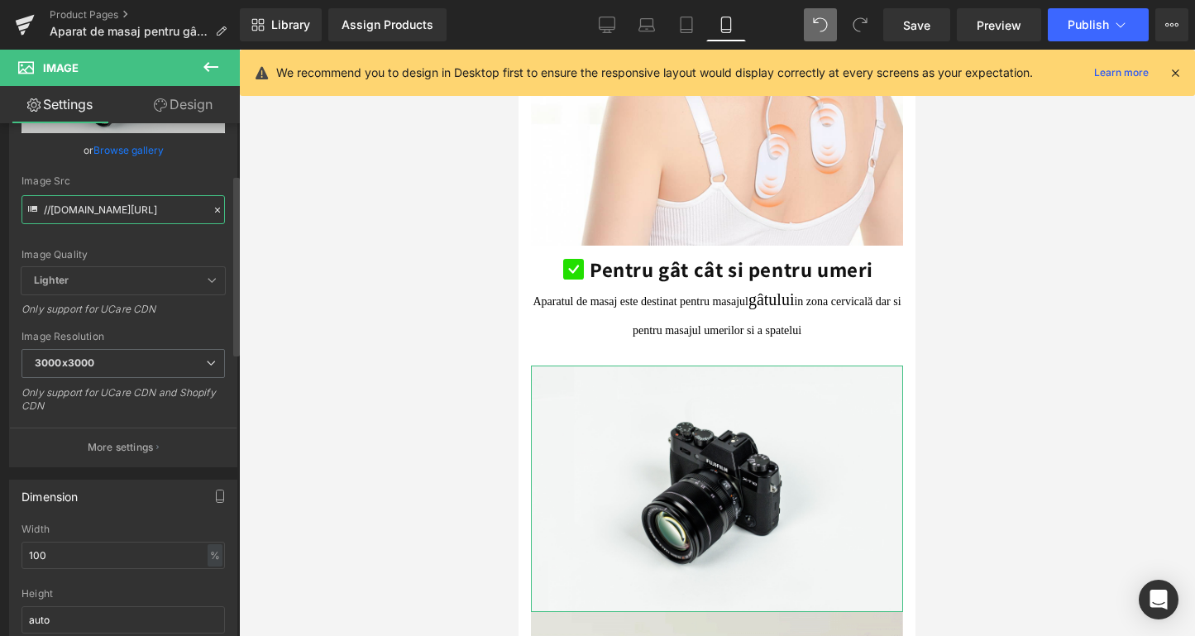
click at [138, 213] on input "//[DOMAIN_NAME][URL]" at bounding box center [123, 209] width 203 height 29
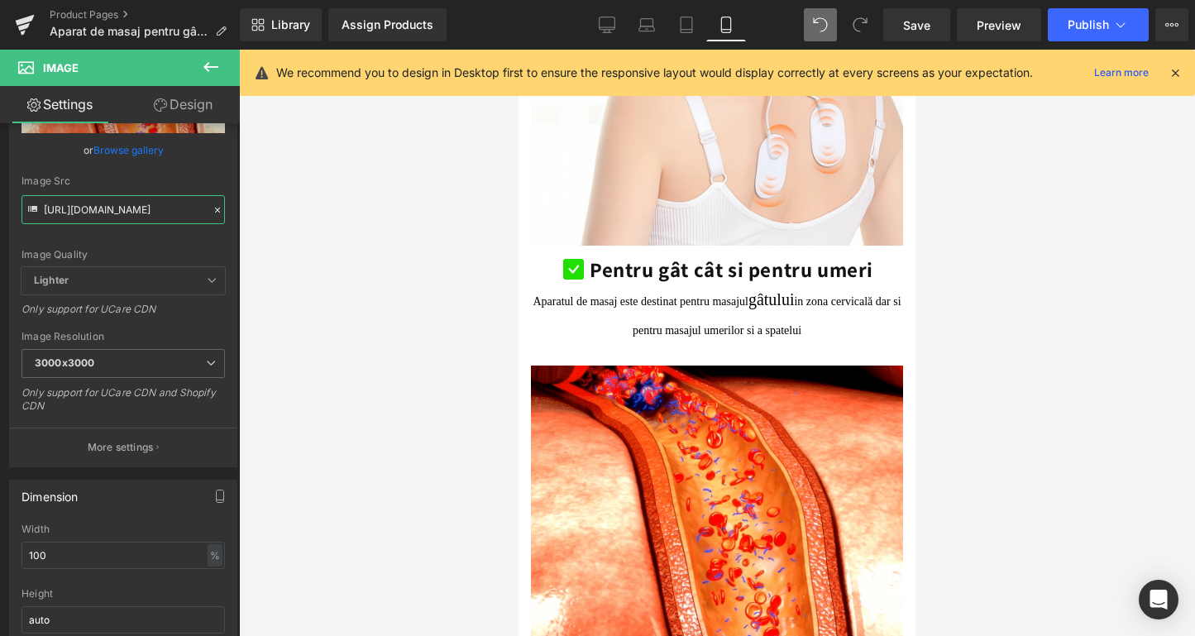
type input "[URL][DOMAIN_NAME]"
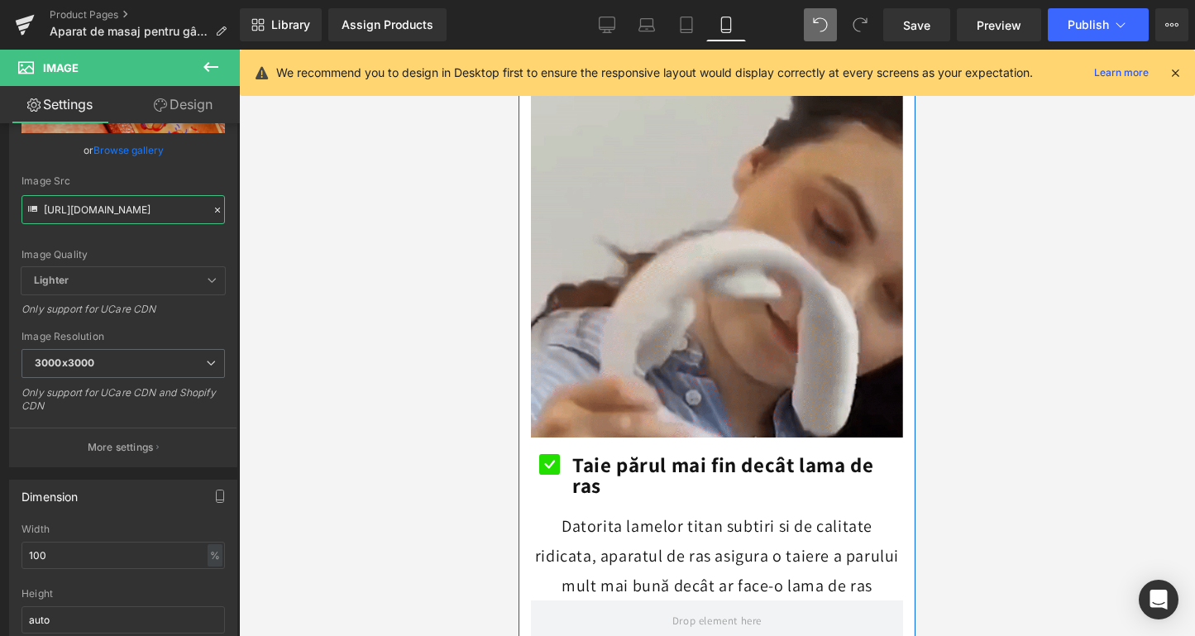
scroll to position [3293, 0]
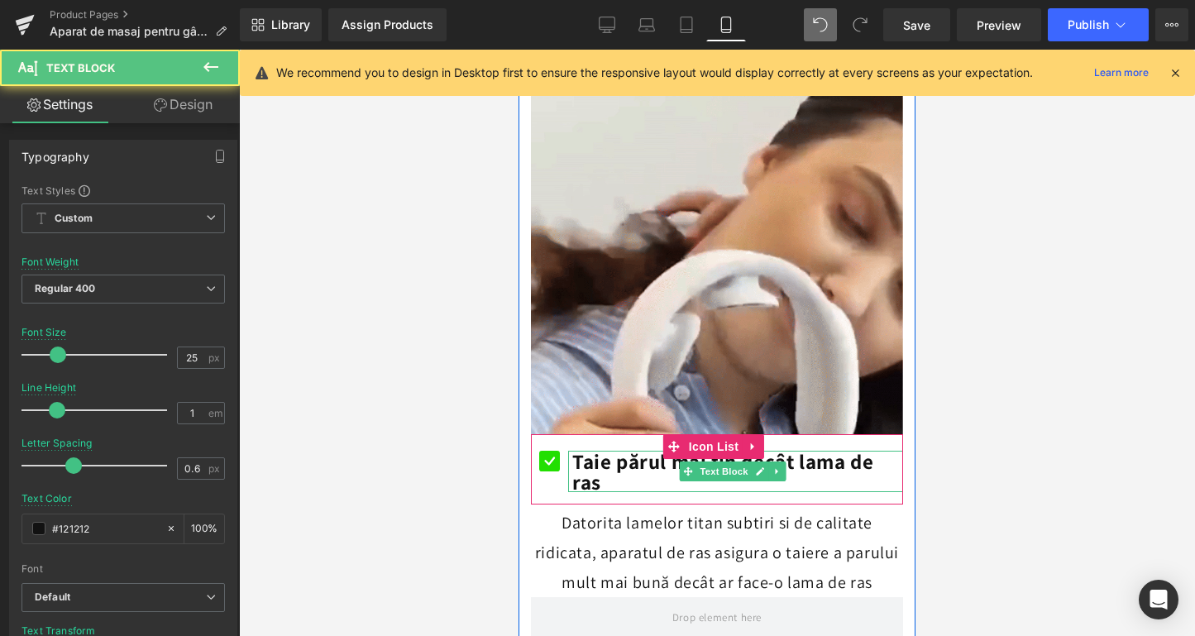
click at [595, 447] on b "Taie părul mai fin decât lama de ras" at bounding box center [722, 471] width 301 height 48
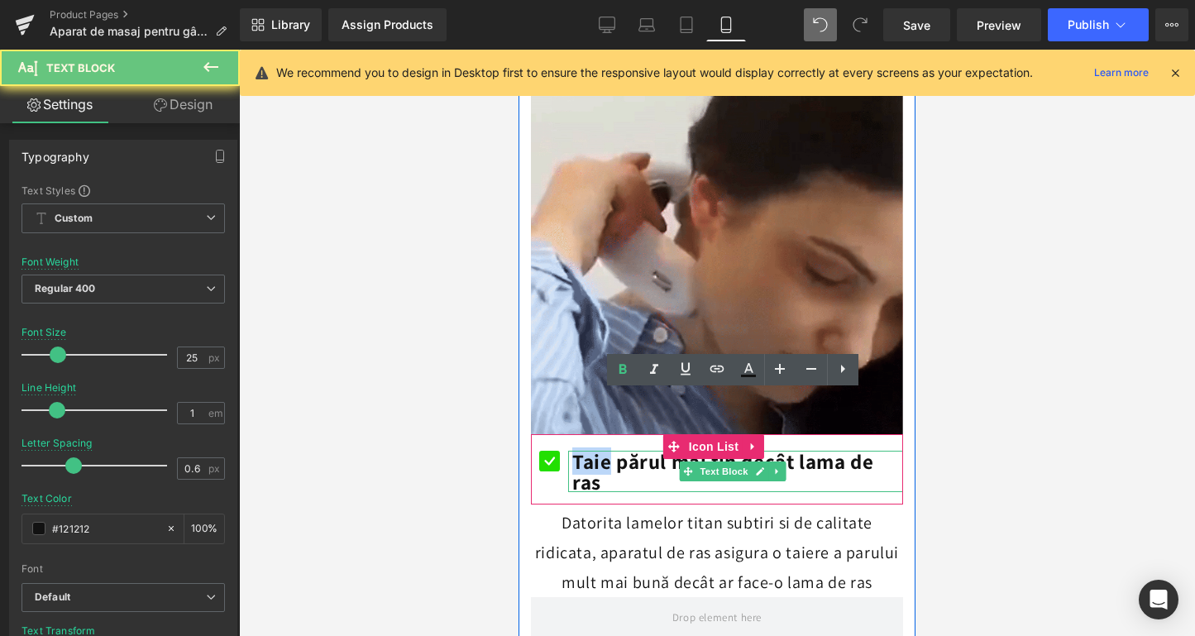
click at [595, 447] on b "Taie părul mai fin decât lama de ras" at bounding box center [722, 471] width 301 height 48
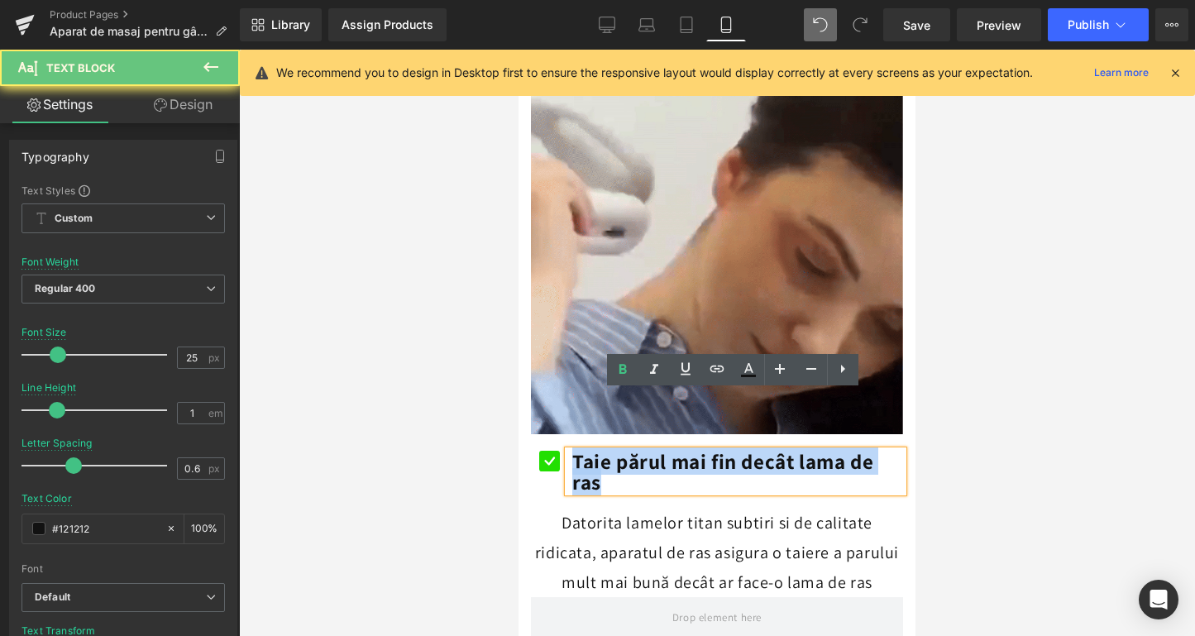
click at [595, 447] on b "Taie părul mai fin decât lama de ras" at bounding box center [722, 471] width 301 height 48
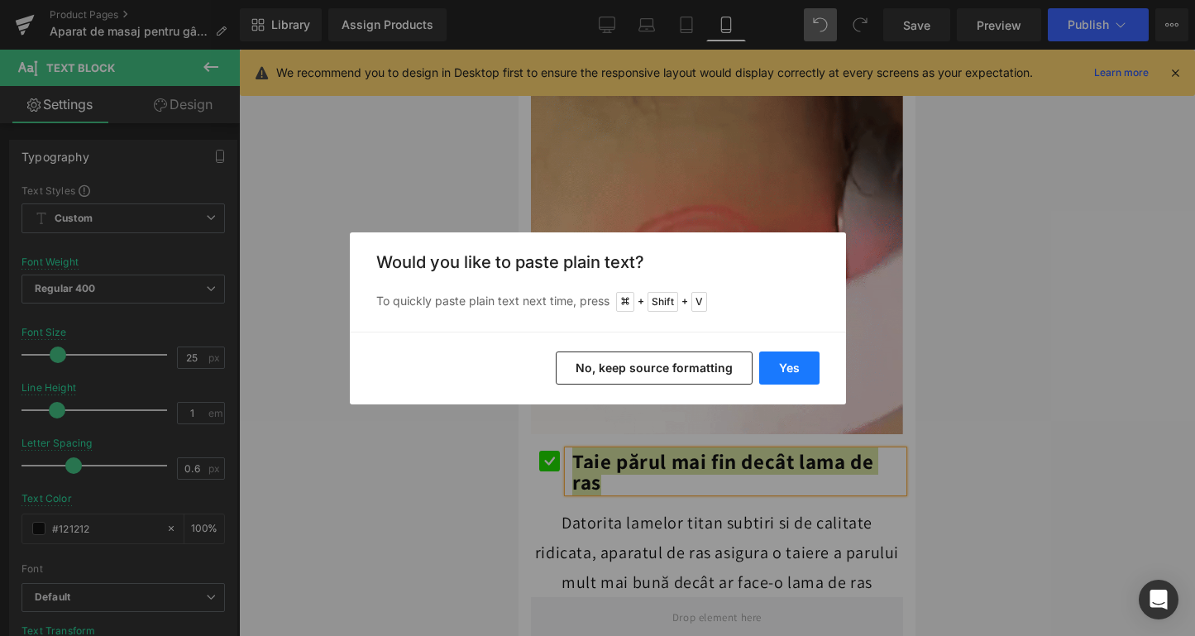
click at [792, 379] on button "Yes" at bounding box center [789, 368] width 60 height 33
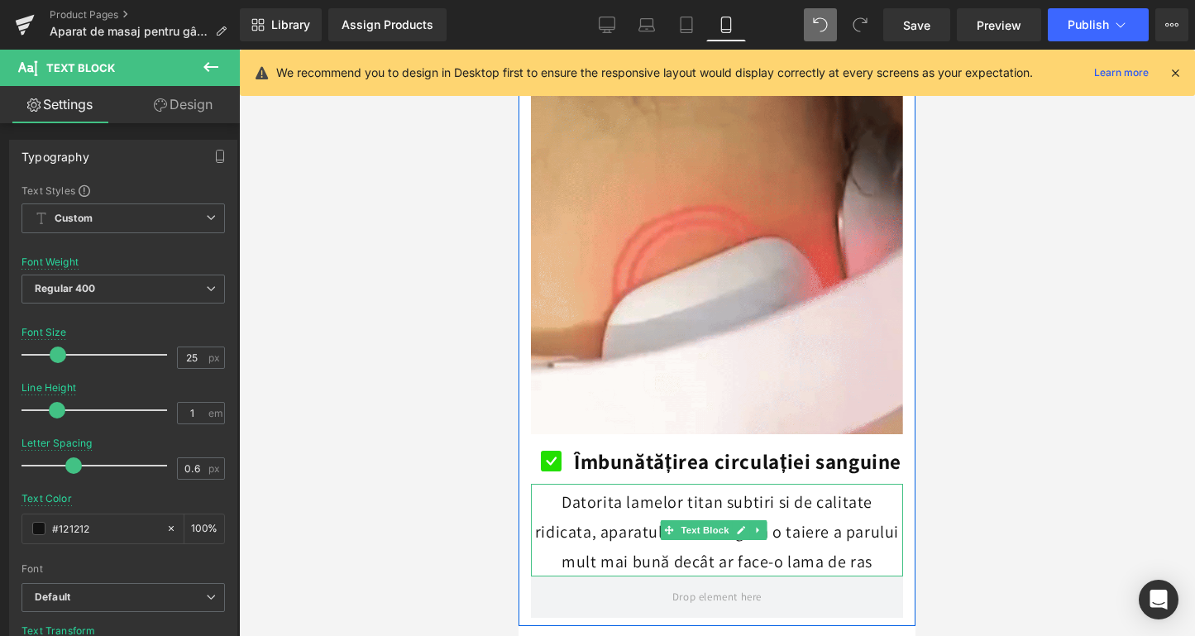
click at [624, 487] on p "Datorita lamelor titan subtiri si de calitate ridicata, aparatul de ras asigura…" at bounding box center [717, 531] width 372 height 89
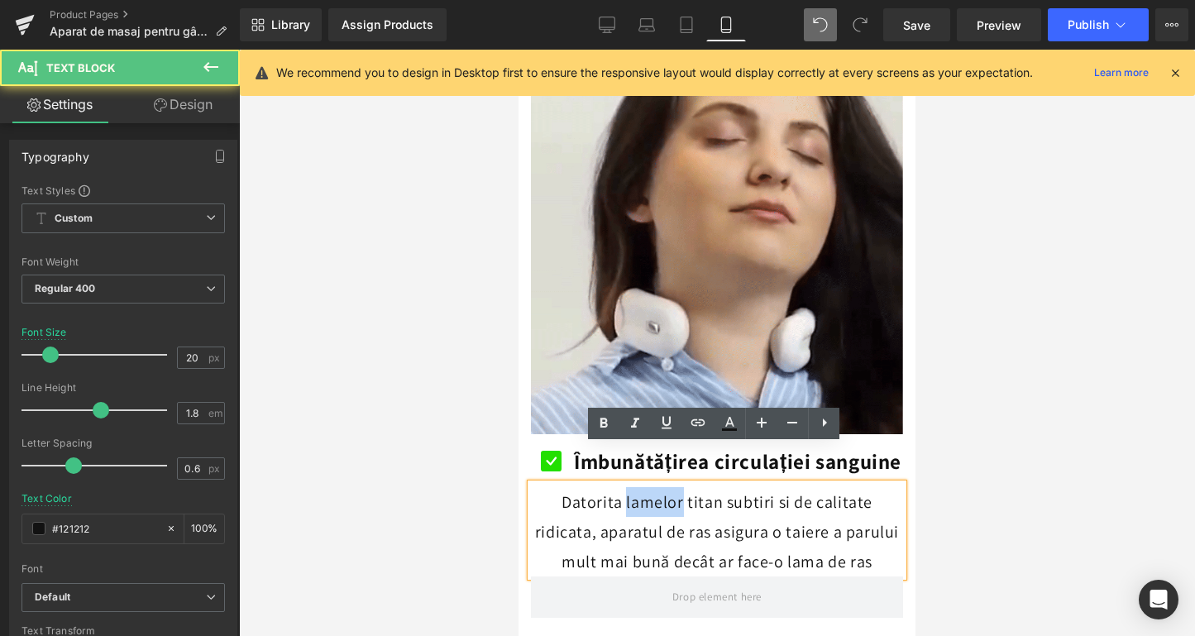
click at [624, 487] on p "Datorita lamelor titan subtiri si de calitate ridicata, aparatul de ras asigura…" at bounding box center [717, 531] width 372 height 89
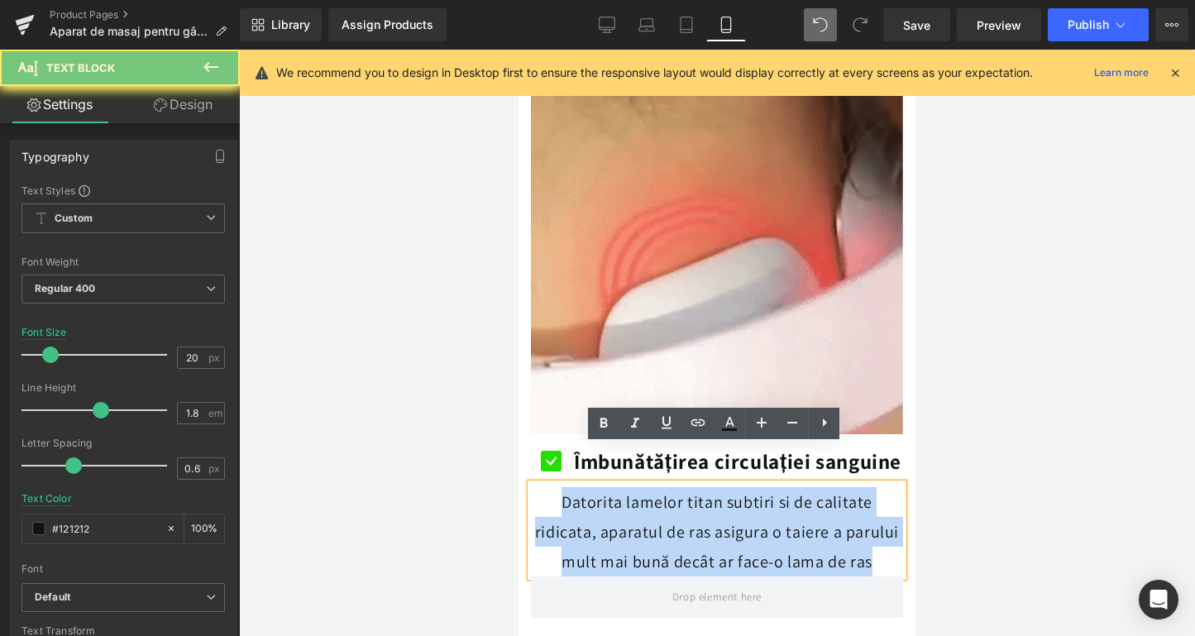
click at [624, 487] on p "Datorita lamelor titan subtiri si de calitate ridicata, aparatul de ras asigura…" at bounding box center [717, 531] width 372 height 89
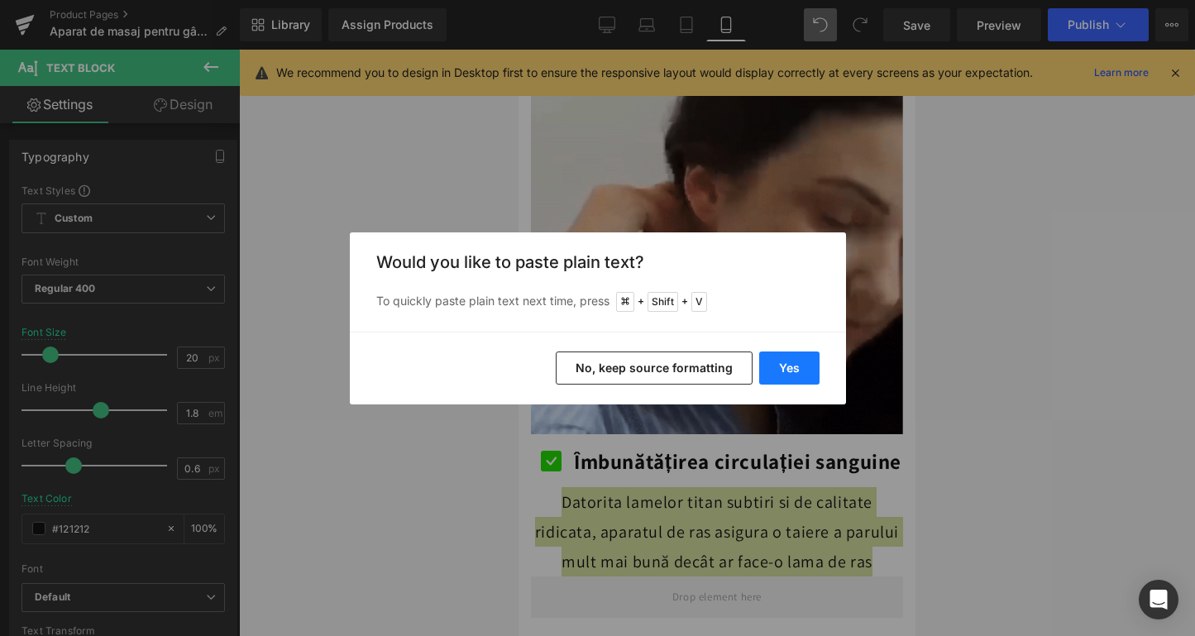
click at [794, 376] on button "Yes" at bounding box center [789, 368] width 60 height 33
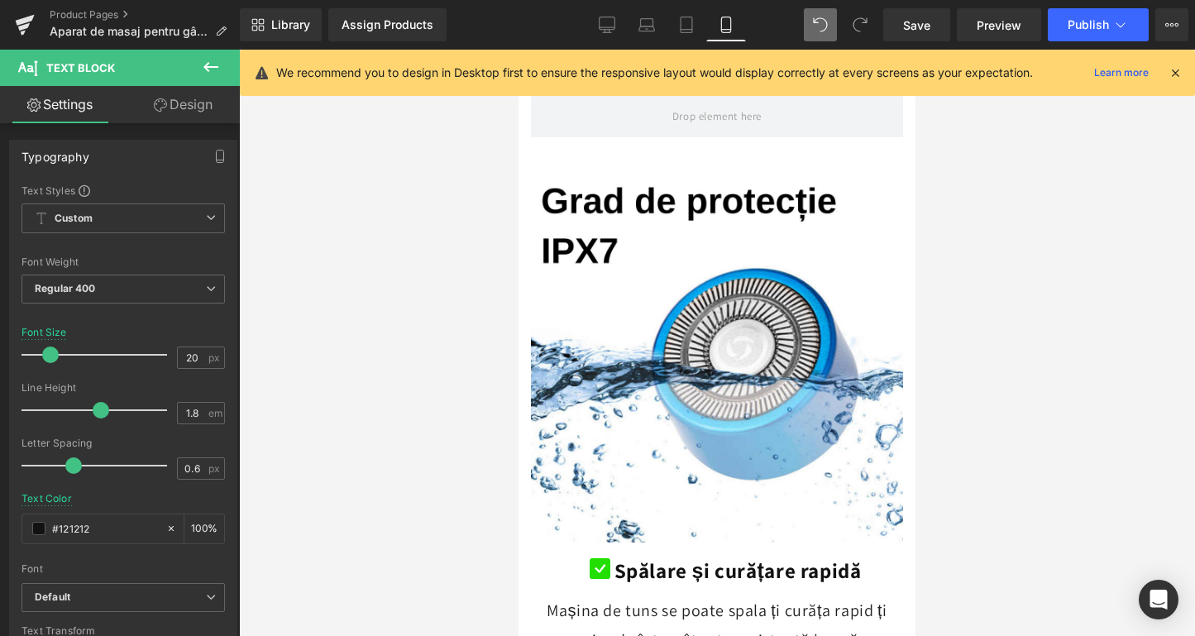
scroll to position [4131, 0]
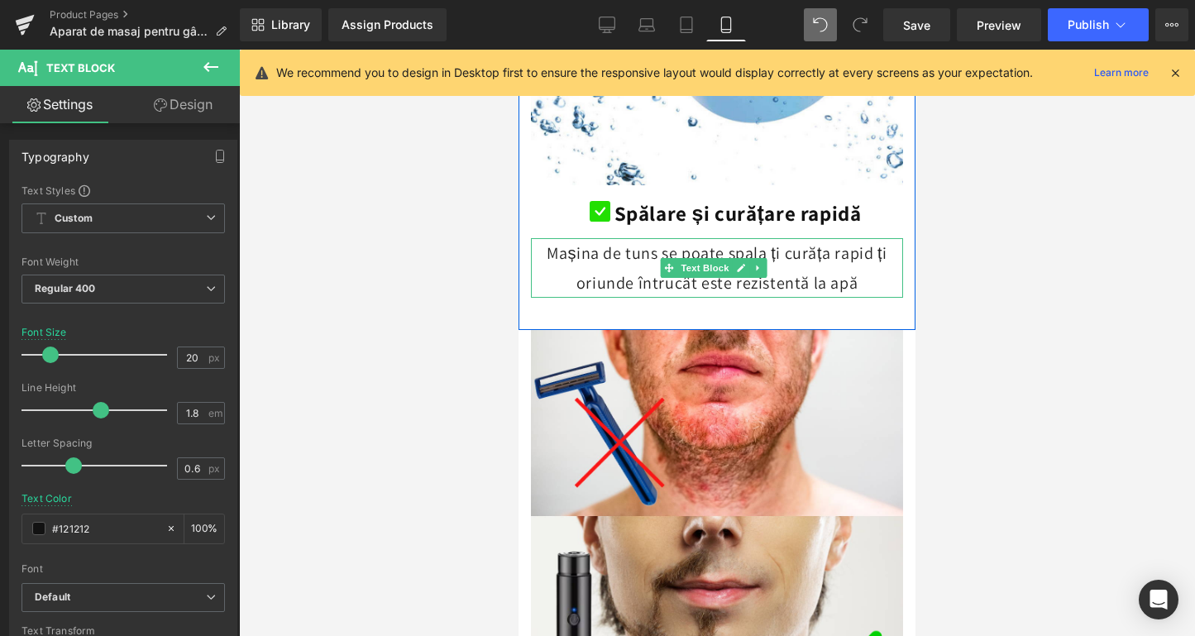
click at [627, 242] on span "Mașina de tuns se poate spala ți curăța rapid ți oriunde întrucât este rezisten…" at bounding box center [717, 267] width 340 height 51
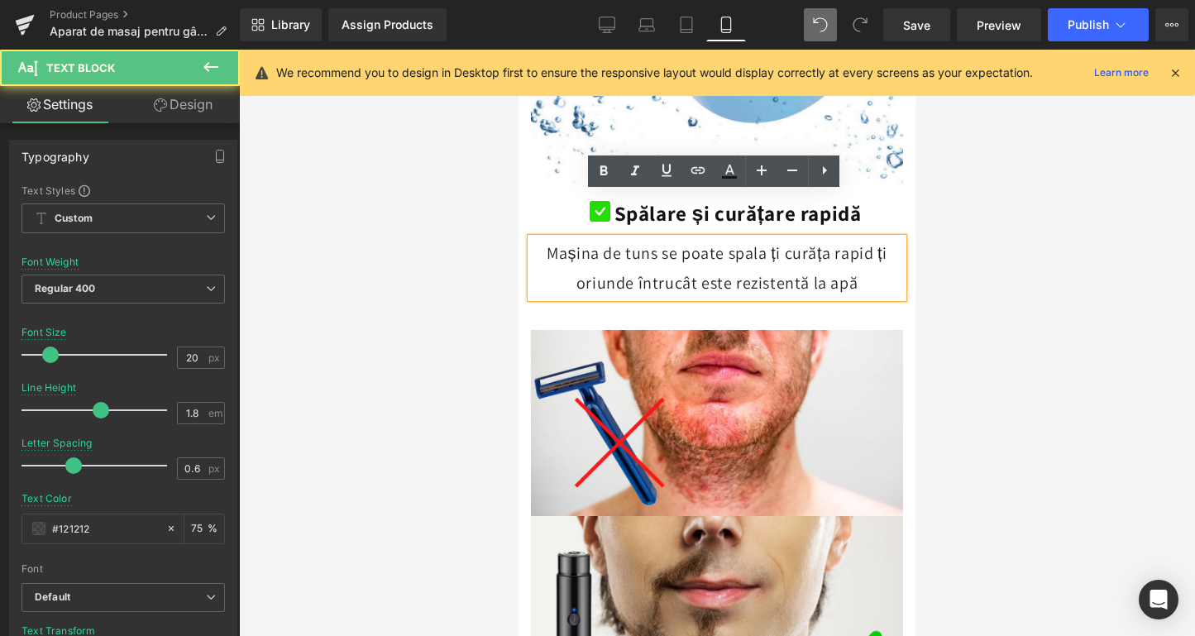
click at [624, 242] on span "Mașina de tuns se poate spala ți curăța rapid ți oriunde întrucât este rezisten…" at bounding box center [717, 267] width 340 height 51
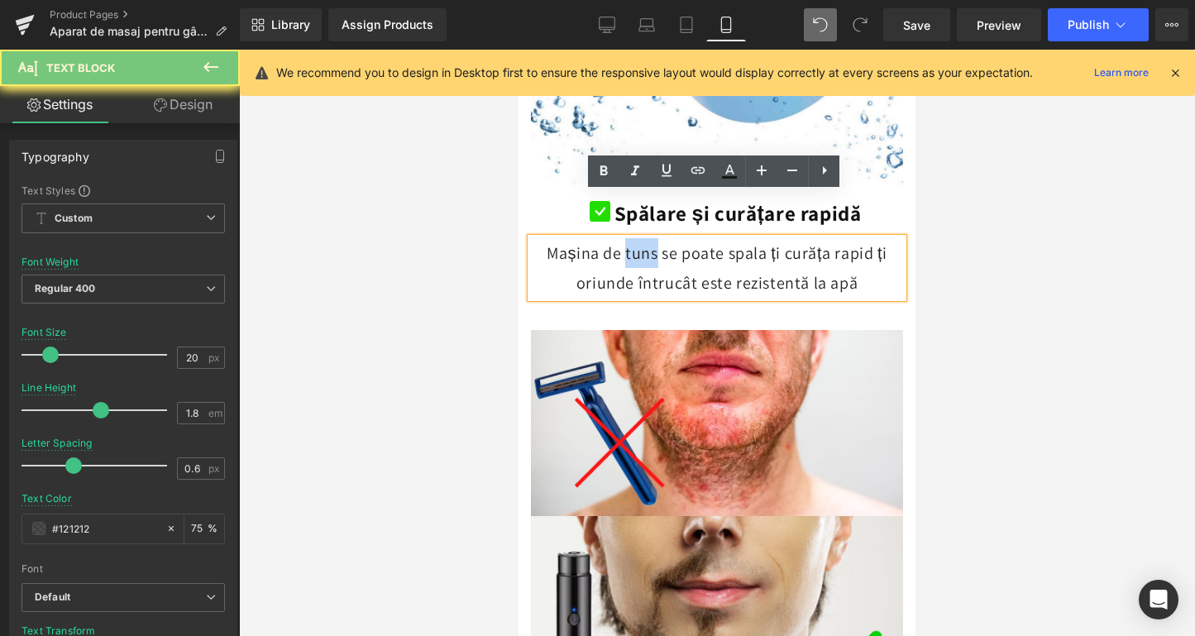
click at [624, 242] on span "Mașina de tuns se poate spala ți curăța rapid ți oriunde întrucât este rezisten…" at bounding box center [717, 267] width 340 height 51
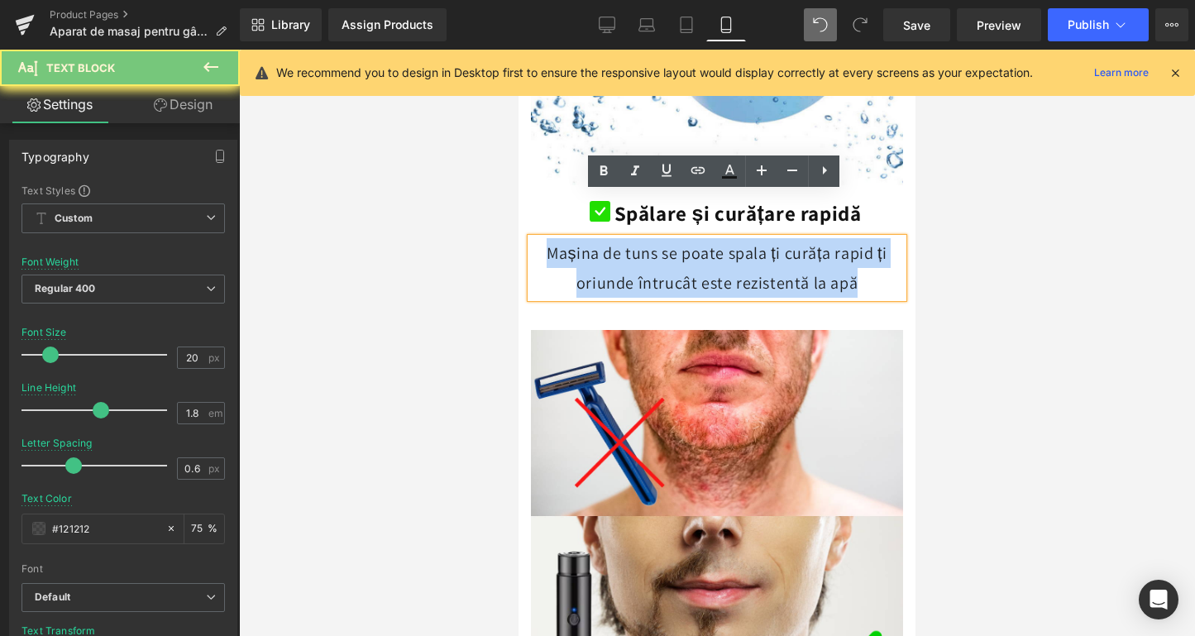
click at [624, 242] on span "Mașina de tuns se poate spala ți curăța rapid ți oriunde întrucât este rezisten…" at bounding box center [717, 267] width 340 height 51
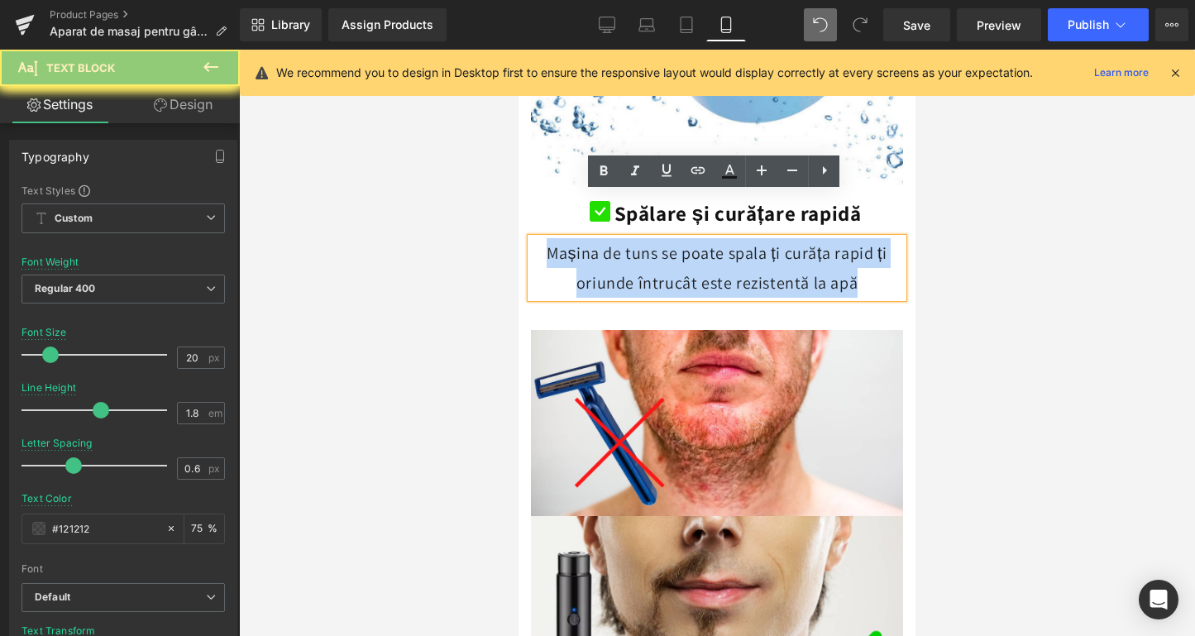
click at [624, 242] on span "Mașina de tuns se poate spala ți curăța rapid ți oriunde întrucât este rezisten…" at bounding box center [717, 267] width 340 height 51
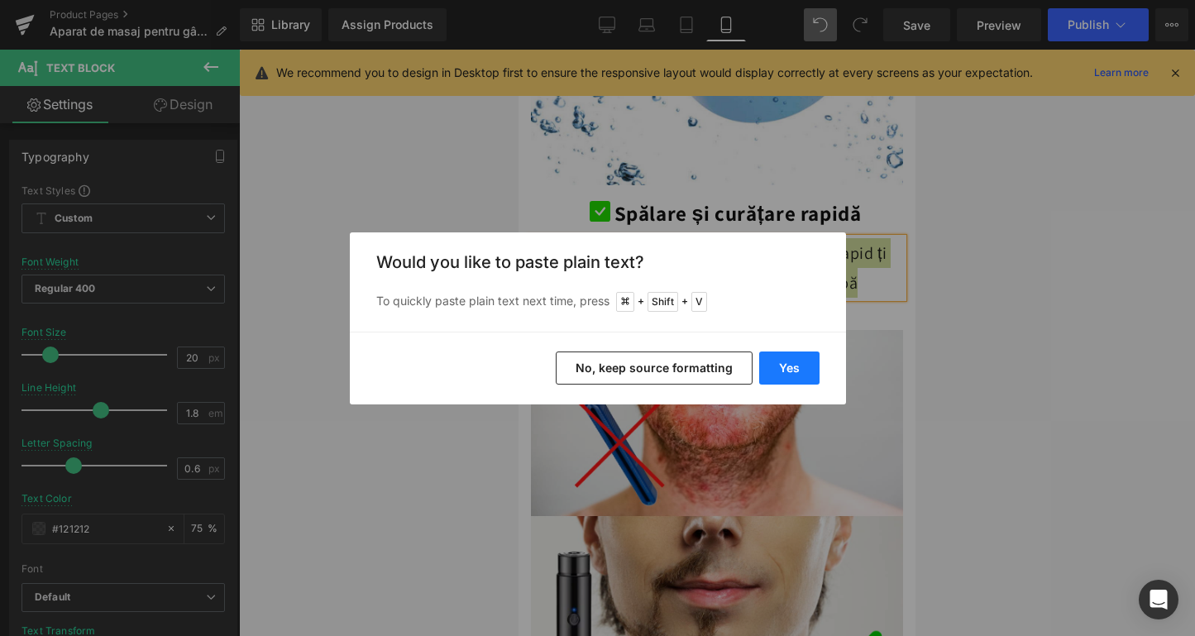
click at [777, 372] on button "Yes" at bounding box center [789, 368] width 60 height 33
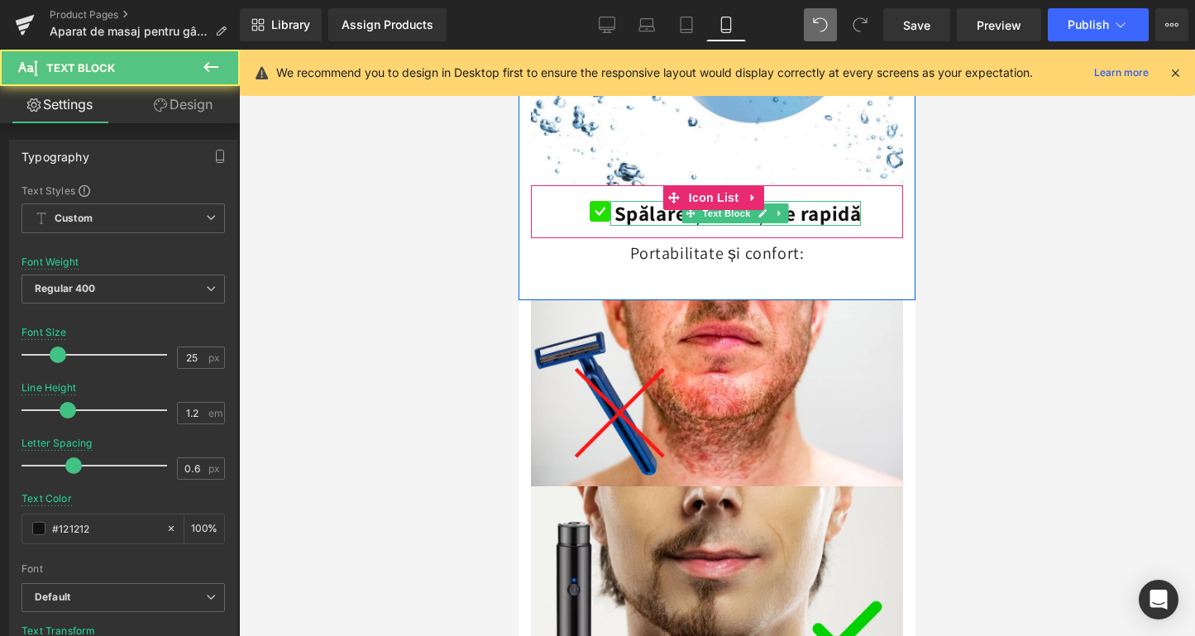
click at [791, 199] on strong "Spălare și curățare rapidă" at bounding box center [738, 212] width 247 height 27
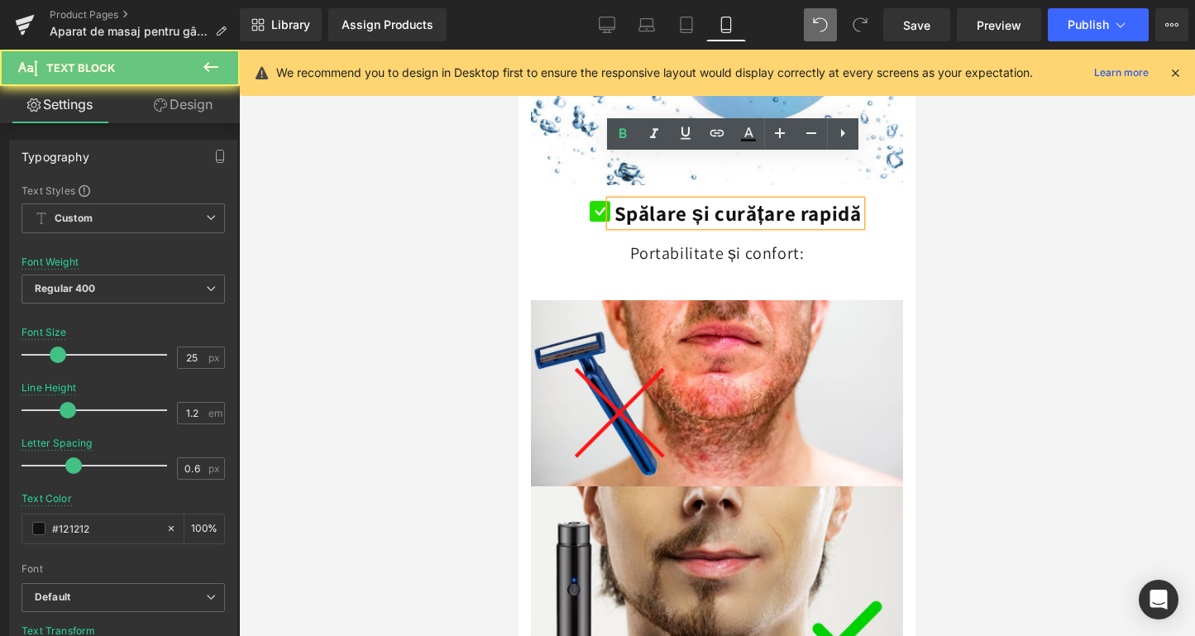
click at [796, 199] on strong "Spălare și curățare rapidă" at bounding box center [738, 212] width 247 height 27
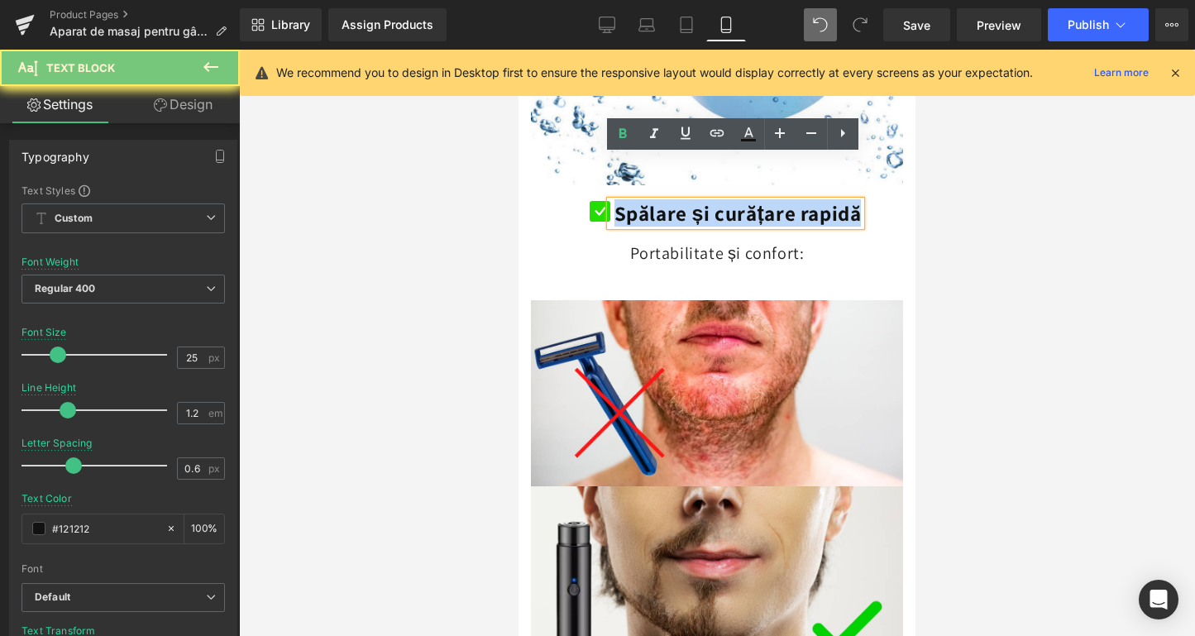
click at [796, 199] on strong "Spălare și curățare rapidă" at bounding box center [738, 212] width 247 height 27
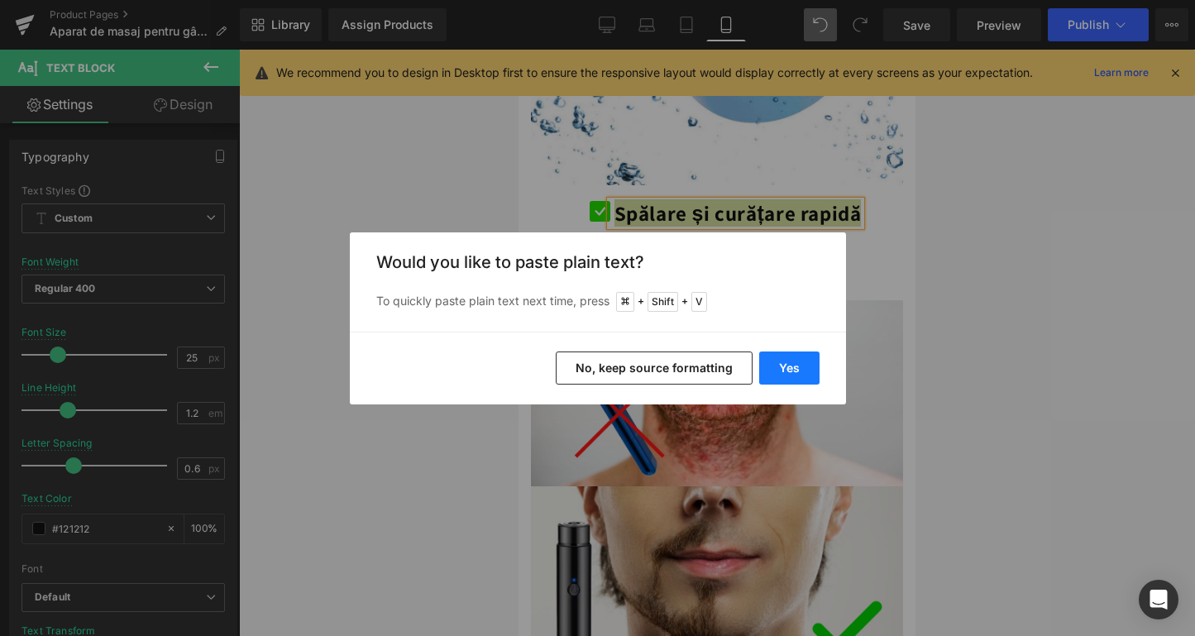
click at [790, 370] on button "Yes" at bounding box center [789, 368] width 60 height 33
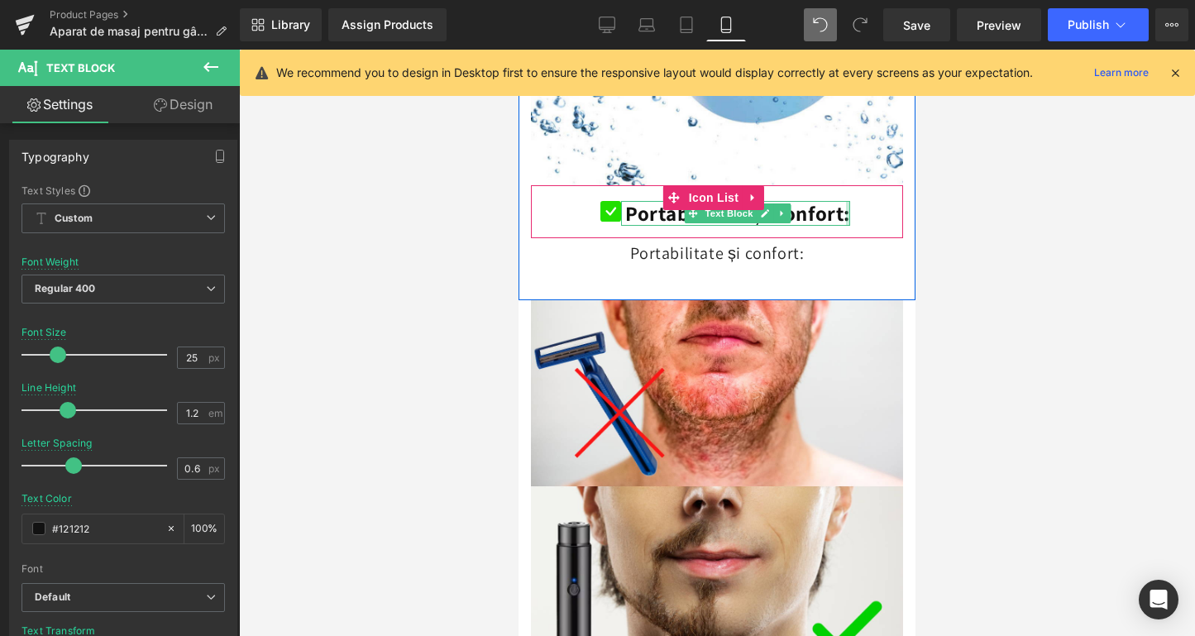
click at [847, 201] on div at bounding box center [848, 213] width 4 height 25
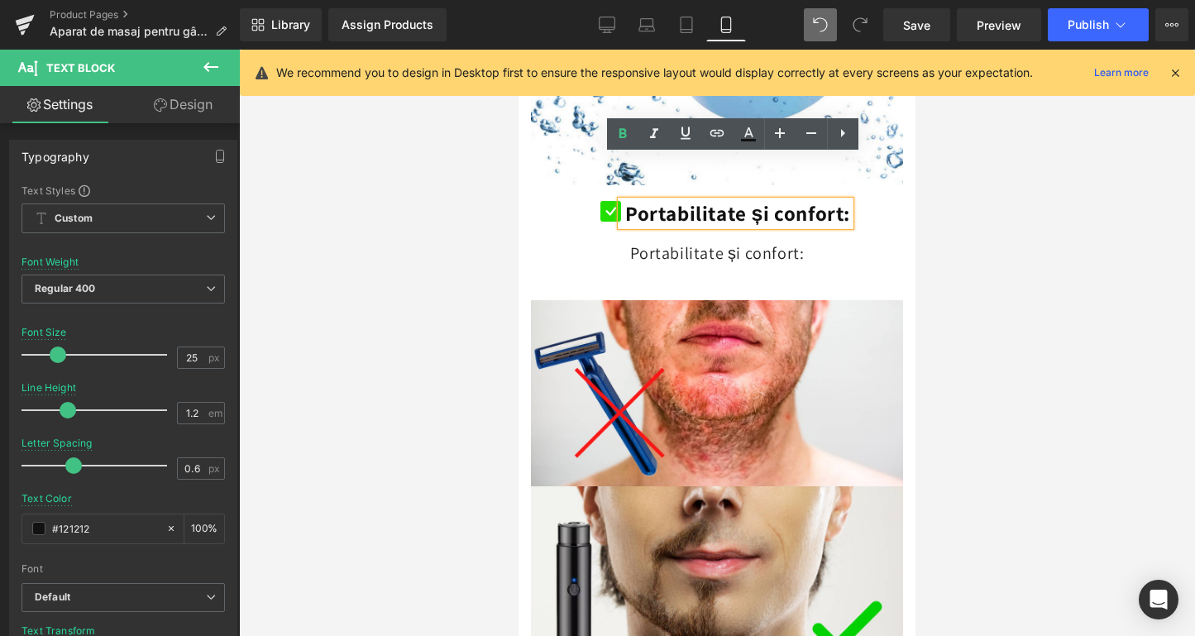
click at [841, 199] on b "Portabilitate și confort:" at bounding box center [737, 212] width 225 height 27
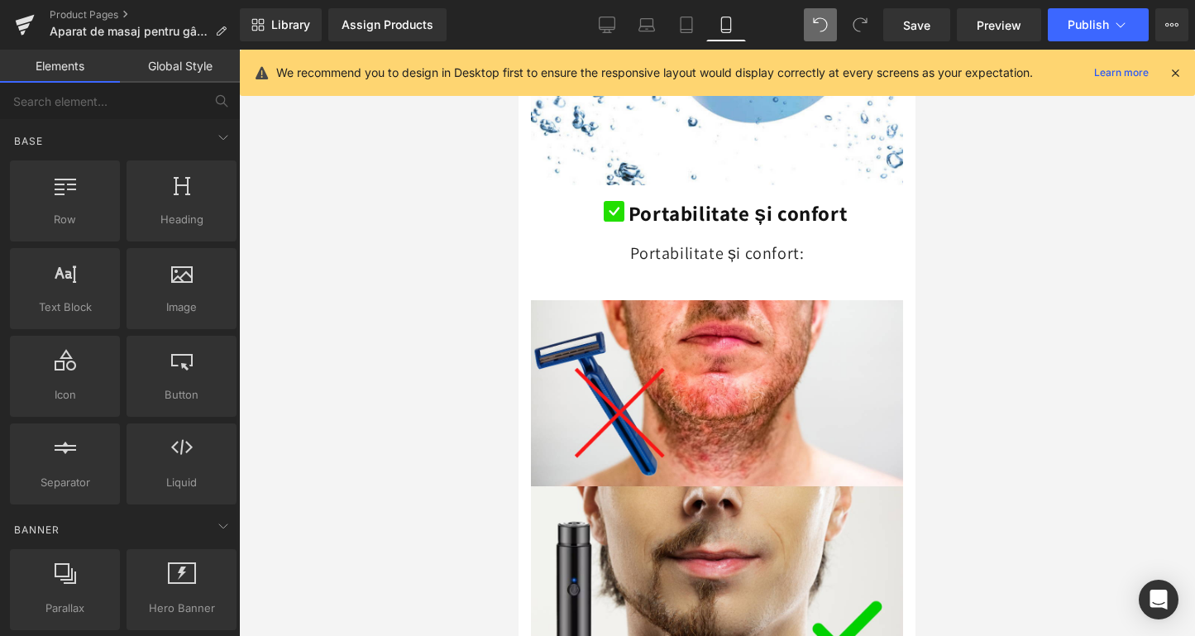
click at [309, 299] on div at bounding box center [717, 343] width 956 height 586
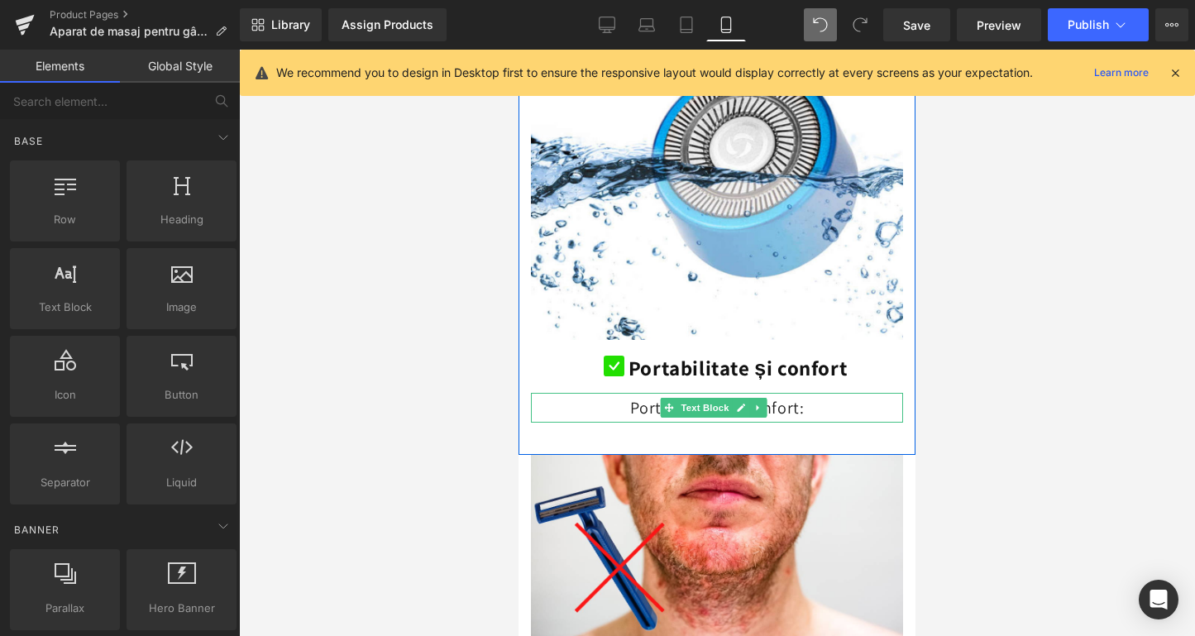
scroll to position [3671, 0]
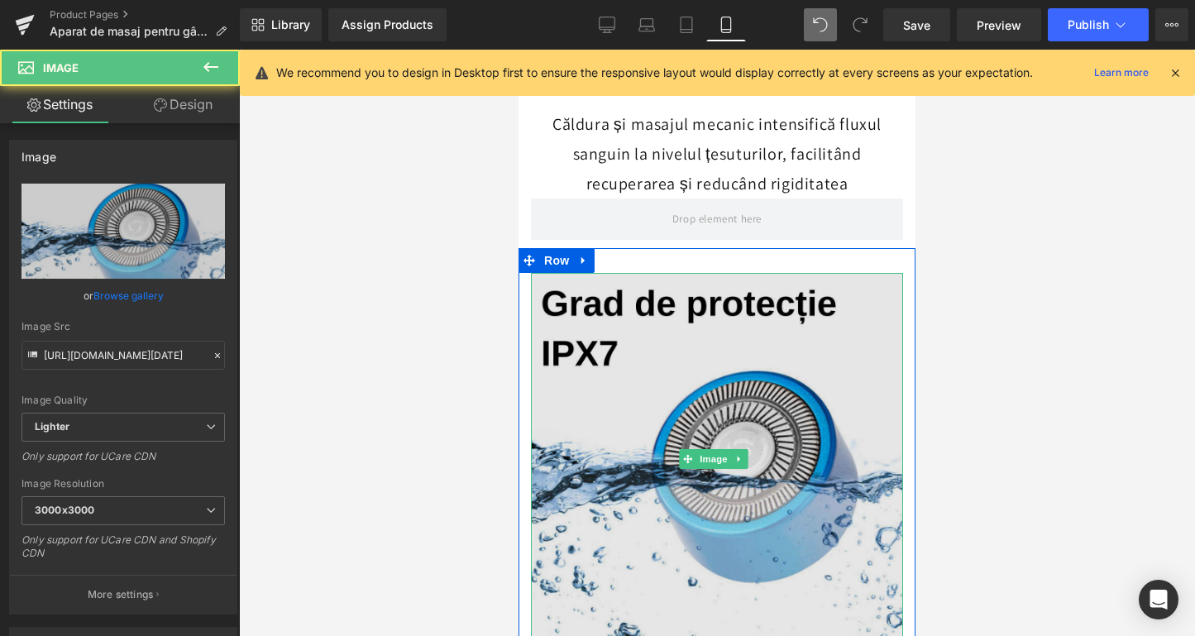
drag, startPoint x: 664, startPoint y: 363, endPoint x: 1021, endPoint y: 467, distance: 372.2
click at [664, 363] on img at bounding box center [717, 459] width 372 height 372
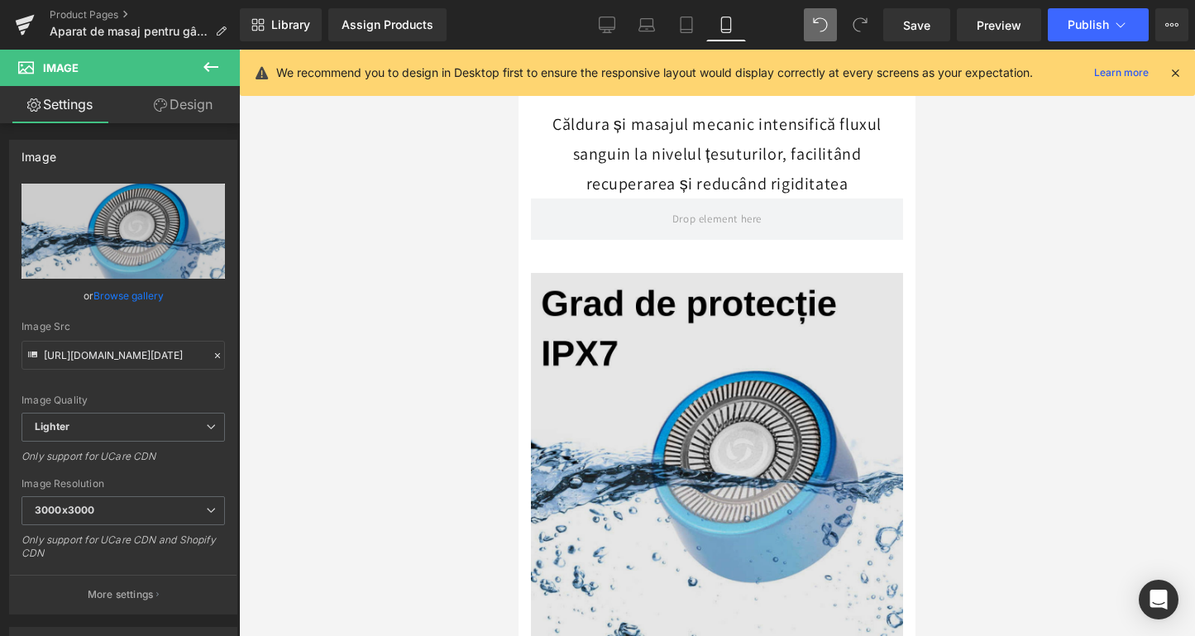
click at [572, 356] on img at bounding box center [717, 459] width 372 height 372
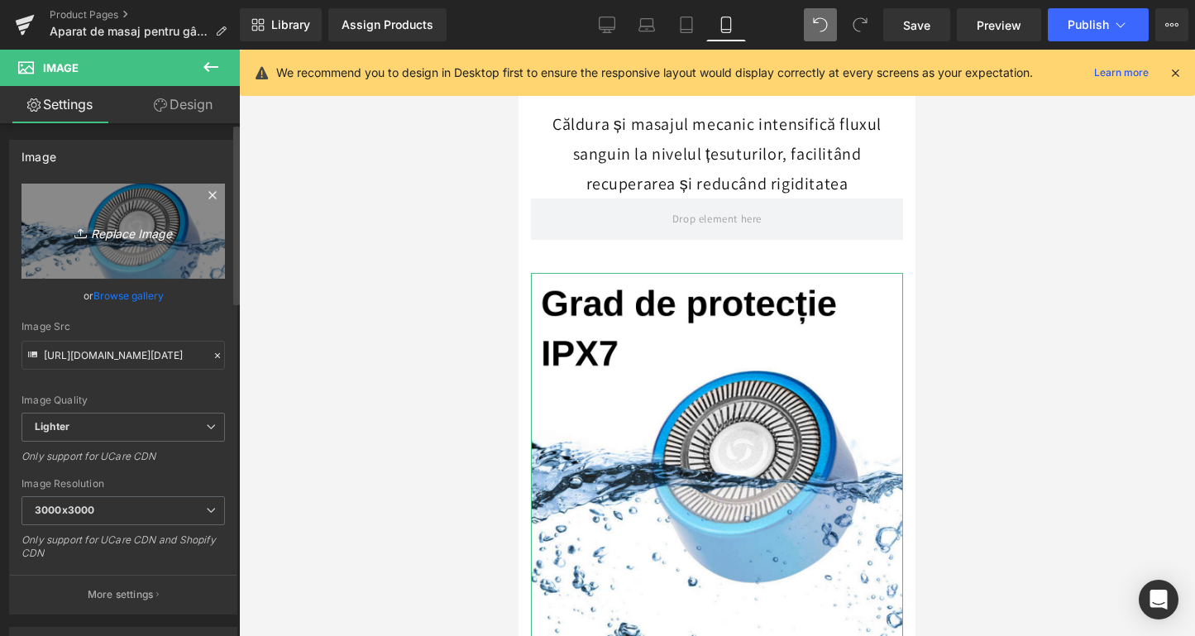
click at [185, 232] on icon "Replace Image" at bounding box center [123, 231] width 132 height 21
type input "C:\fakepath\ChatGPT Image [DATE], 15_25_56.png"
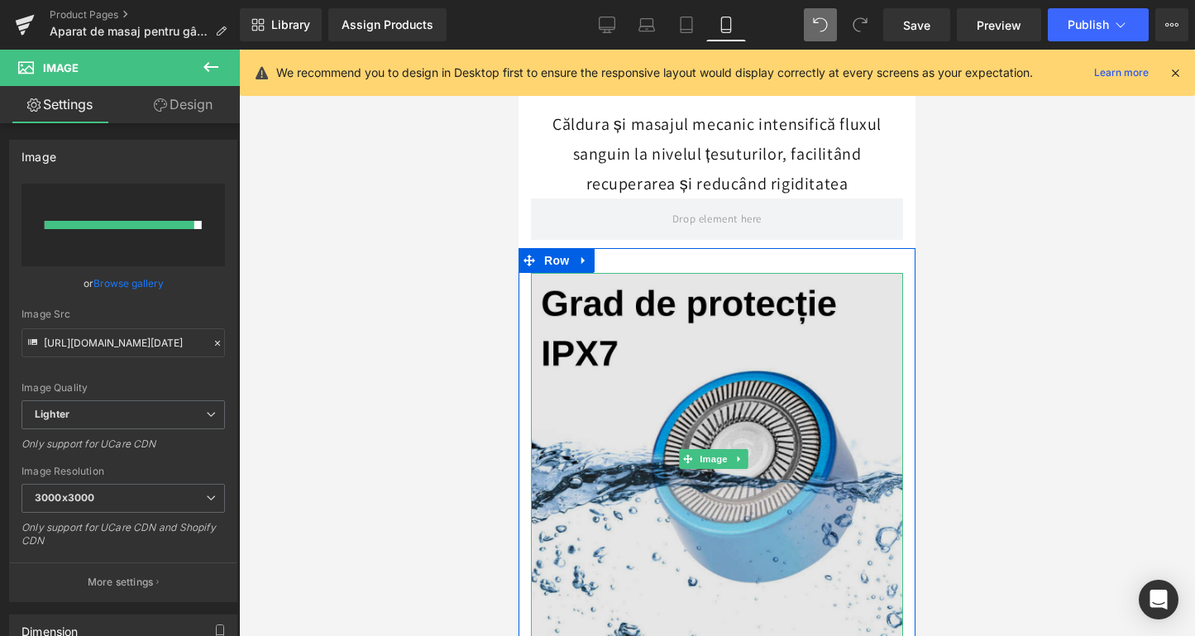
click at [659, 353] on img at bounding box center [717, 459] width 372 height 372
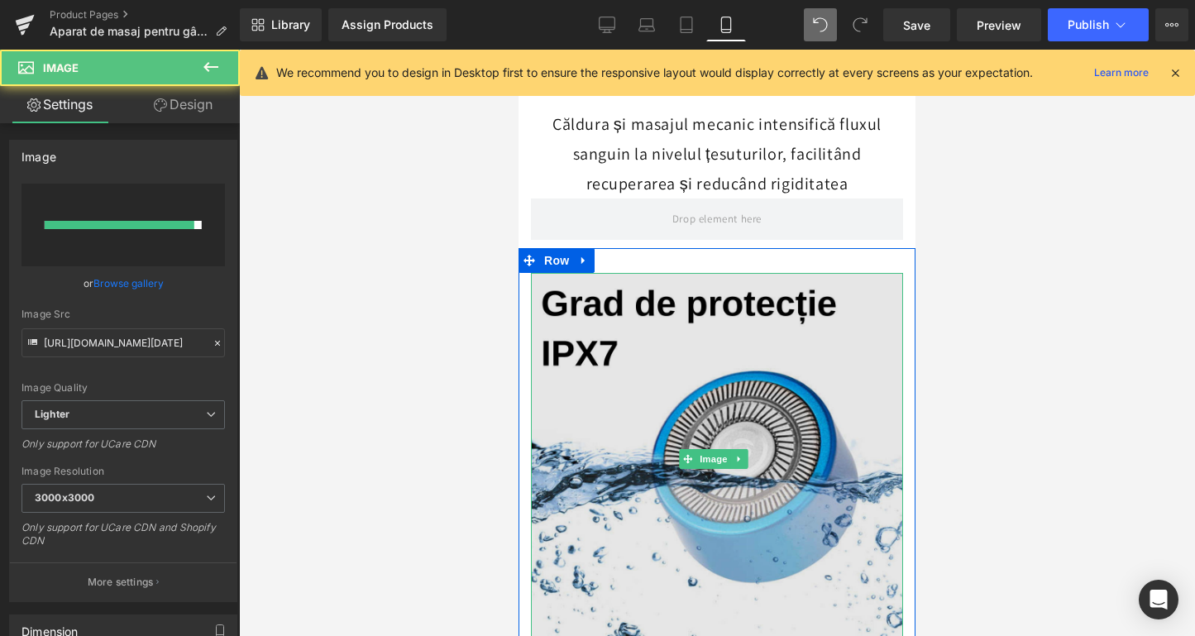
scroll to position [3832, 0]
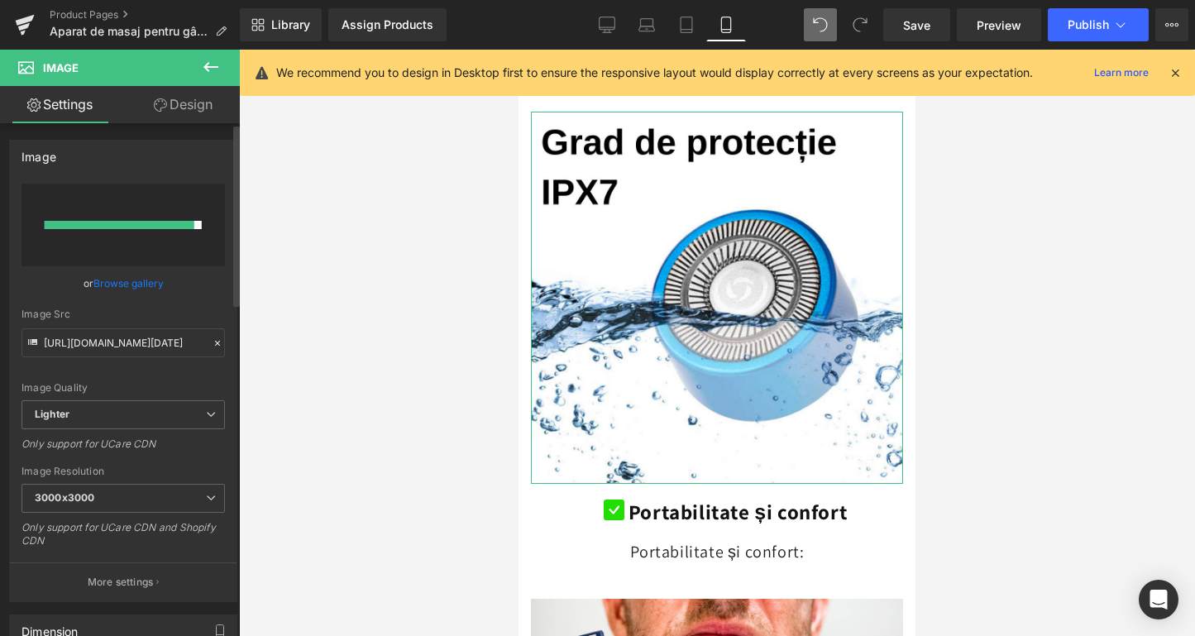
click at [96, 250] on input "file" at bounding box center [123, 225] width 203 height 83
type input "C:\fakepath\ChatGPT Image [DATE], 15_30_03.png"
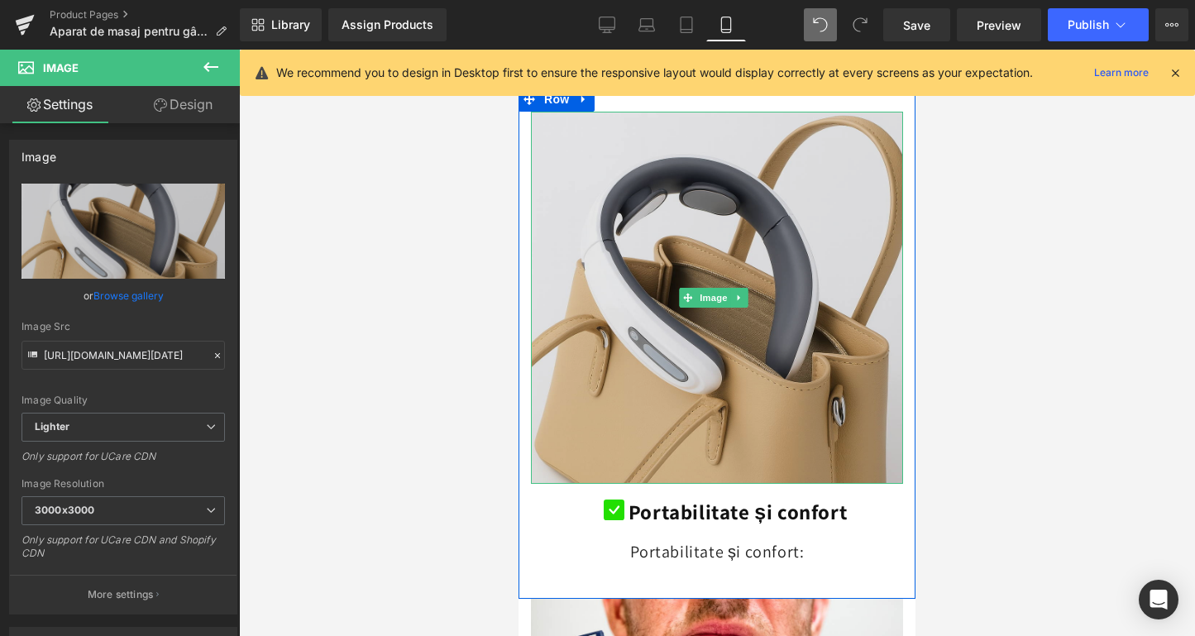
type input "[URL][DOMAIN_NAME][DATE]"
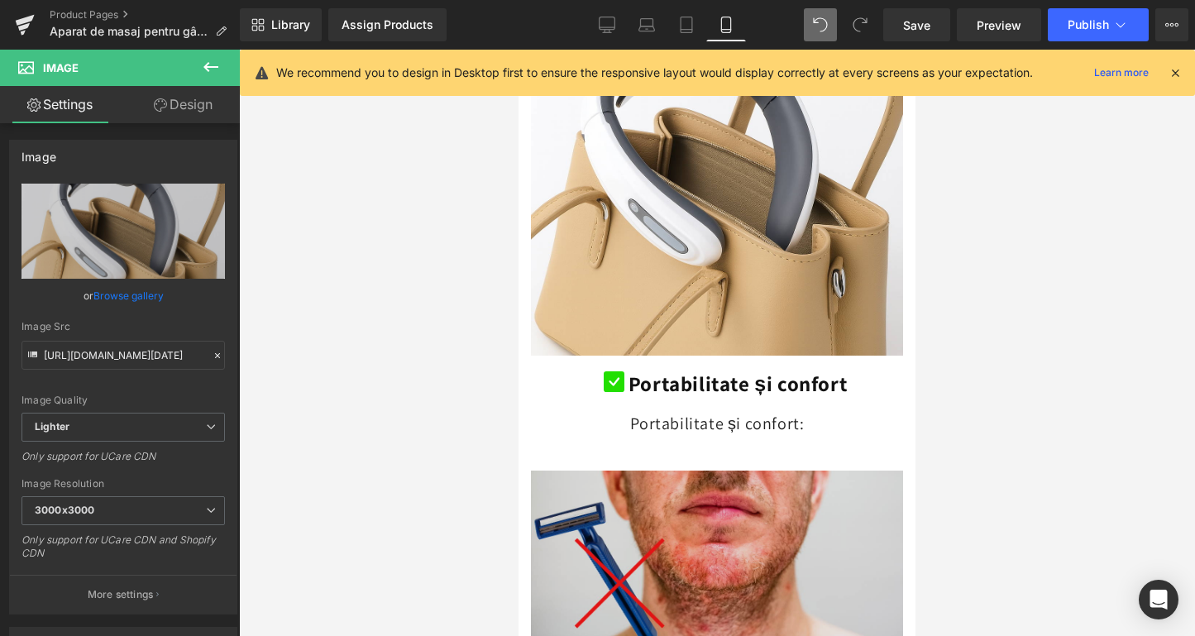
scroll to position [4082, 0]
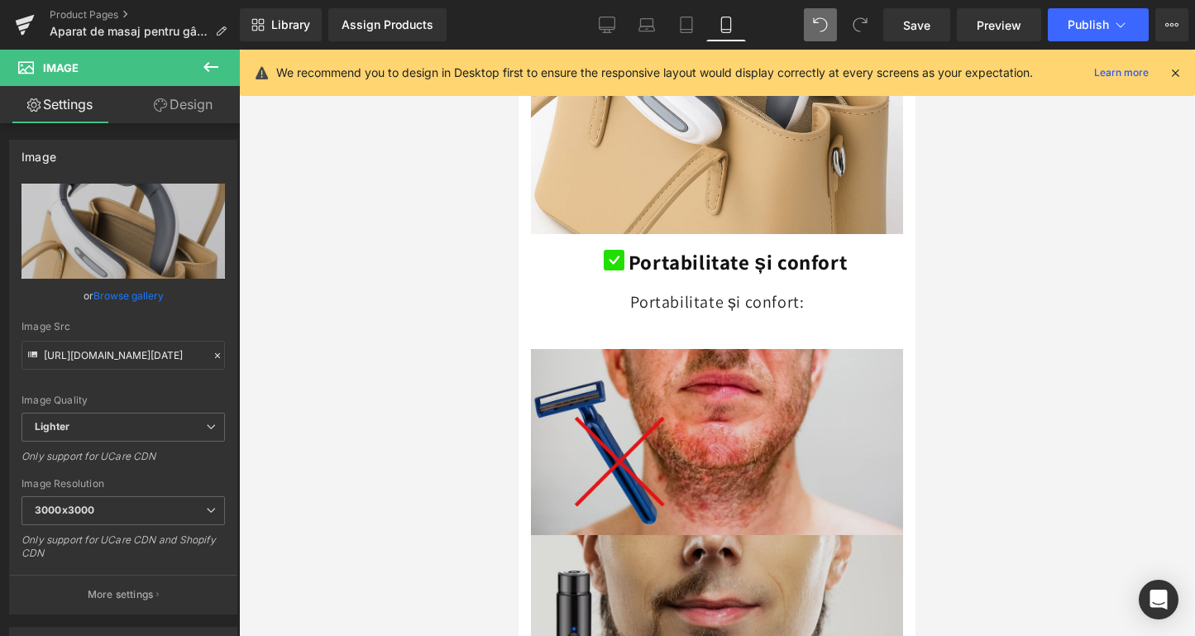
click at [776, 397] on img at bounding box center [717, 535] width 372 height 372
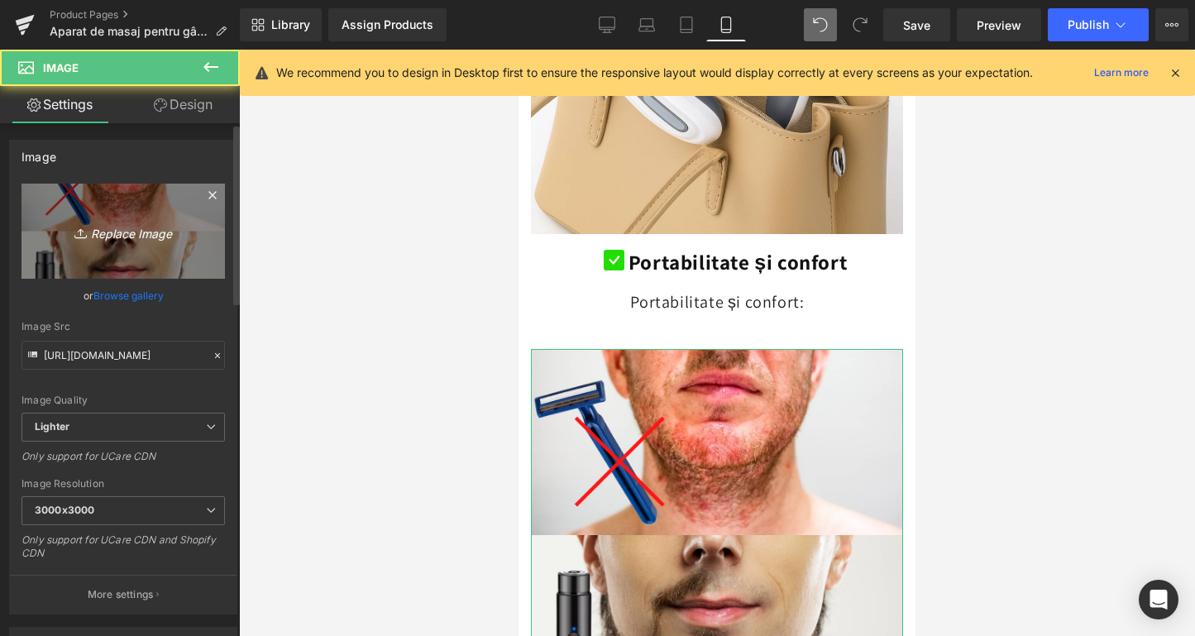
click at [118, 224] on icon "Replace Image" at bounding box center [123, 231] width 132 height 21
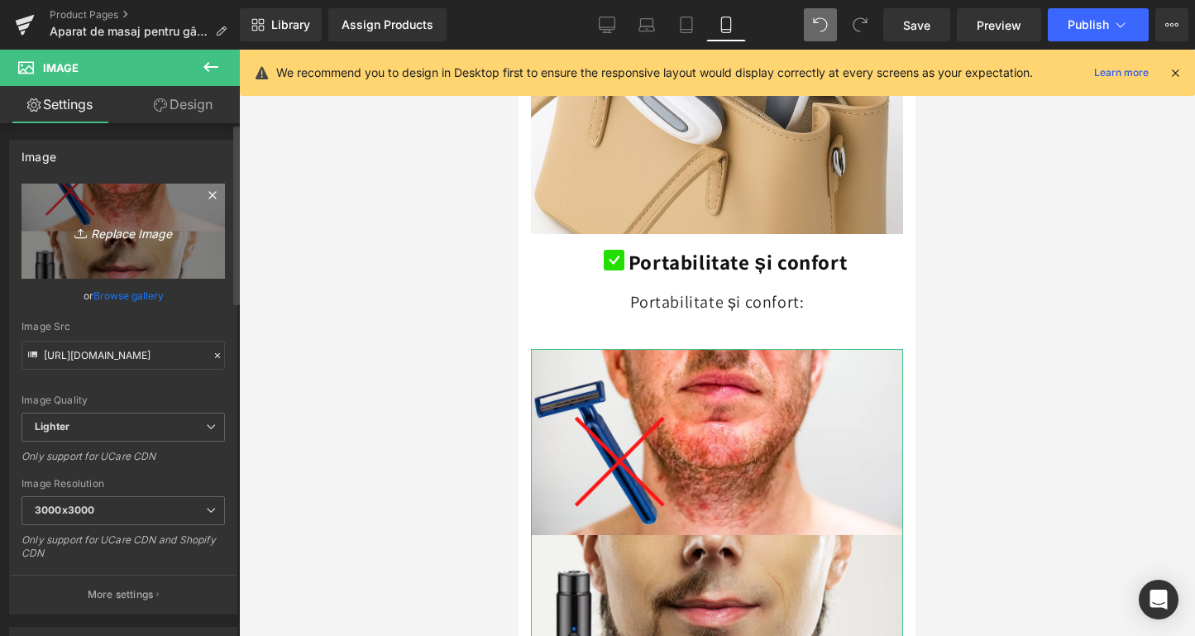
type input "C:\fakepath\ChatGPT Image [DATE], 15_27_26.png"
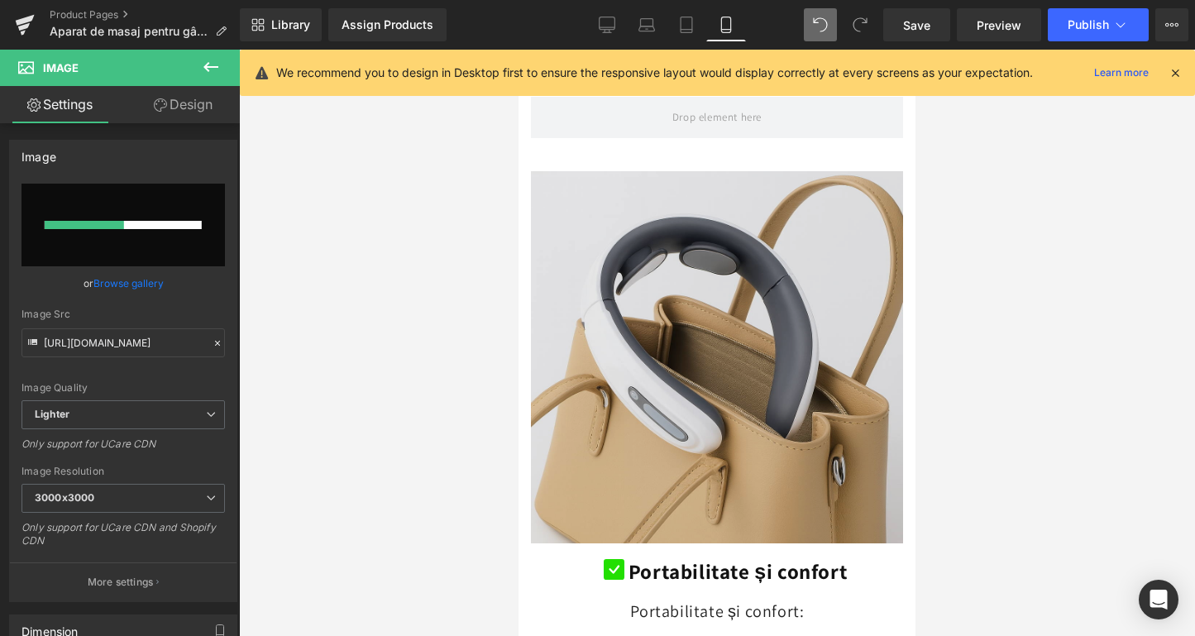
scroll to position [3924, 0]
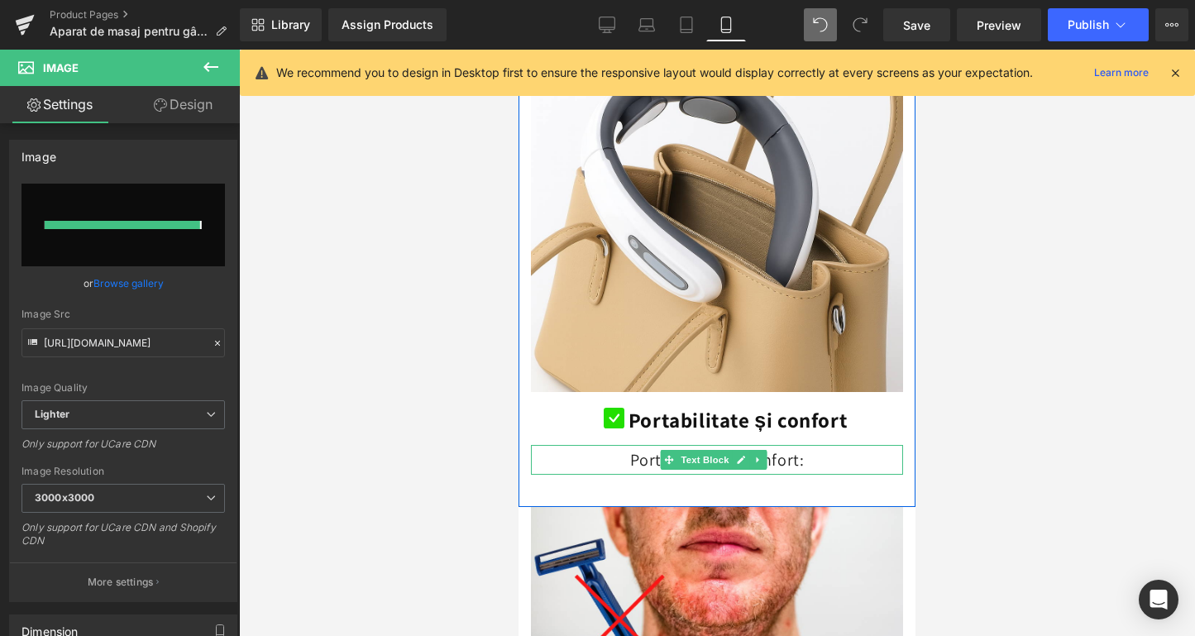
type input "[URL][DOMAIN_NAME][DATE]"
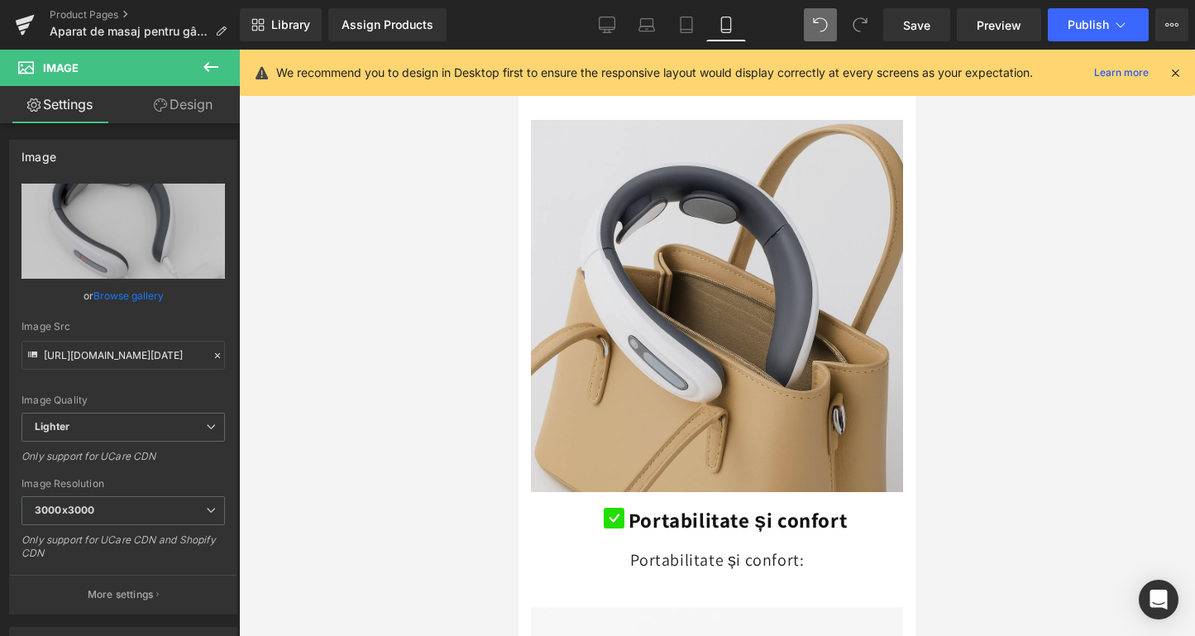
scroll to position [3853, 0]
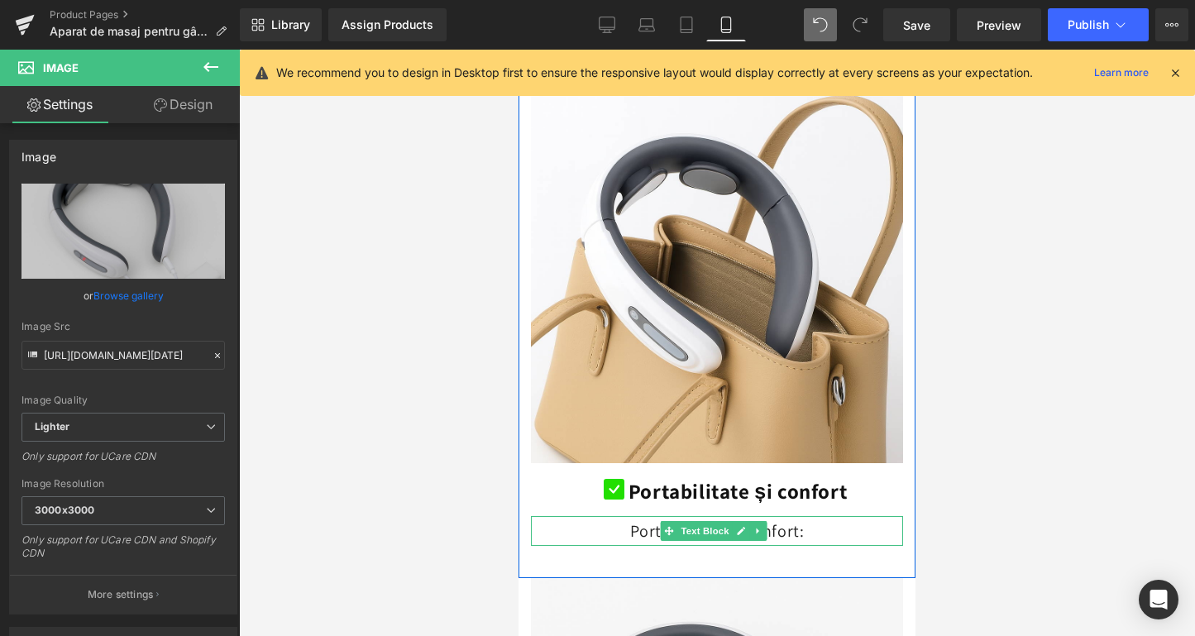
click at [677, 521] on span at bounding box center [669, 531] width 17 height 20
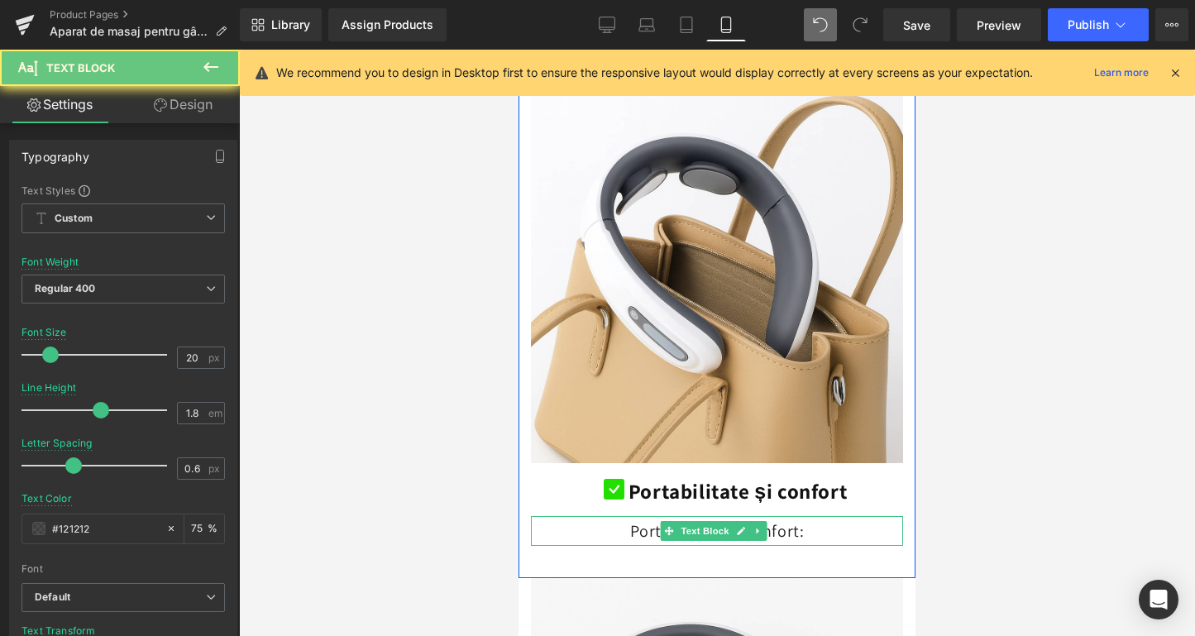
click at [651, 520] on span "Portabilitate și confort:" at bounding box center [717, 531] width 175 height 22
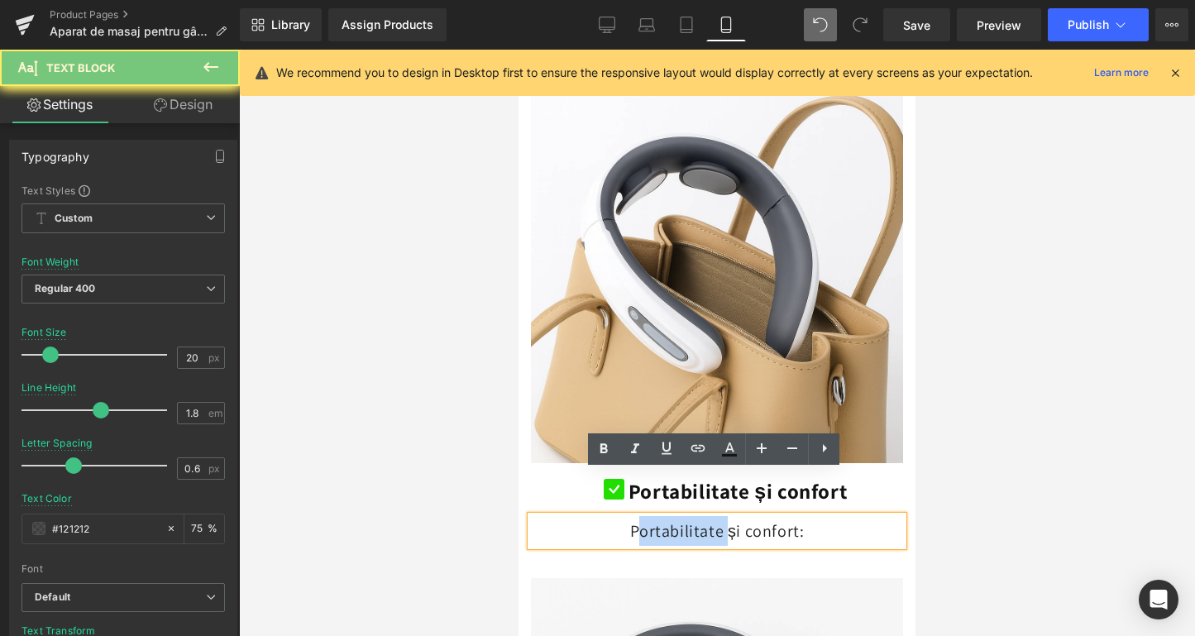
click at [651, 520] on span "Portabilitate și confort:" at bounding box center [717, 531] width 175 height 22
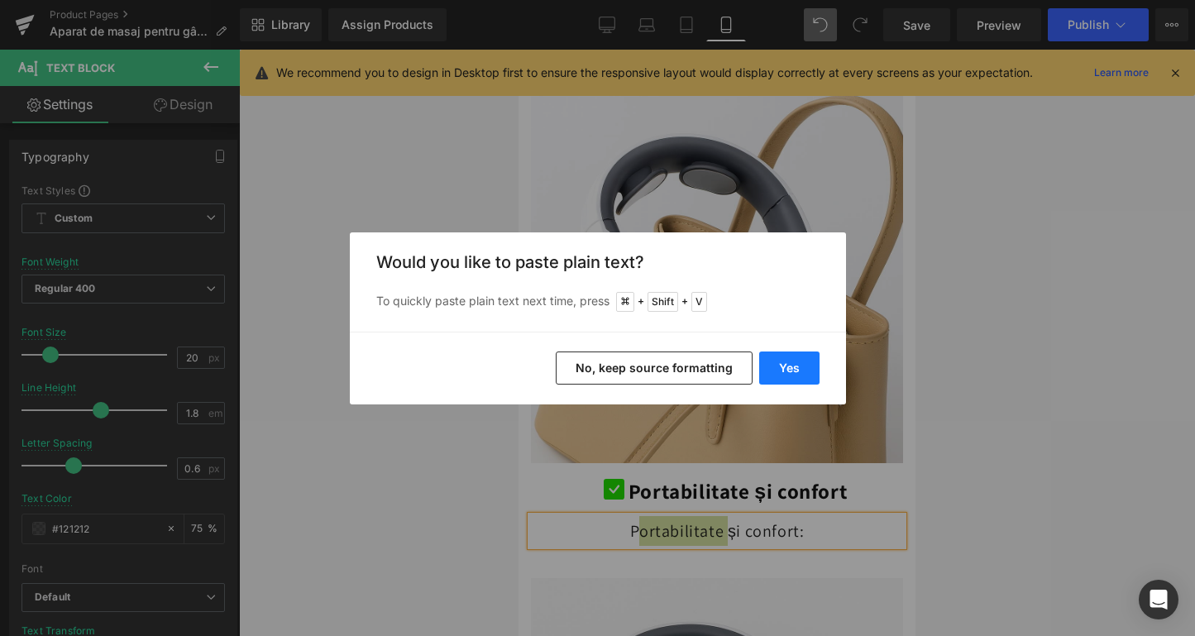
click at [797, 372] on button "Yes" at bounding box center [789, 368] width 60 height 33
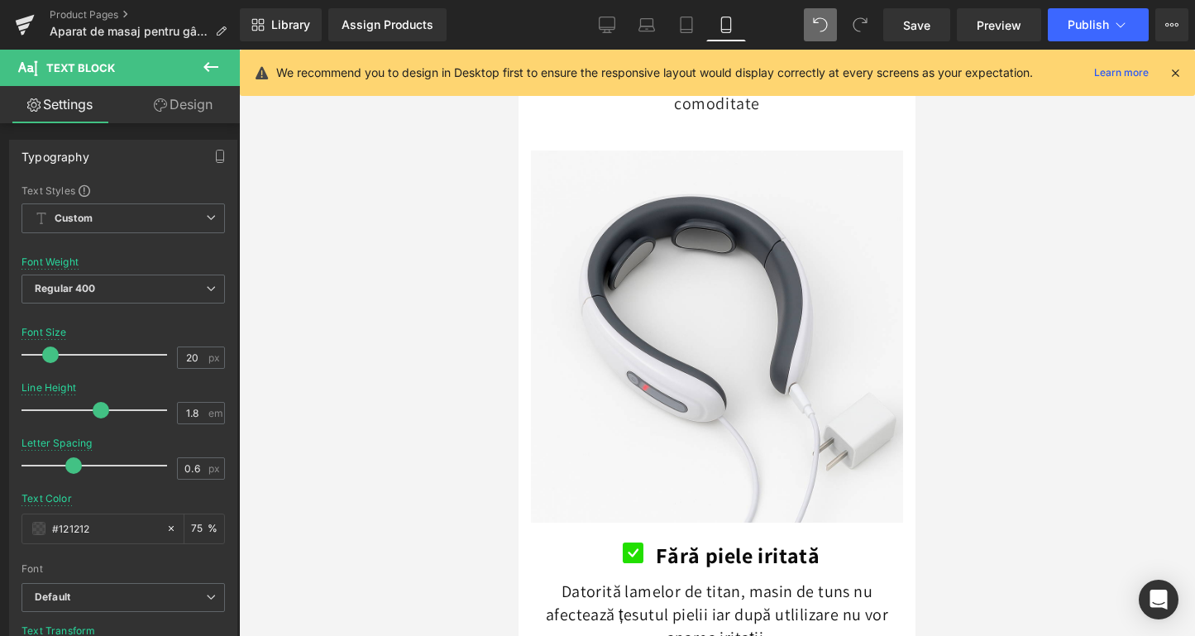
scroll to position [4529, 0]
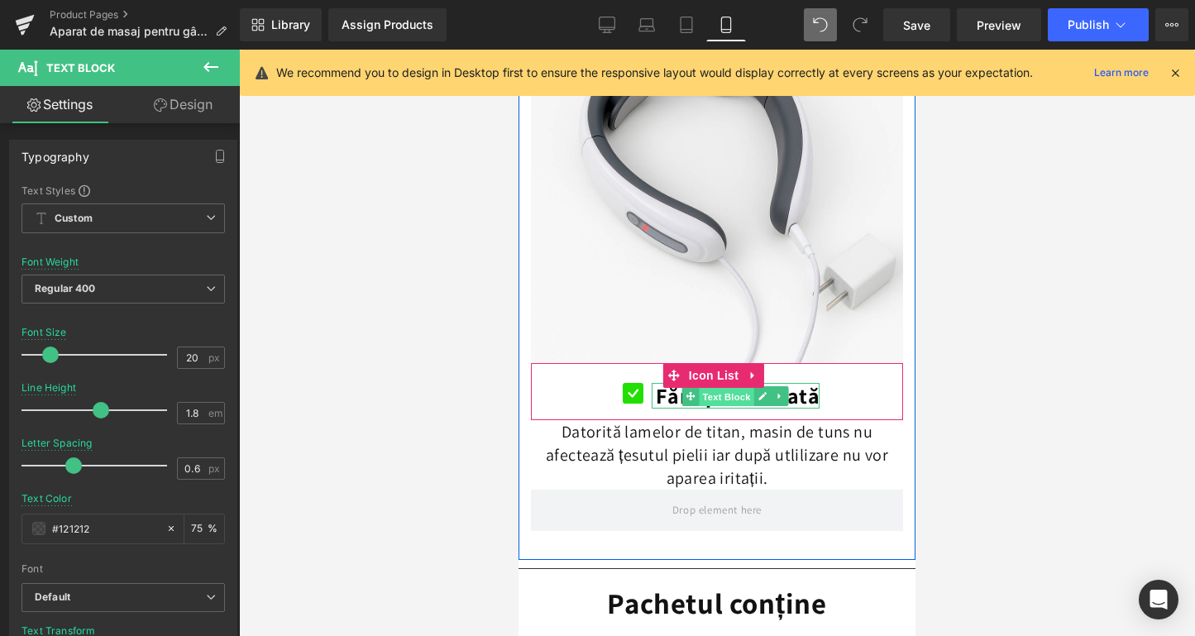
click at [701, 387] on span "Text Block" at bounding box center [727, 397] width 55 height 20
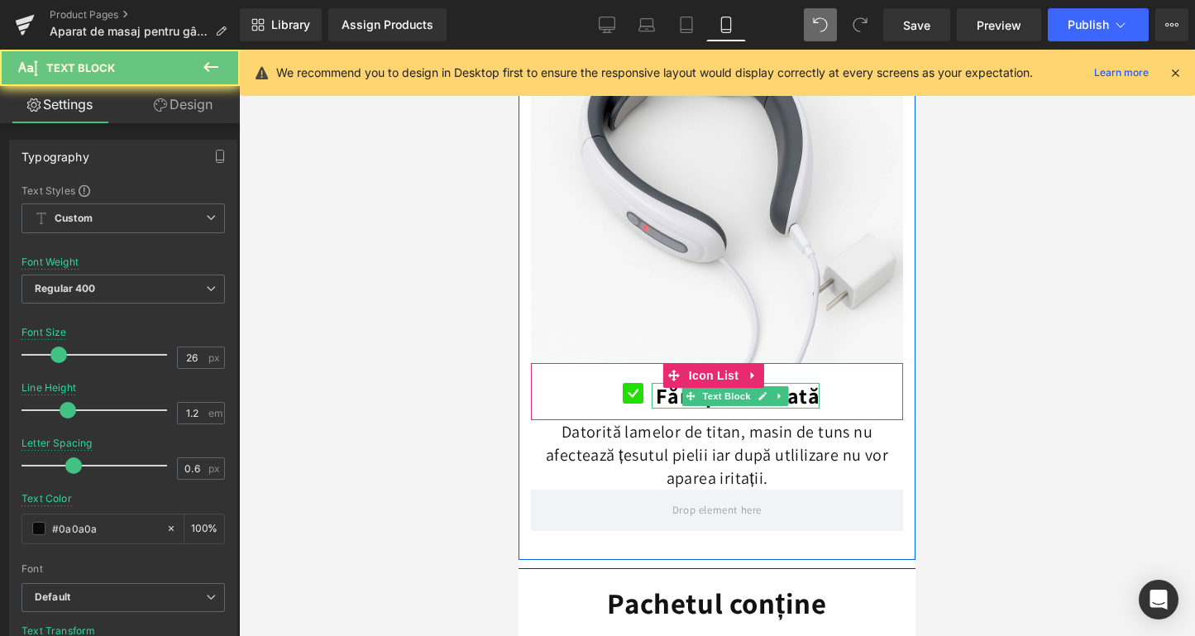
click at [665, 381] on b "Fără piele iritată" at bounding box center [738, 395] width 165 height 28
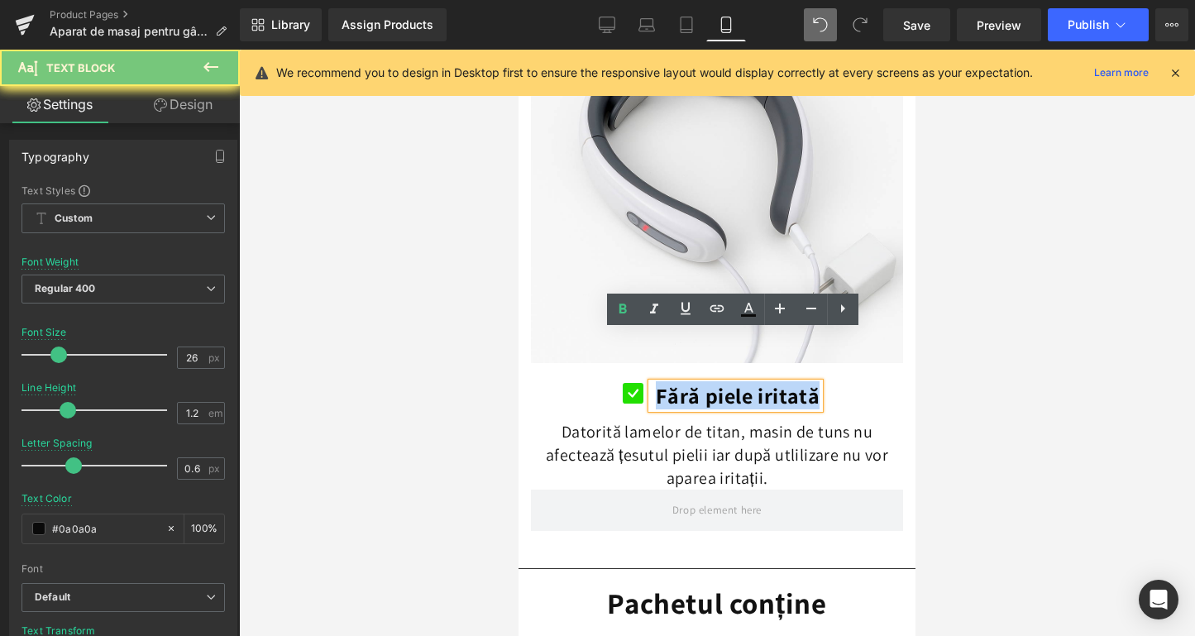
click at [665, 381] on b "Fără piele iritată" at bounding box center [738, 395] width 165 height 28
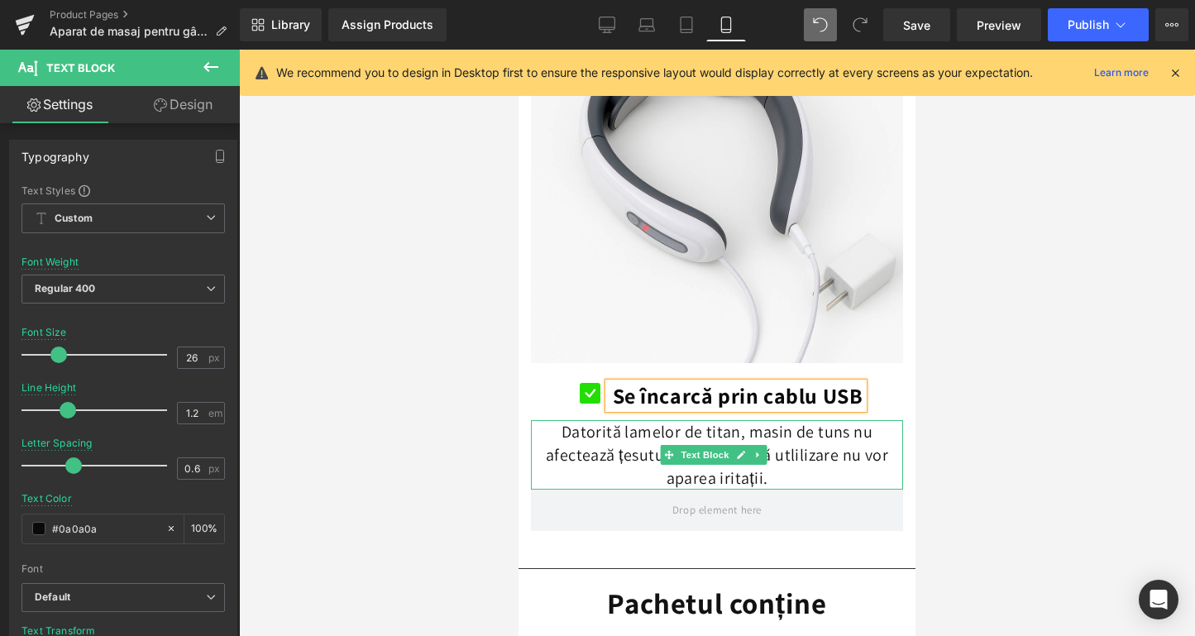
click at [586, 420] on p "Datorită lamelor de titan, masin de tuns nu afectează țesutul pielii iar după u…" at bounding box center [717, 454] width 372 height 69
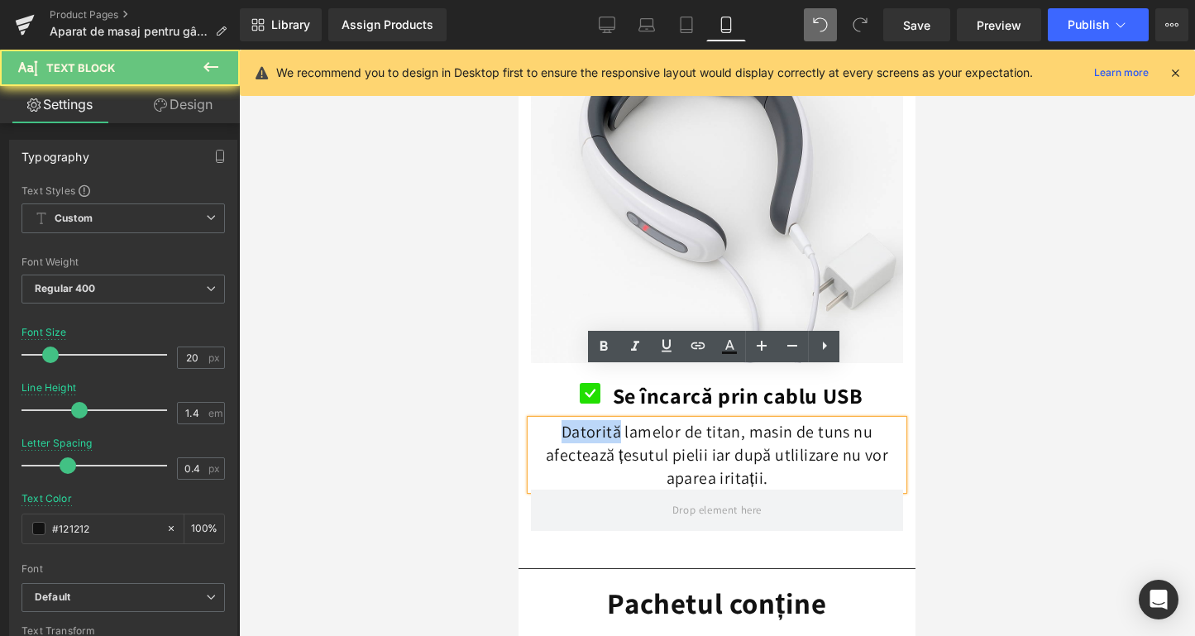
click at [586, 420] on p "Datorită lamelor de titan, masin de tuns nu afectează țesutul pielii iar după u…" at bounding box center [717, 454] width 372 height 69
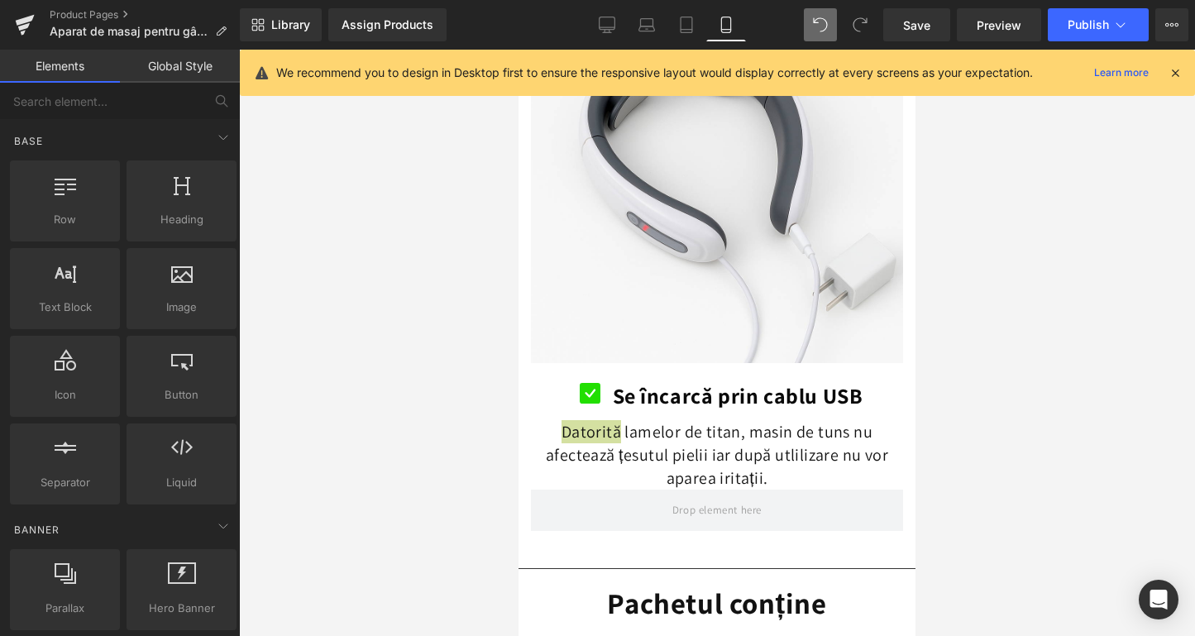
click at [385, 429] on div at bounding box center [717, 343] width 956 height 586
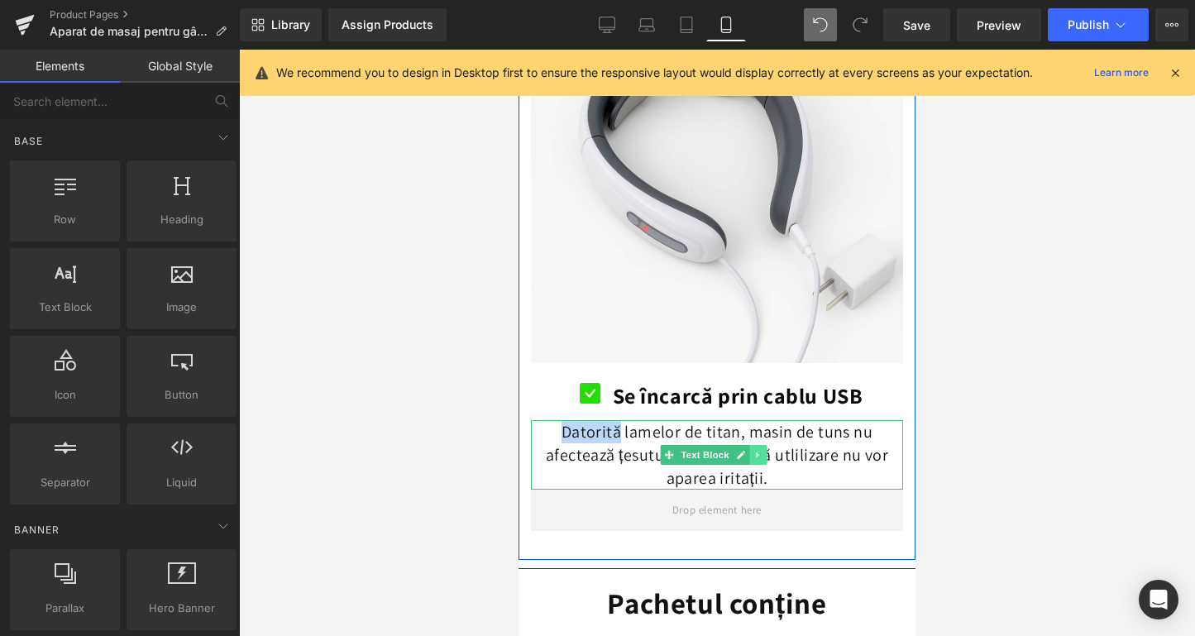
click at [758, 445] on link at bounding box center [758, 455] width 17 height 20
click at [763, 451] on icon at bounding box center [767, 455] width 9 height 9
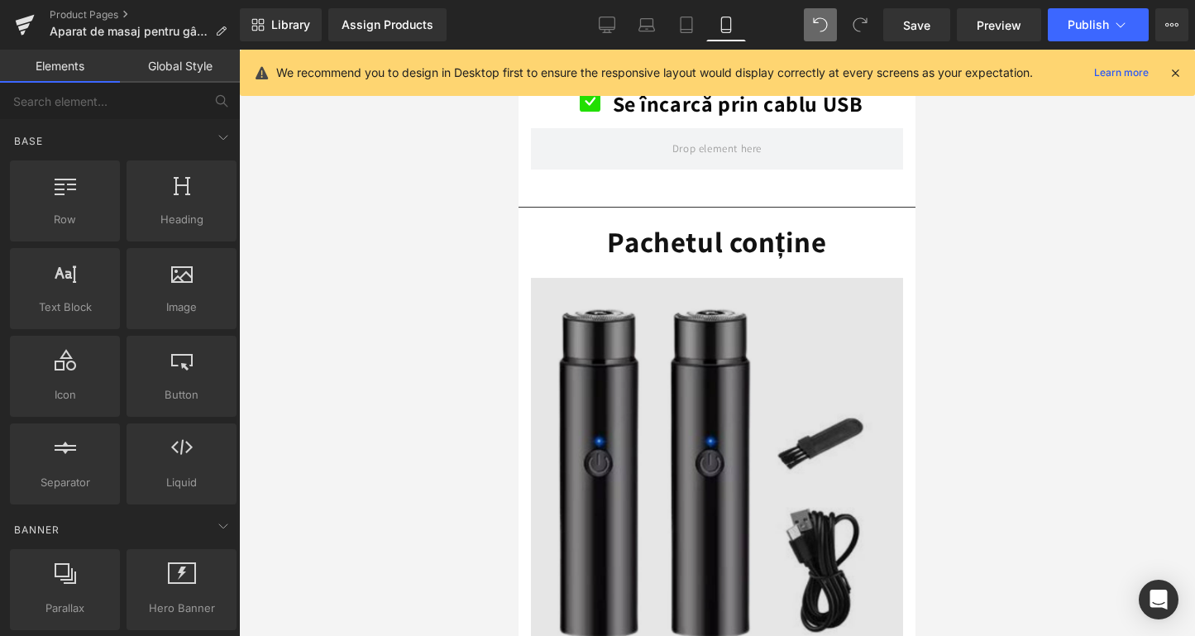
scroll to position [4992, 0]
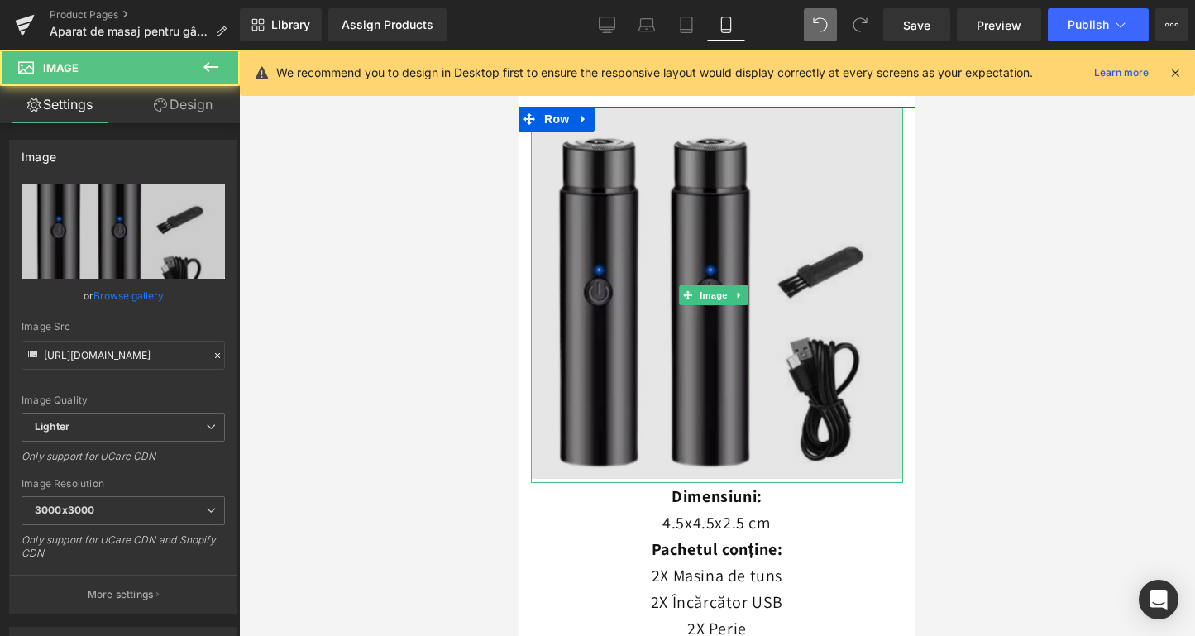
click at [697, 332] on img at bounding box center [717, 295] width 372 height 376
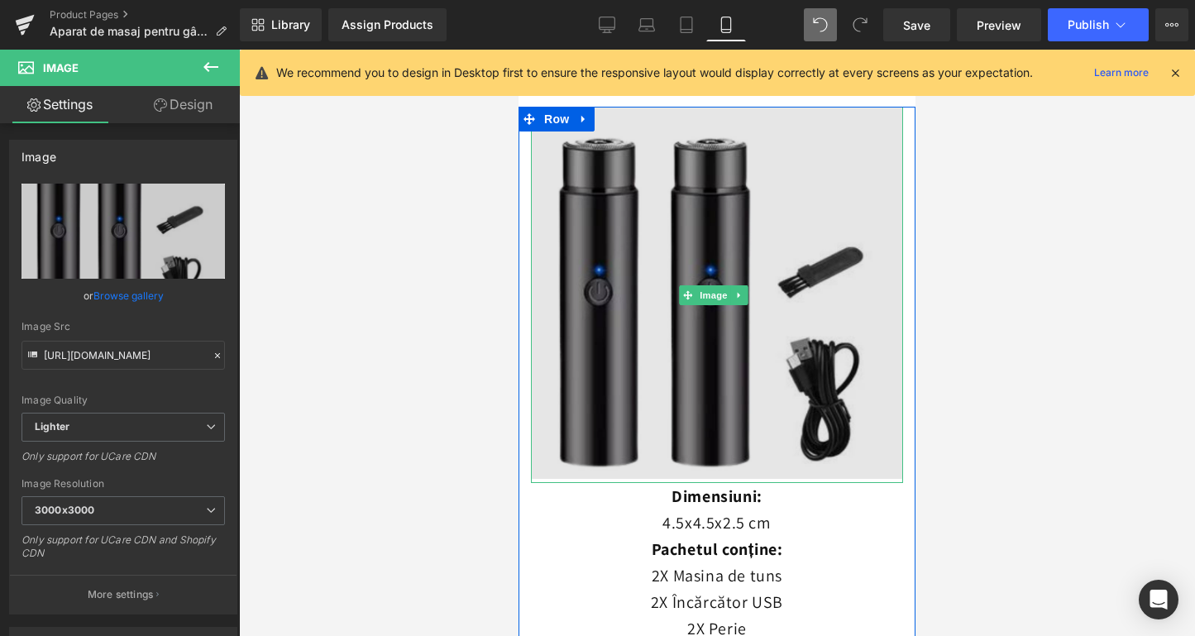
click at [685, 300] on img at bounding box center [717, 295] width 372 height 376
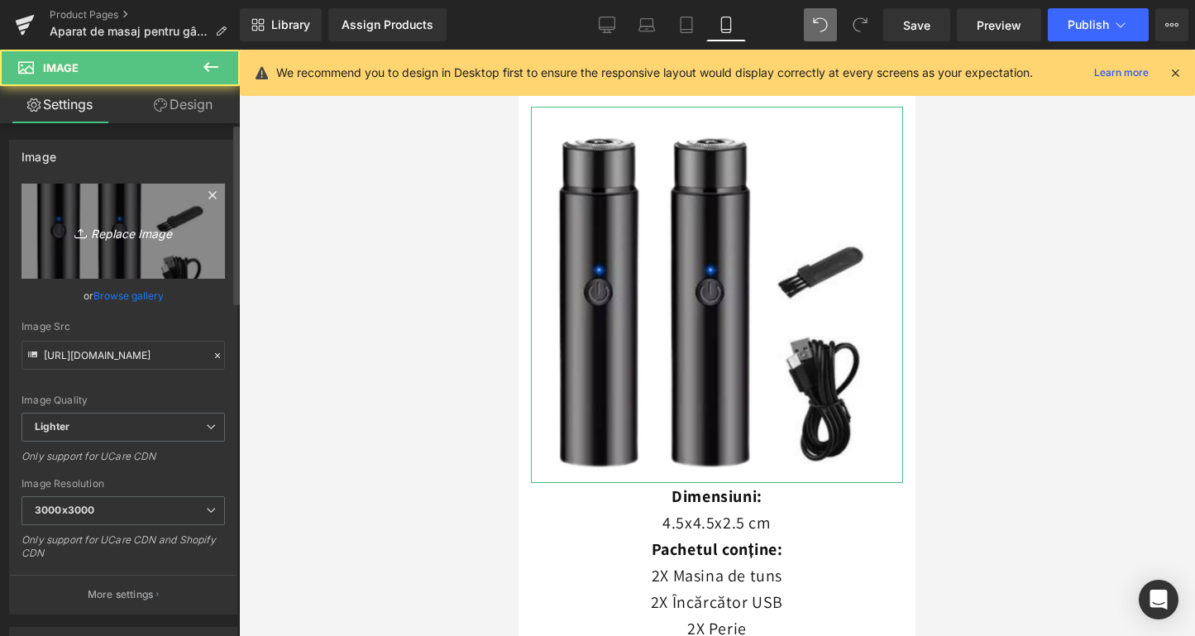
click at [139, 248] on link "Replace Image" at bounding box center [123, 231] width 203 height 95
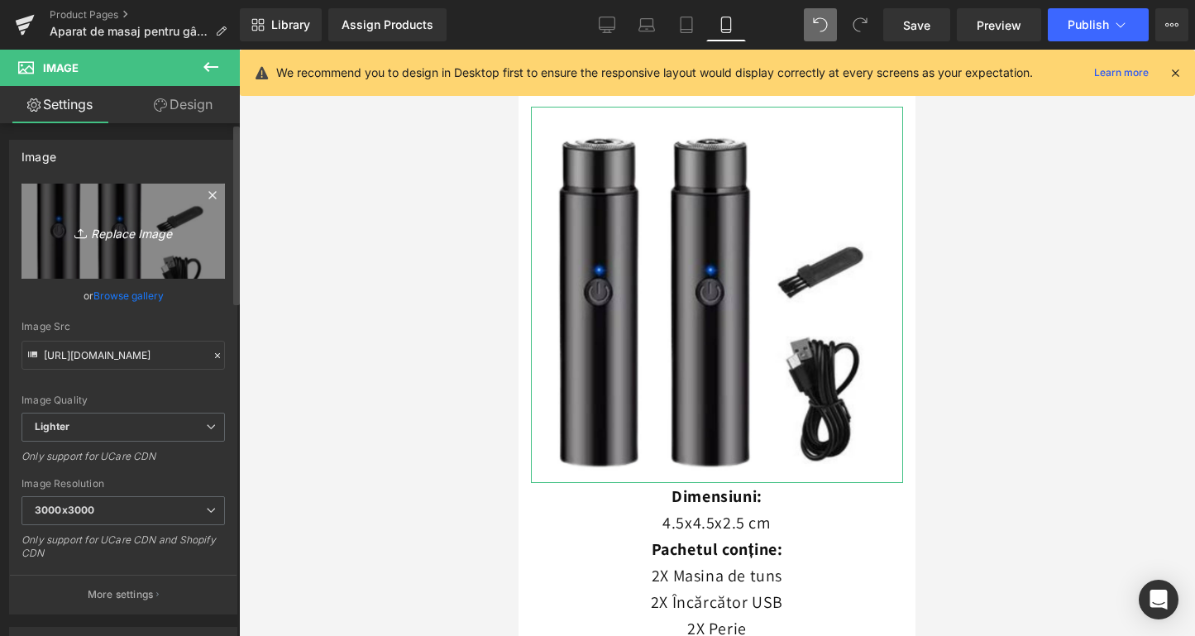
type input "C:\fakepath\Design fără titlu-188.png"
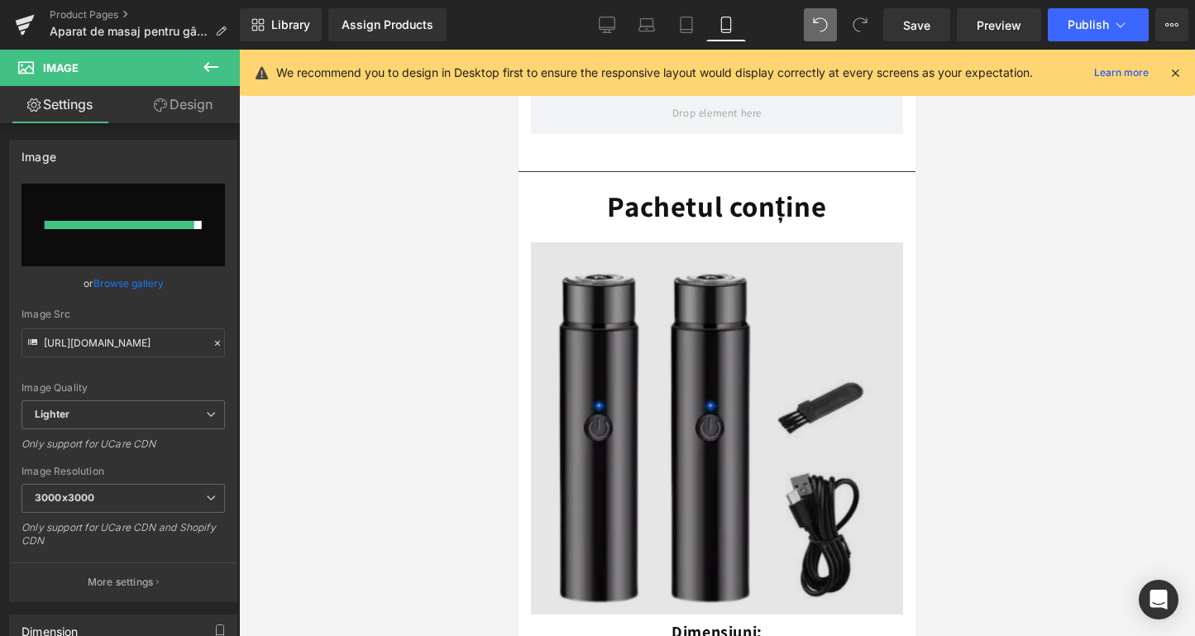
scroll to position [4883, 0]
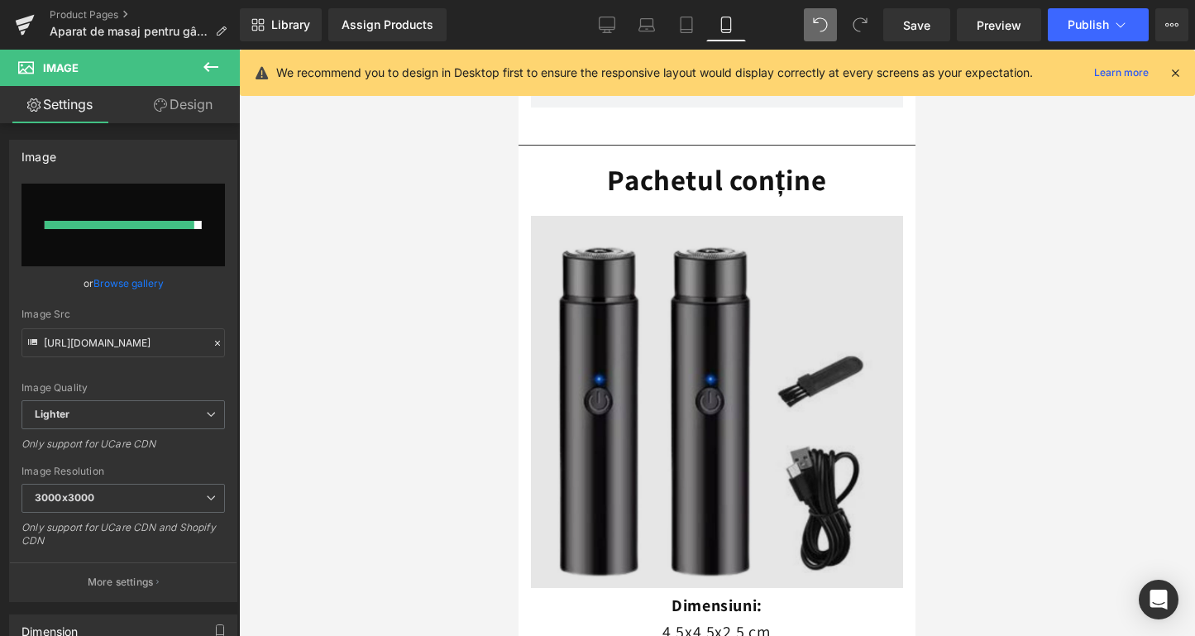
click at [735, 266] on img at bounding box center [717, 404] width 372 height 376
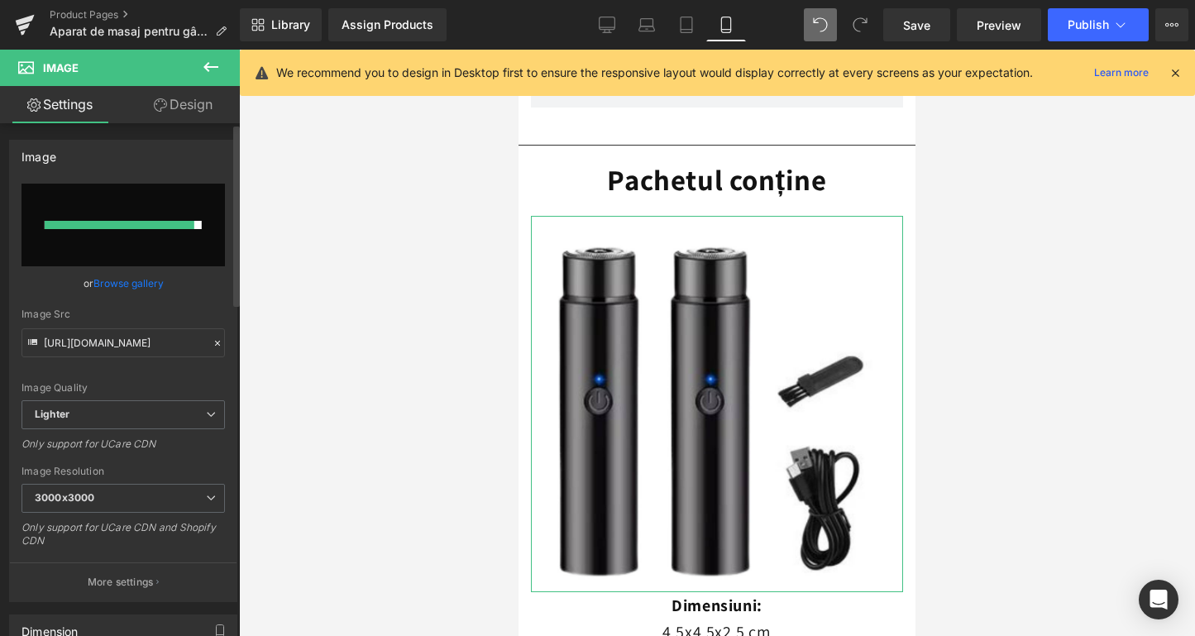
click at [141, 221] on div at bounding box center [120, 225] width 150 height 8
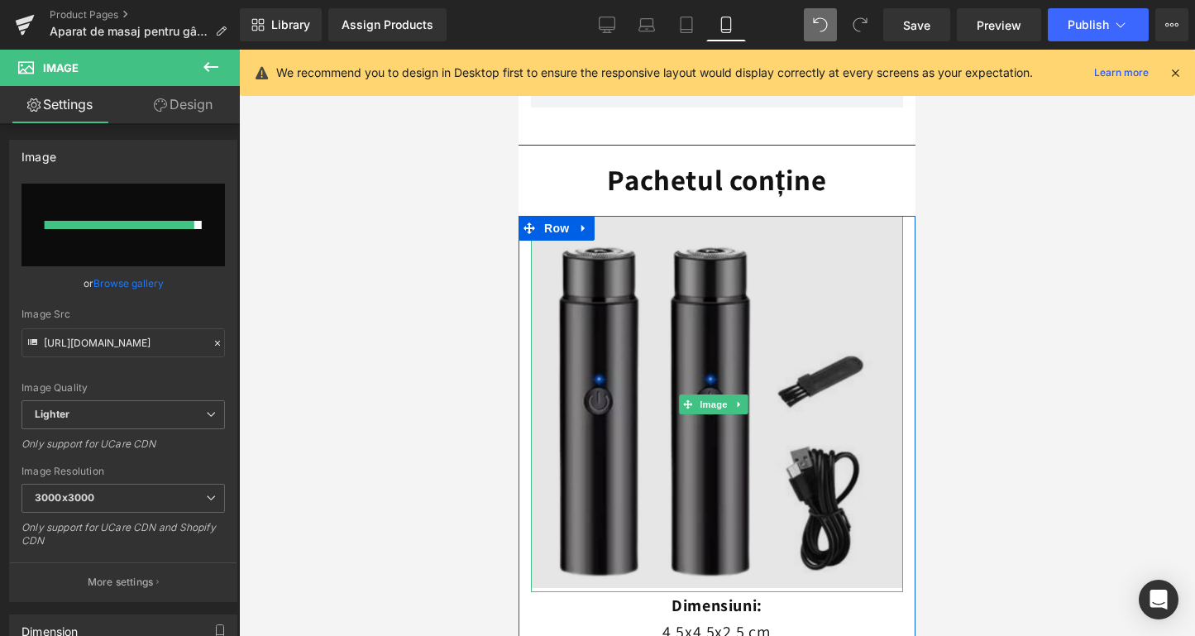
scroll to position [4886, 0]
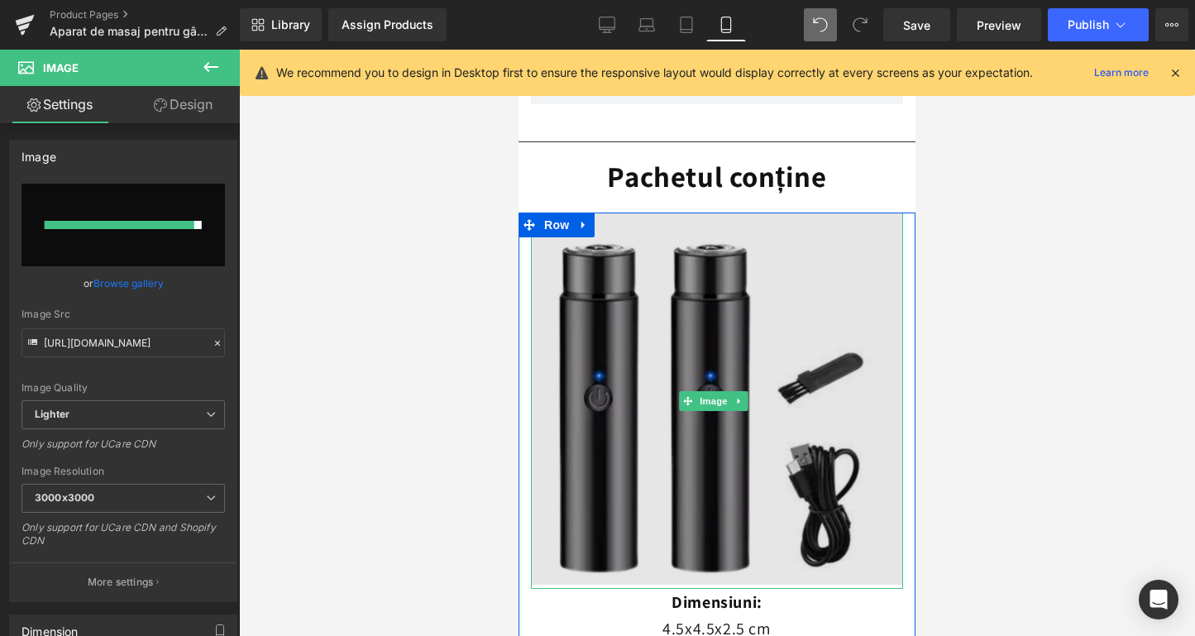
click at [667, 367] on img at bounding box center [717, 401] width 372 height 376
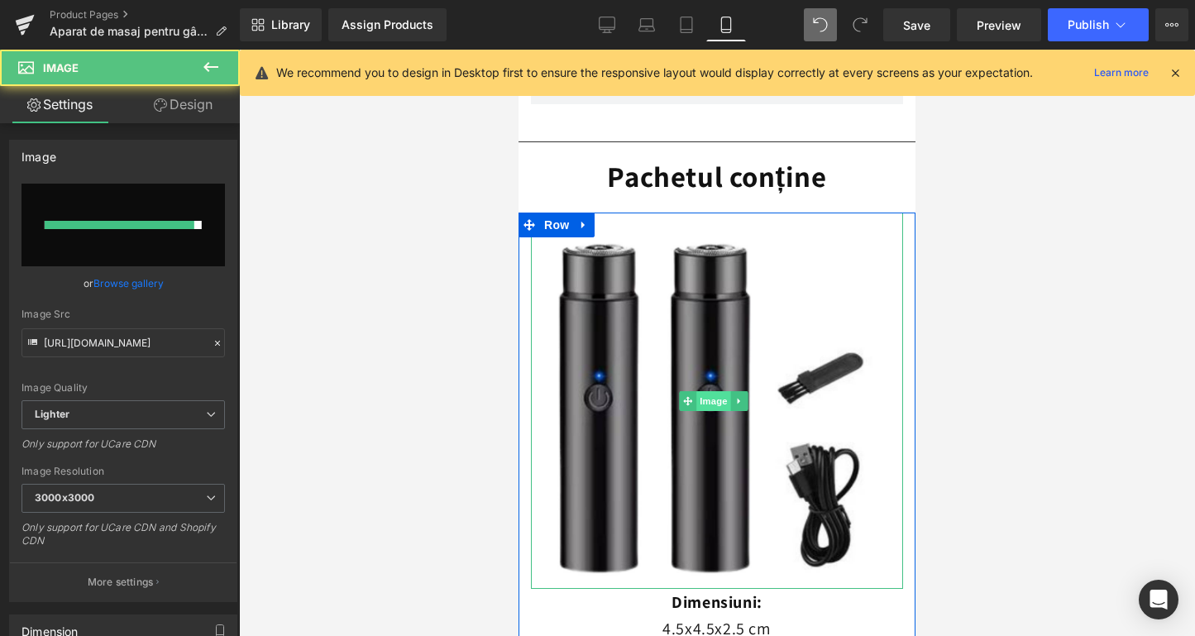
click at [723, 391] on span "Image" at bounding box center [713, 401] width 35 height 20
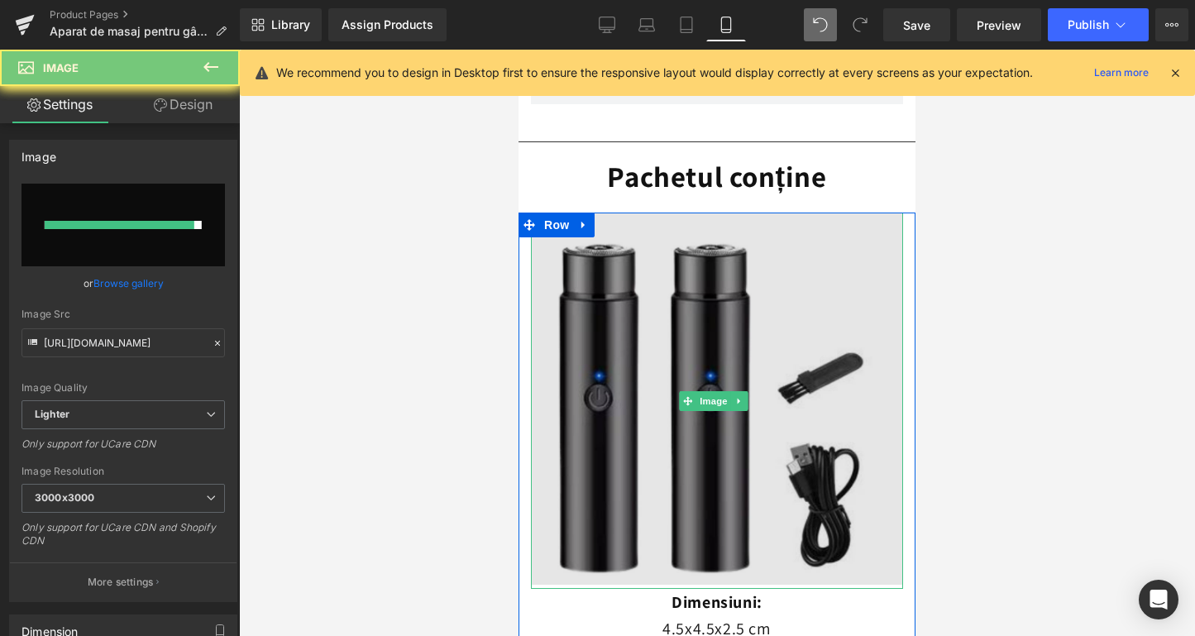
click at [697, 386] on img at bounding box center [717, 401] width 372 height 376
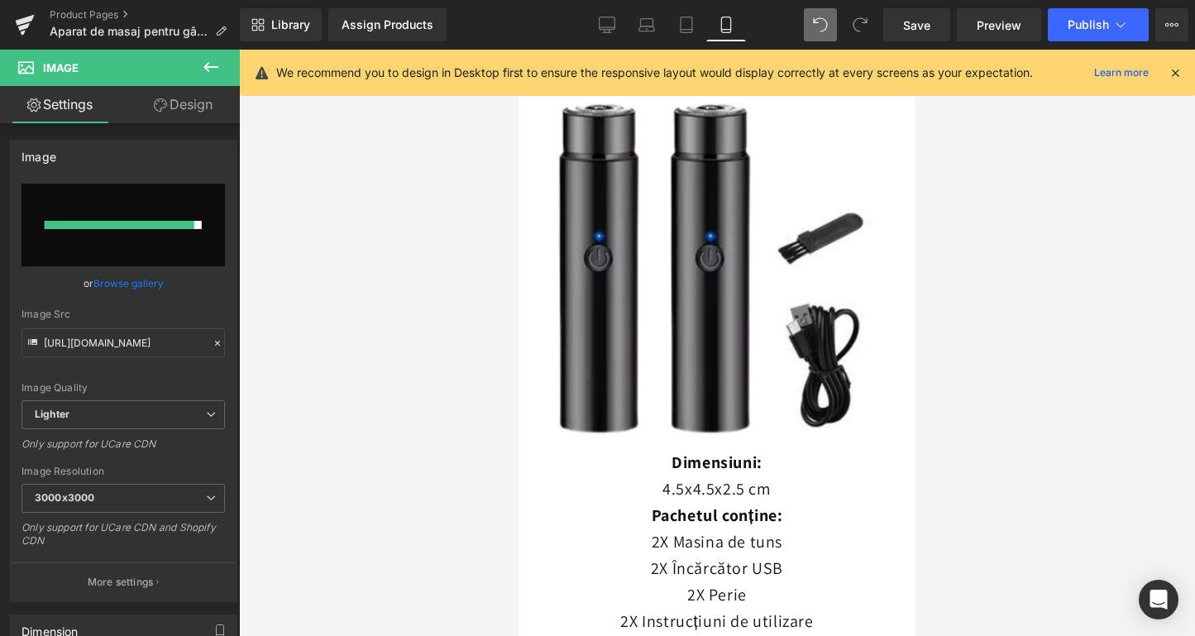
scroll to position [5054, 0]
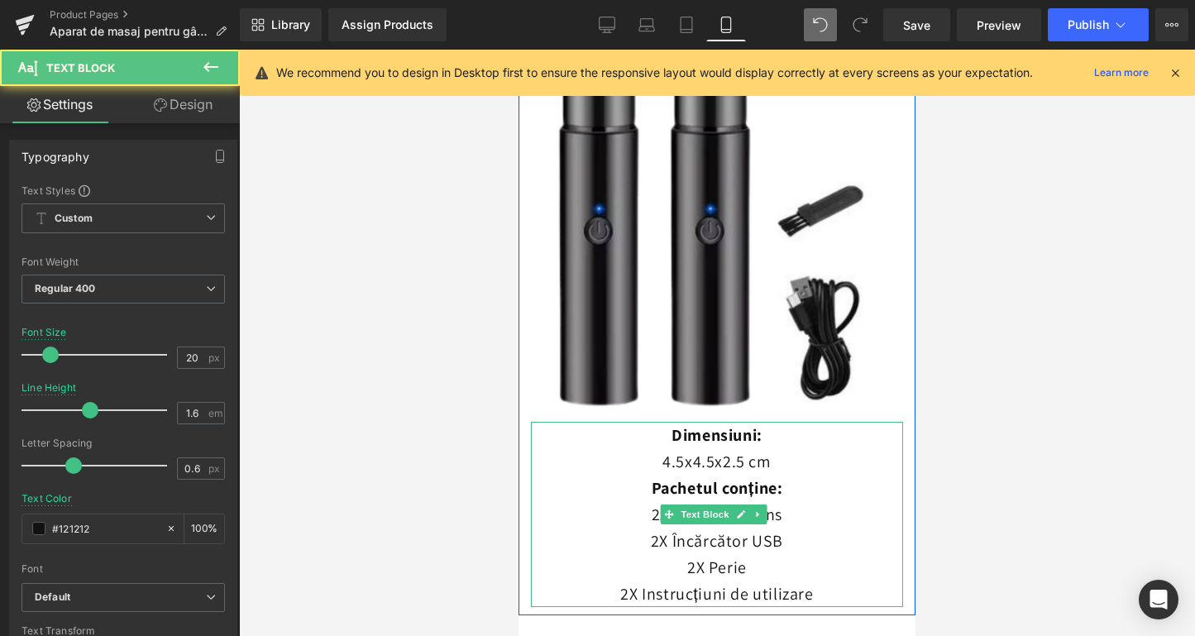
click at [699, 448] on p "4.5x4.5x2.5 cm" at bounding box center [717, 461] width 372 height 26
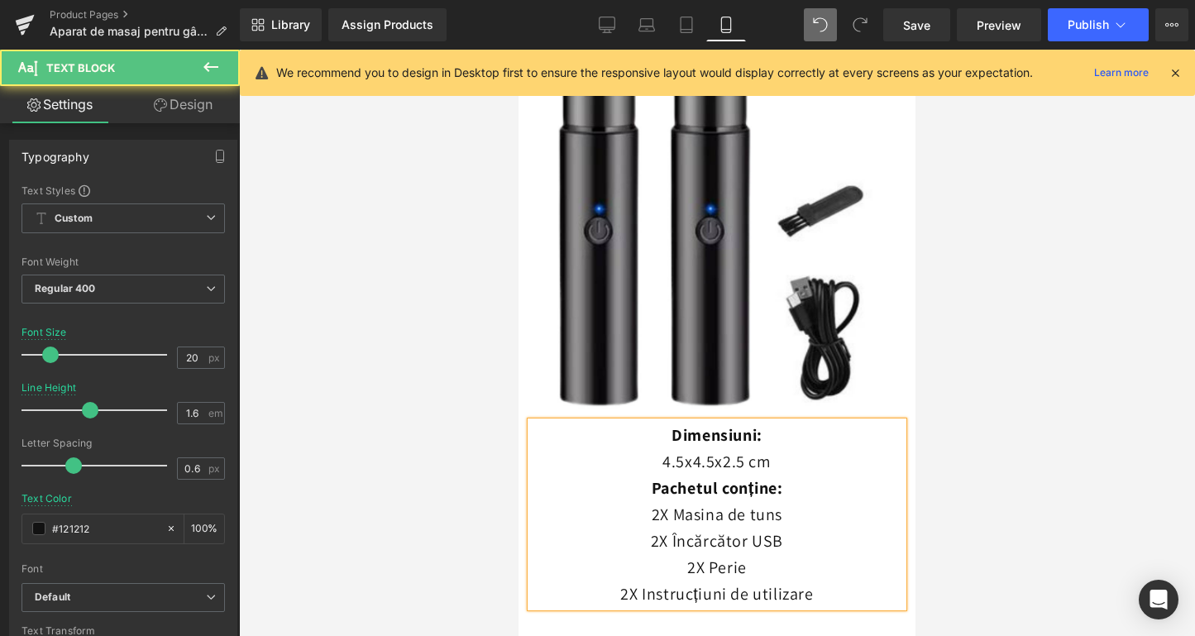
click at [699, 448] on p "4.5x4.5x2.5 cm" at bounding box center [717, 461] width 372 height 26
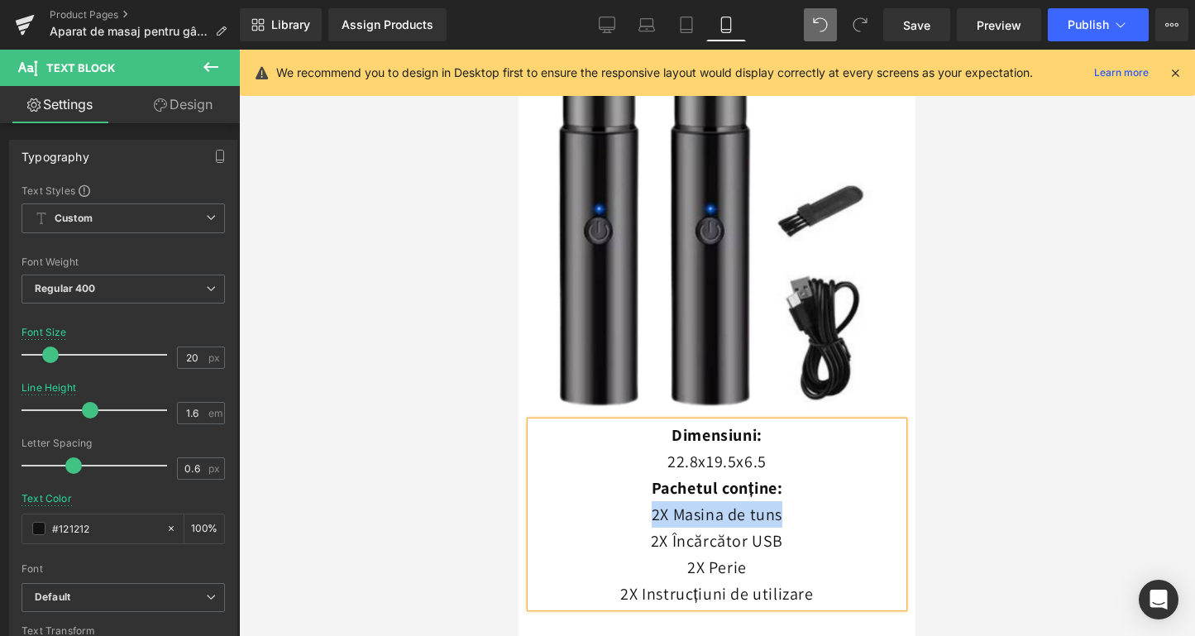
drag, startPoint x: 639, startPoint y: 451, endPoint x: 776, endPoint y: 454, distance: 136.5
click at [776, 501] on p "2X Masina de tuns" at bounding box center [717, 514] width 372 height 26
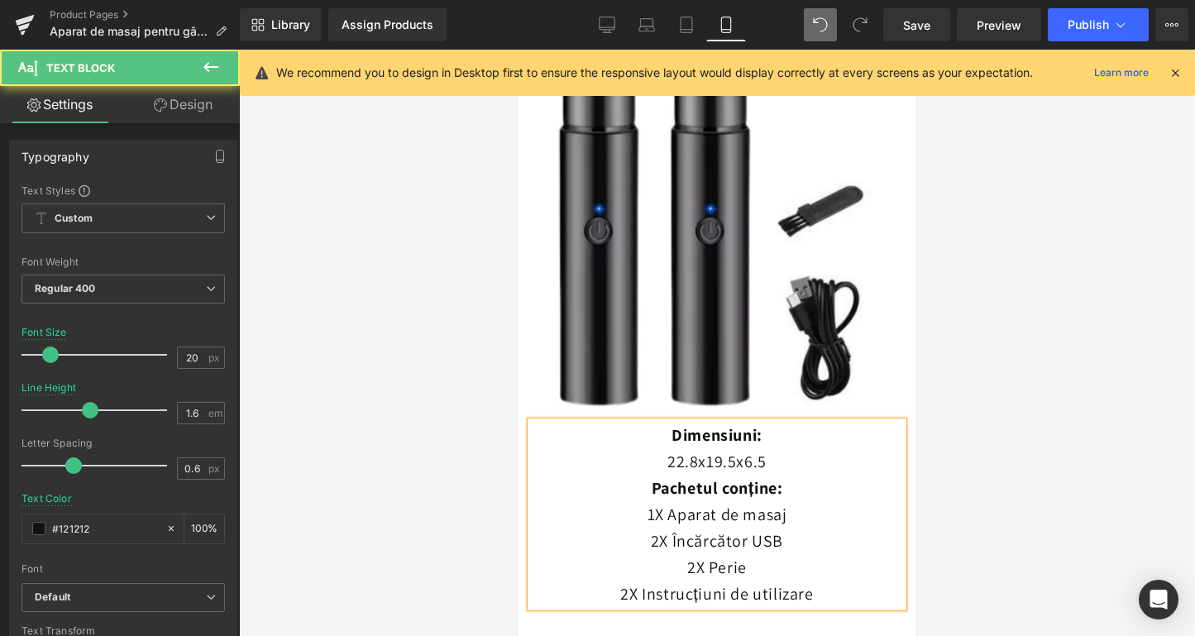
click at [658, 528] on p "2X Încărcător USB" at bounding box center [717, 541] width 372 height 26
click at [792, 528] on p "1X Încărcător USB" at bounding box center [717, 541] width 372 height 26
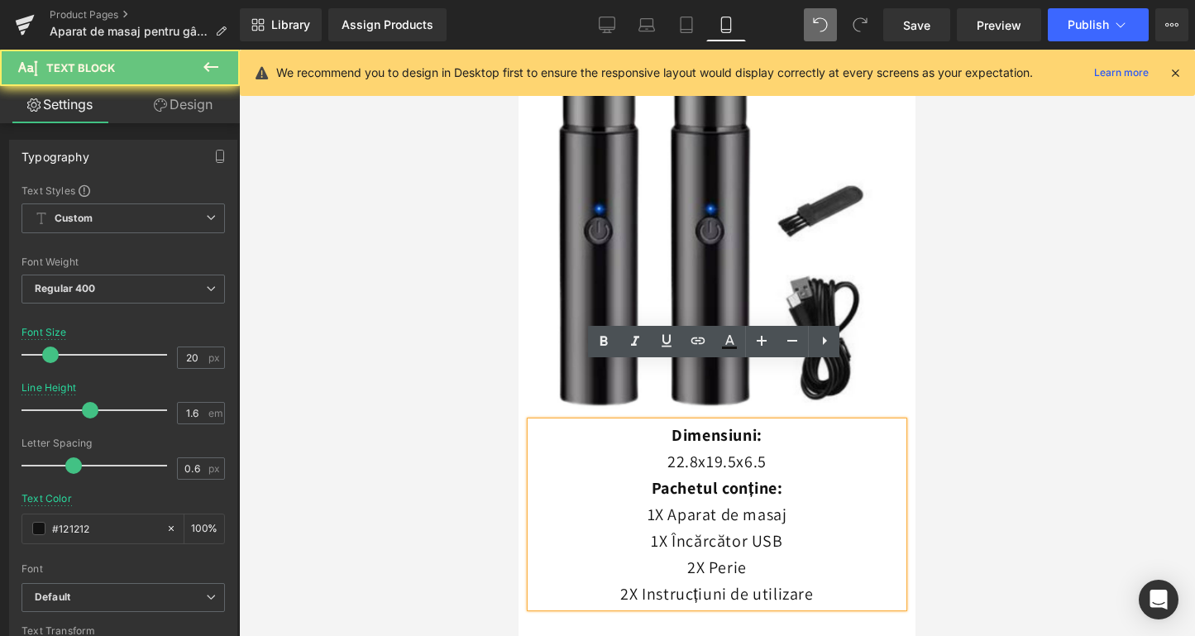
click at [758, 554] on p "2X Perie" at bounding box center [717, 567] width 372 height 26
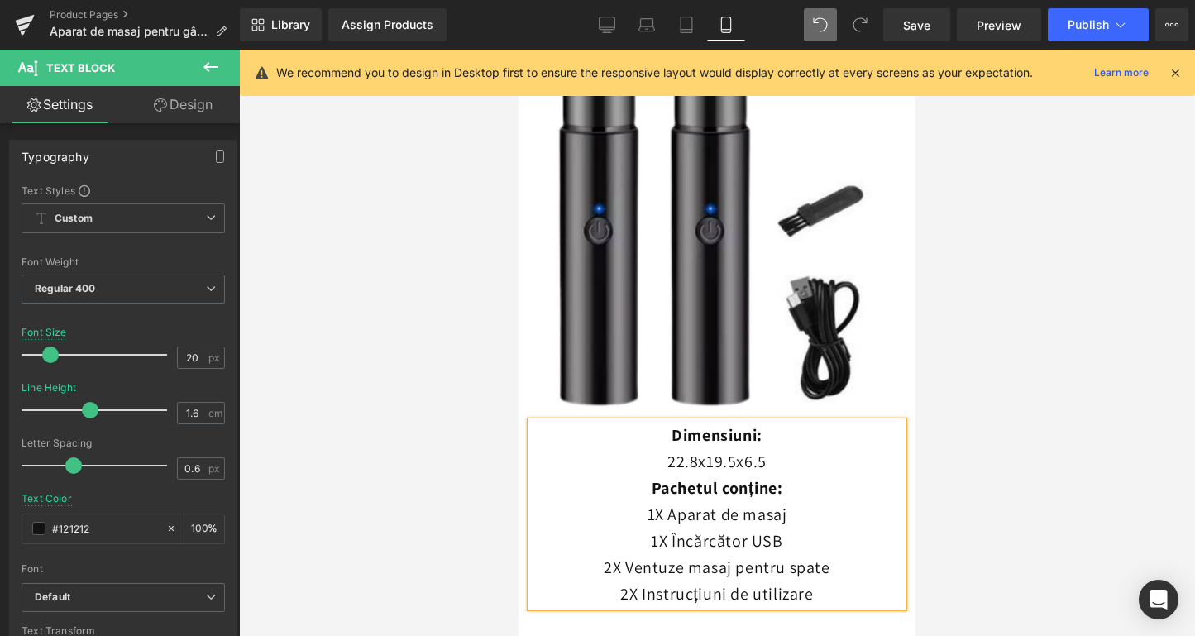
click at [628, 581] on p "2X Instrucțiuni de utilizare" at bounding box center [717, 594] width 372 height 26
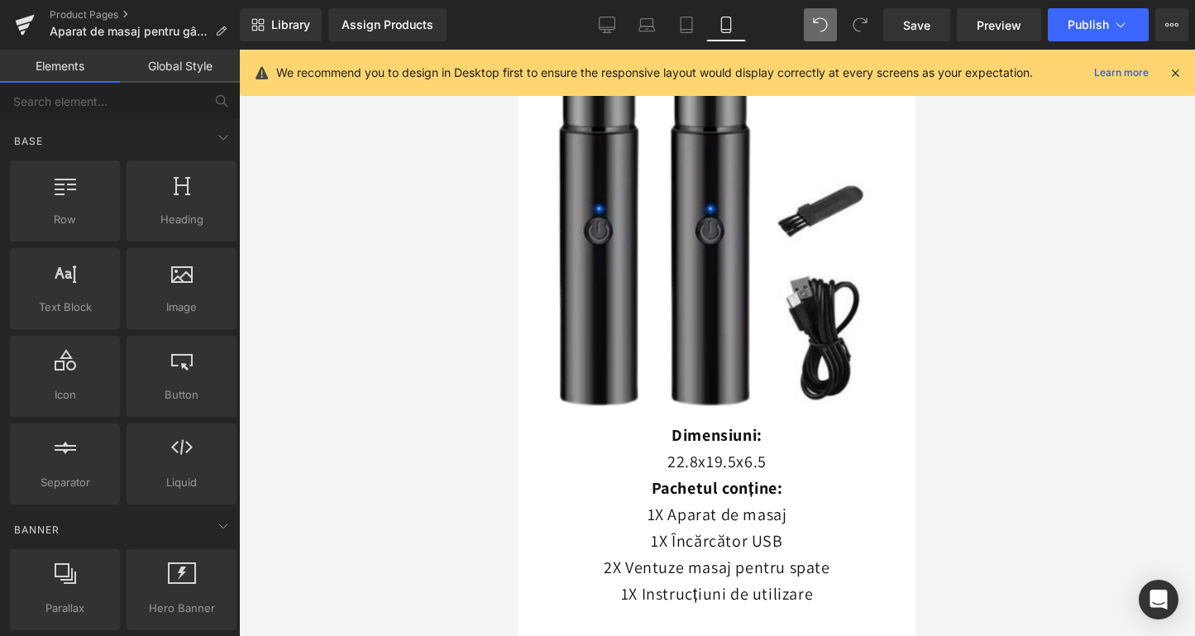
click at [508, 467] on div at bounding box center [717, 343] width 956 height 586
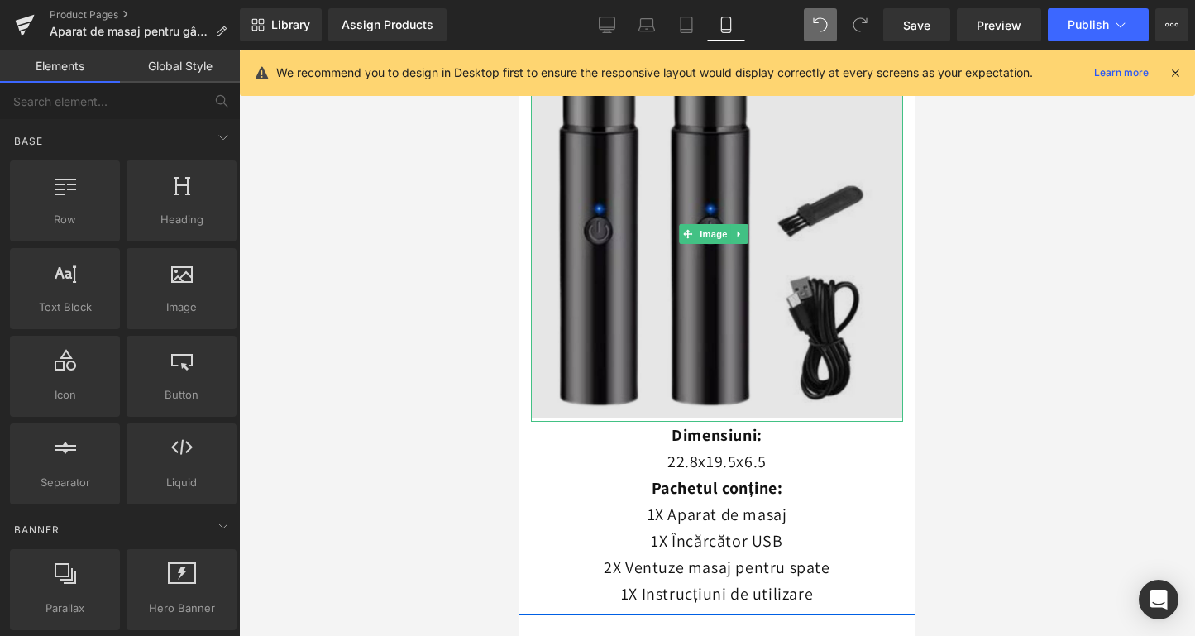
drag, startPoint x: 740, startPoint y: 277, endPoint x: 1036, endPoint y: 342, distance: 302.4
click at [740, 277] on img at bounding box center [717, 233] width 372 height 376
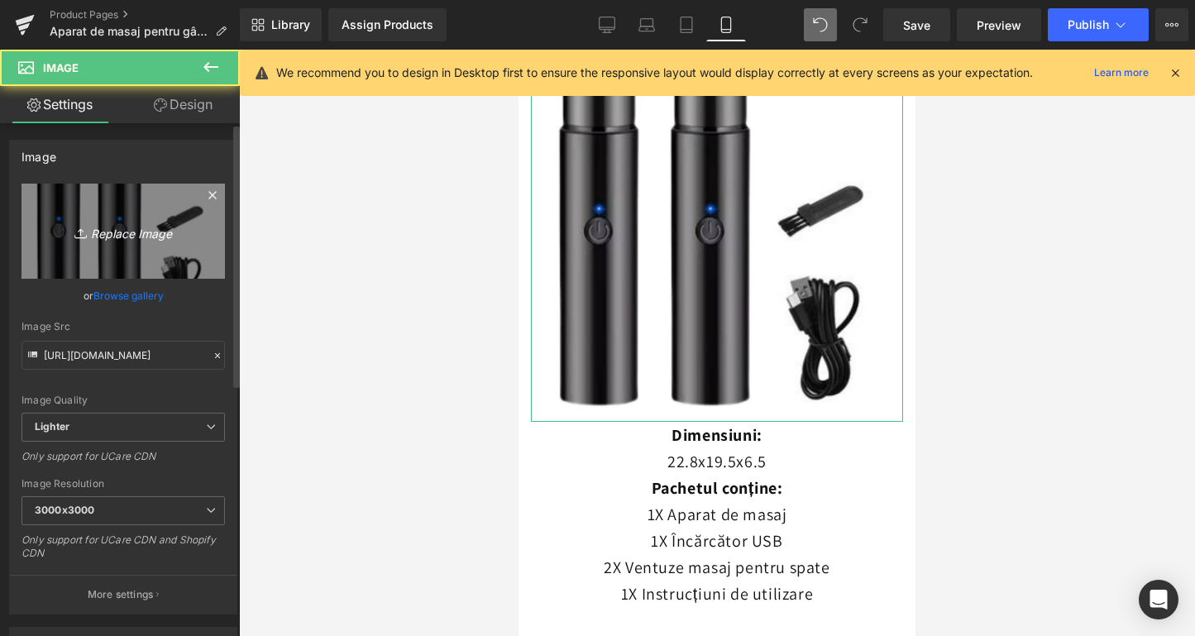
click at [144, 253] on link "Replace Image" at bounding box center [123, 231] width 203 height 95
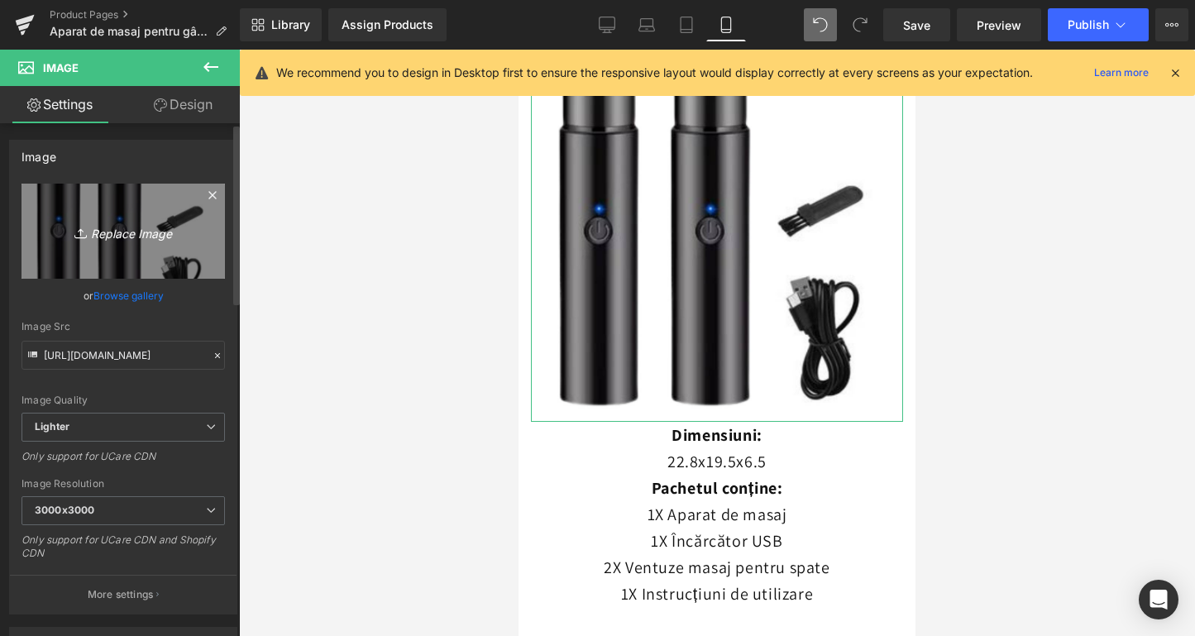
type input "C:\fakepath\Design fără titlu-188.png"
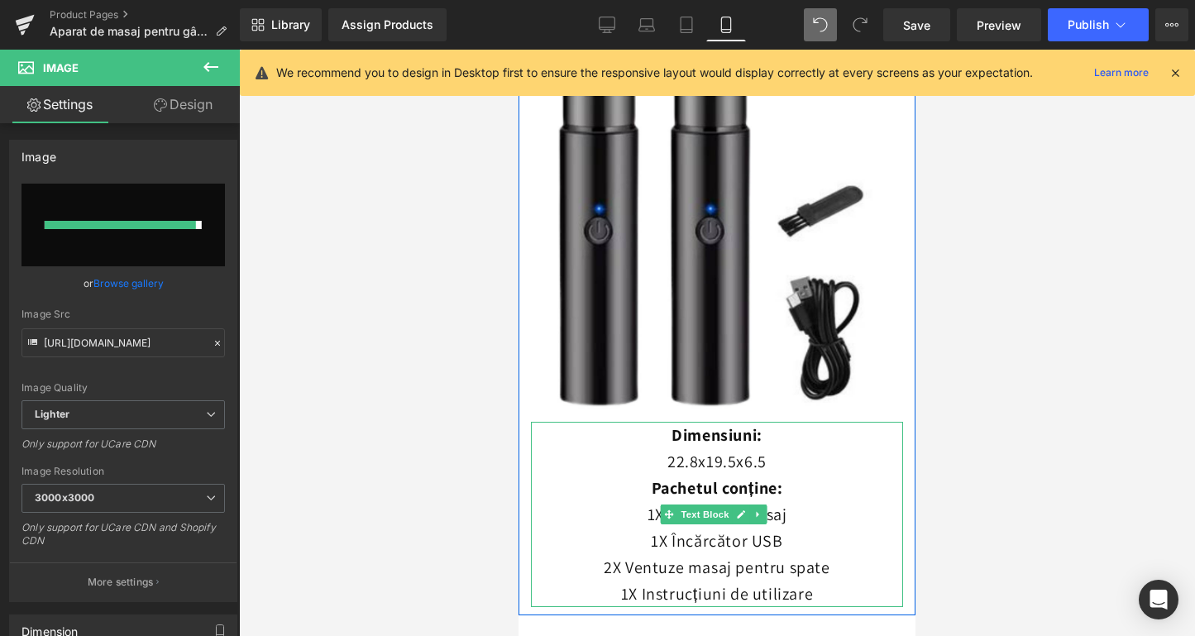
type input "[URL][DOMAIN_NAME]"
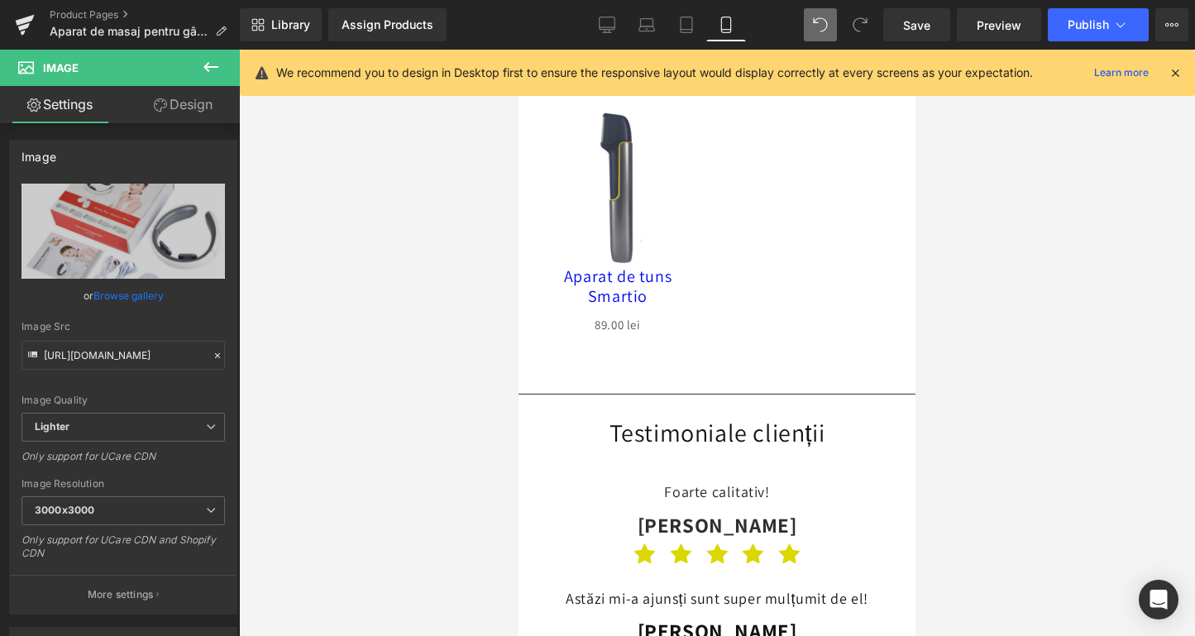
scroll to position [7063, 0]
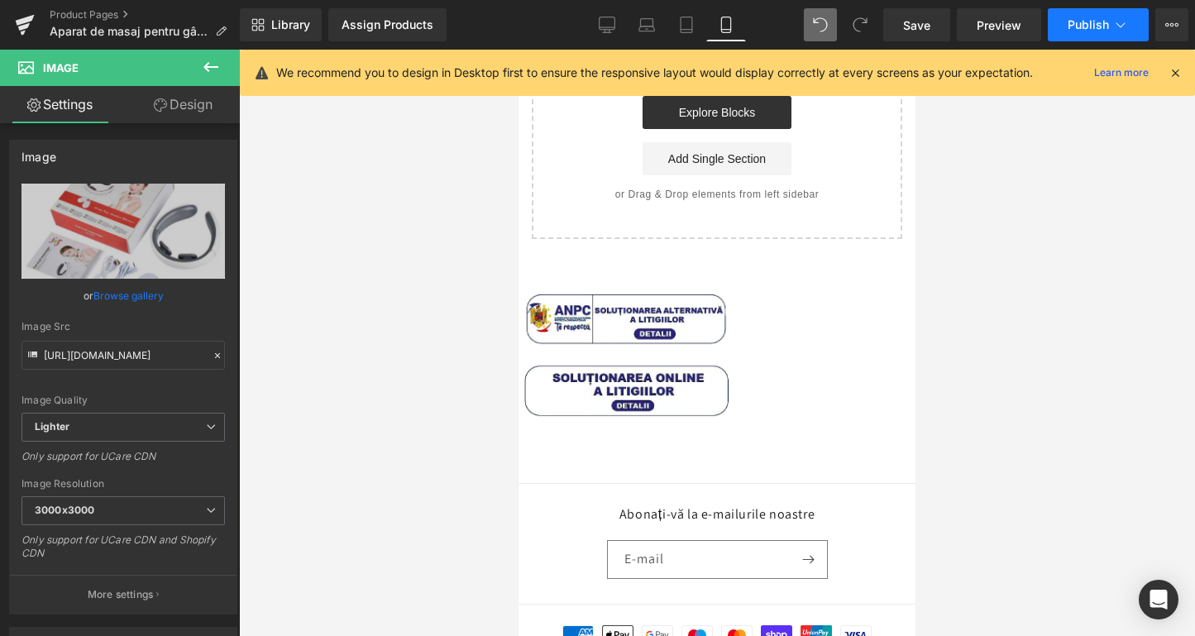
click at [1099, 20] on span "Publish" at bounding box center [1088, 24] width 41 height 13
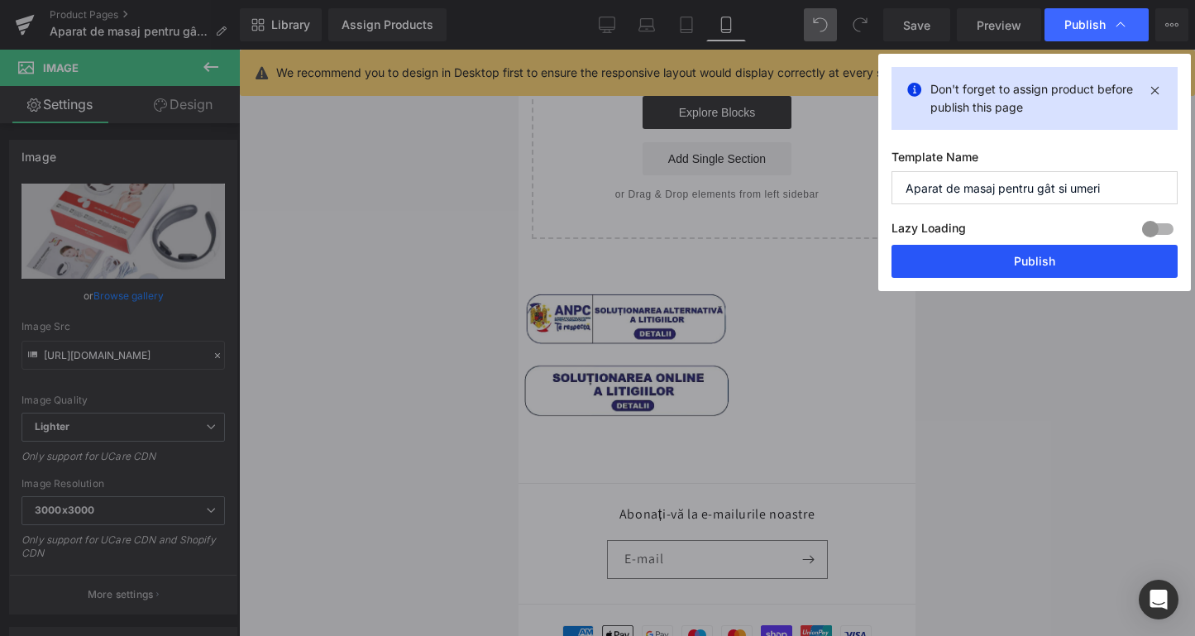
click at [1066, 252] on button "Publish" at bounding box center [1035, 261] width 286 height 33
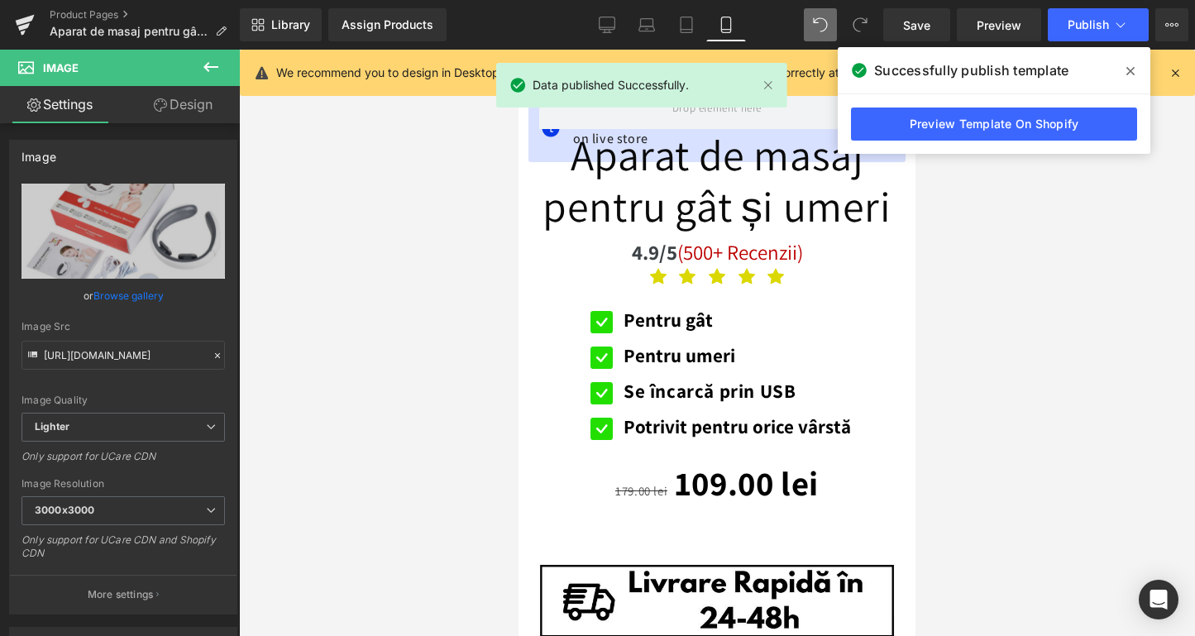
scroll to position [372, 0]
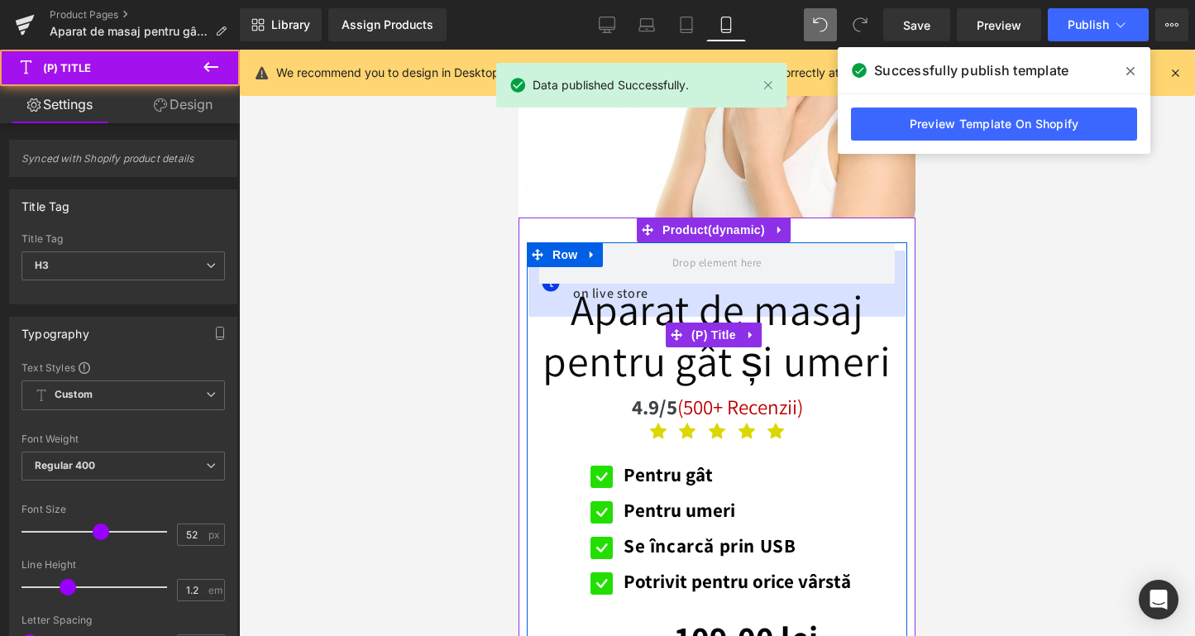
click at [705, 356] on link "Aparat de masaj pentru gât și umeri" at bounding box center [717, 335] width 356 height 103
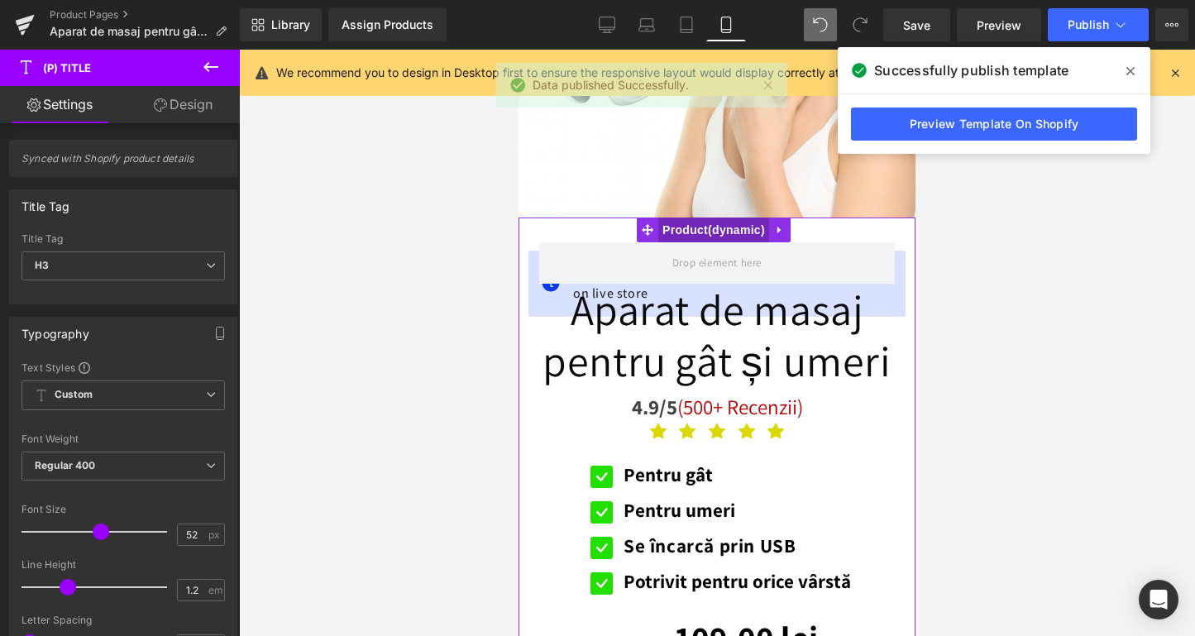
click at [694, 224] on span "Product" at bounding box center [713, 230] width 111 height 25
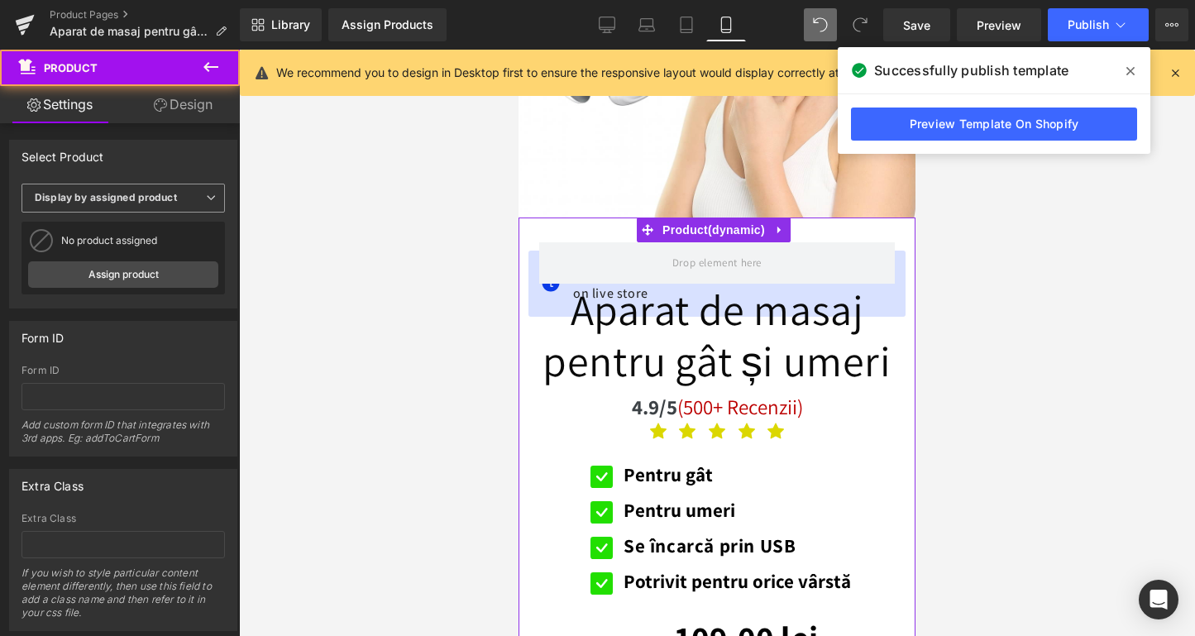
click at [129, 203] on span "Display by assigned product" at bounding box center [123, 198] width 203 height 29
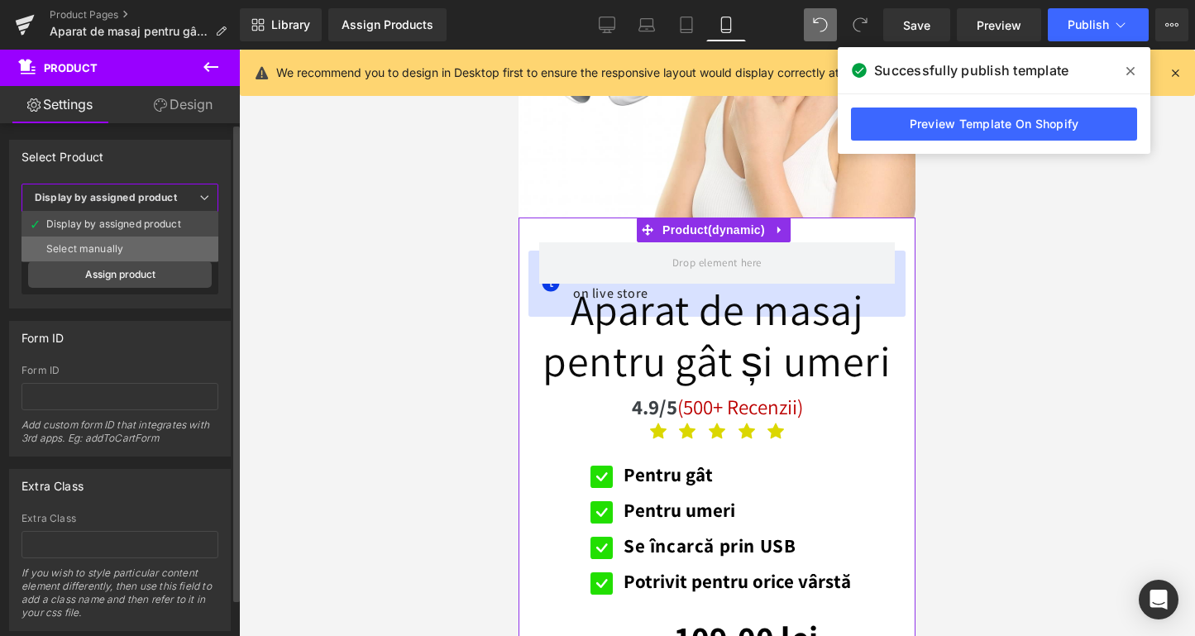
click at [123, 241] on li "Select manually" at bounding box center [120, 249] width 197 height 25
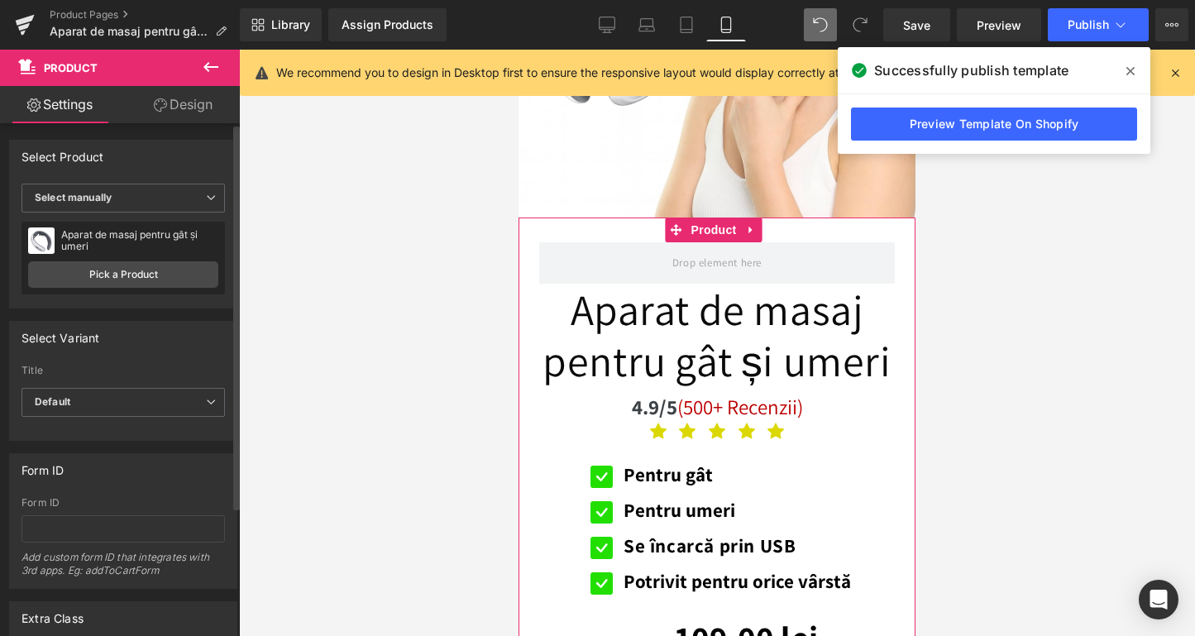
click at [156, 287] on div "Aparat de masaj pentru gât și umeri Aparat de masaj pentru gât și umeri Pick a …" at bounding box center [123, 258] width 203 height 73
click at [157, 283] on link "Pick a Product" at bounding box center [123, 274] width 190 height 26
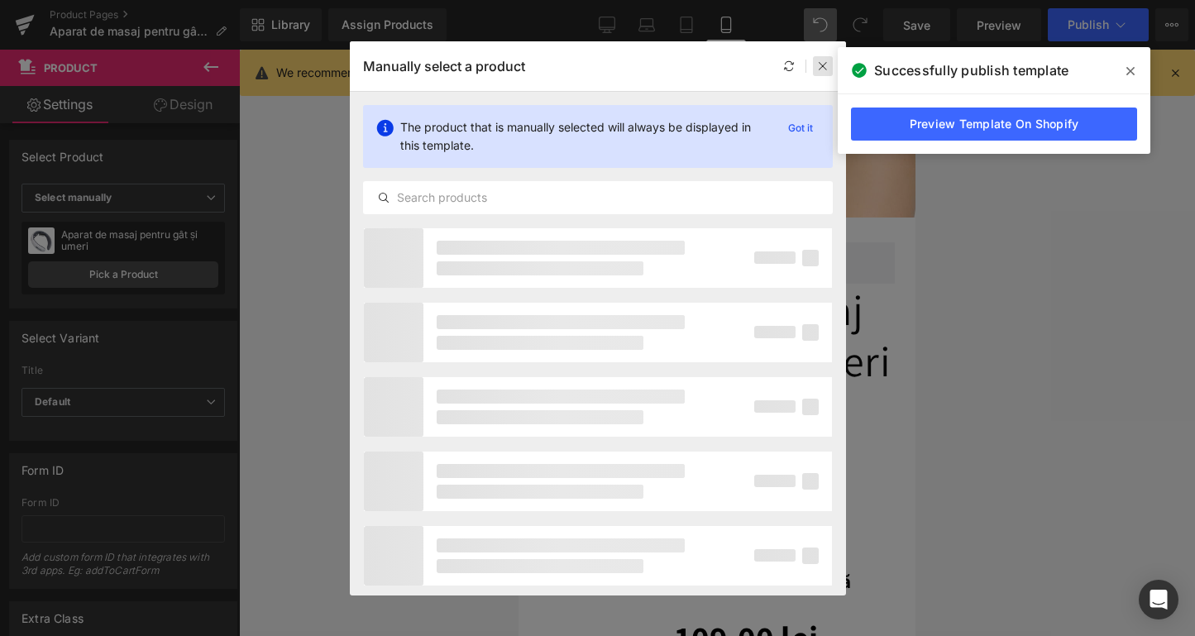
click at [828, 61] on icon at bounding box center [823, 66] width 12 height 12
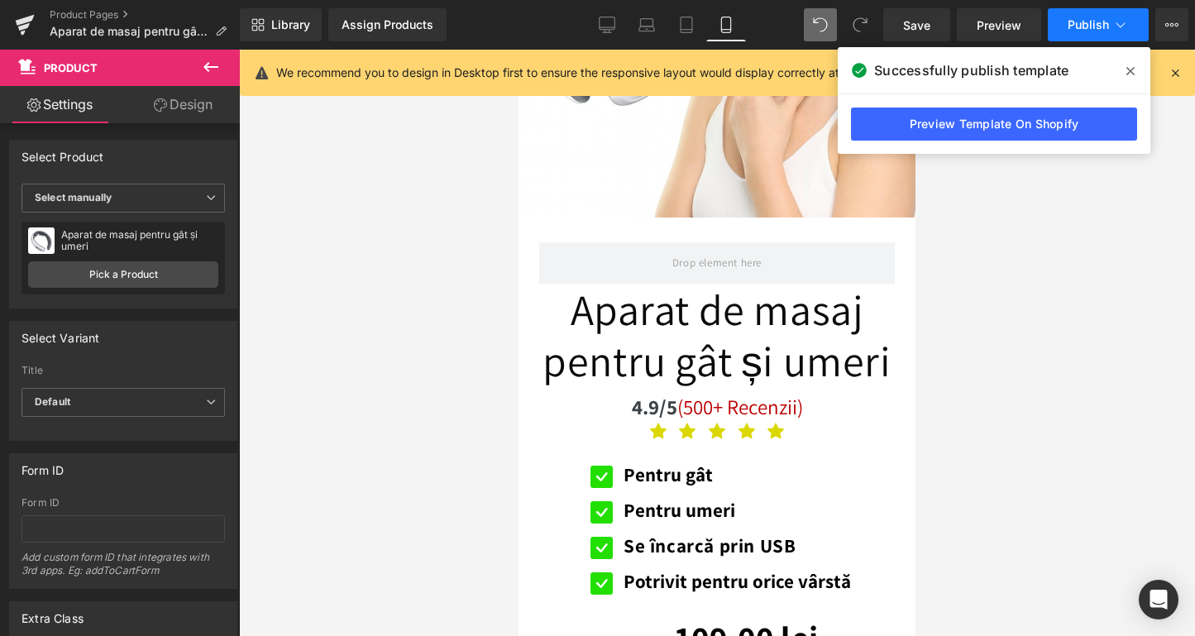
click at [1064, 26] on button "Publish" at bounding box center [1098, 24] width 101 height 33
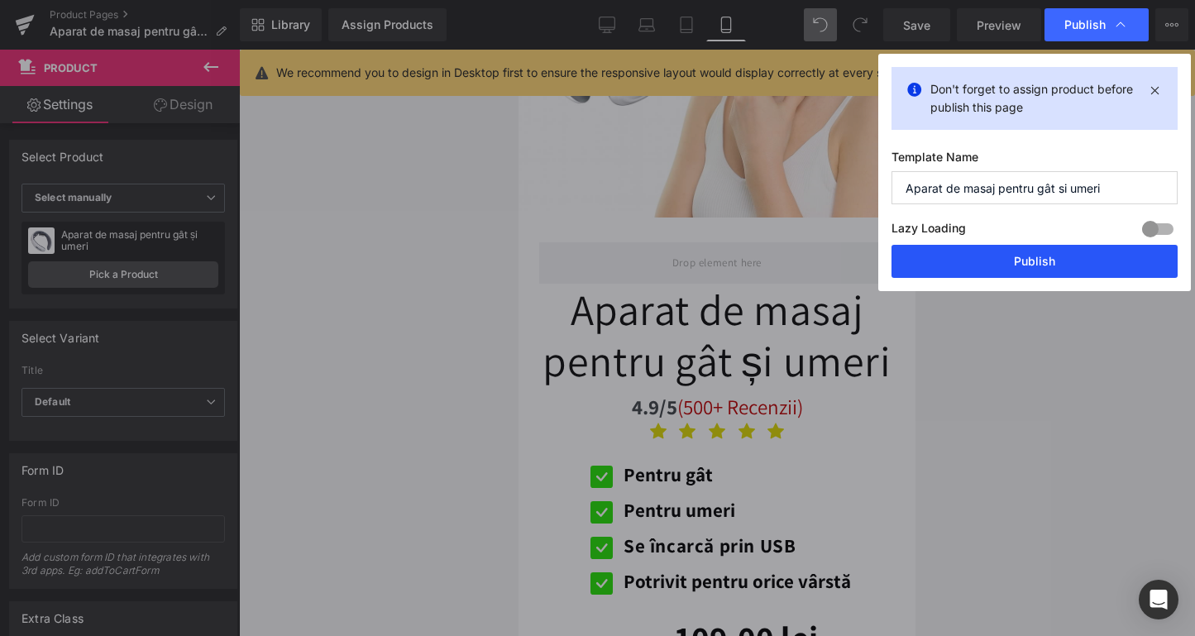
click at [1012, 256] on button "Publish" at bounding box center [1035, 261] width 286 height 33
